Goal: Check status: Check status

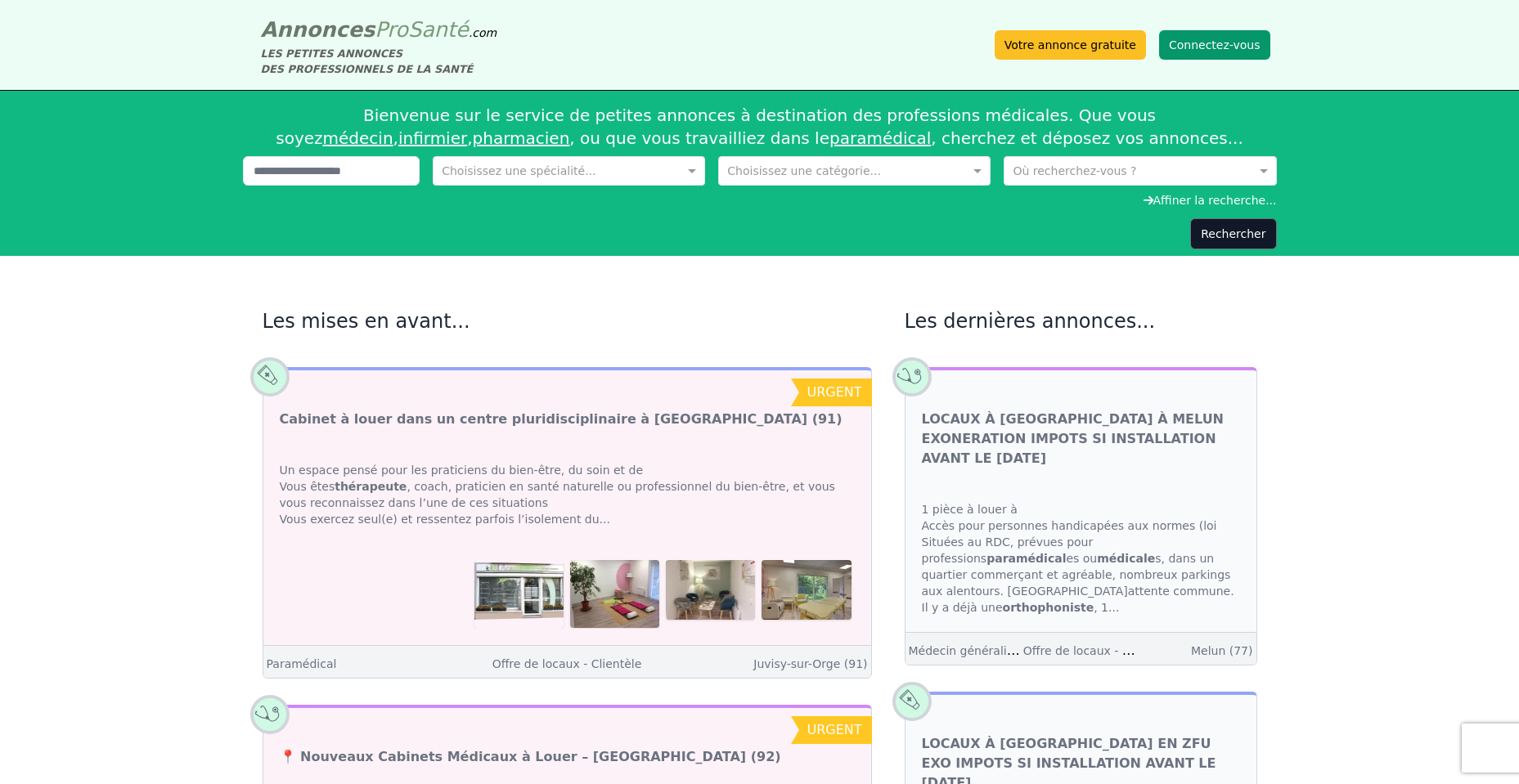
click at [1135, 46] on button "Connectez-vous" at bounding box center [1215, 44] width 111 height 29
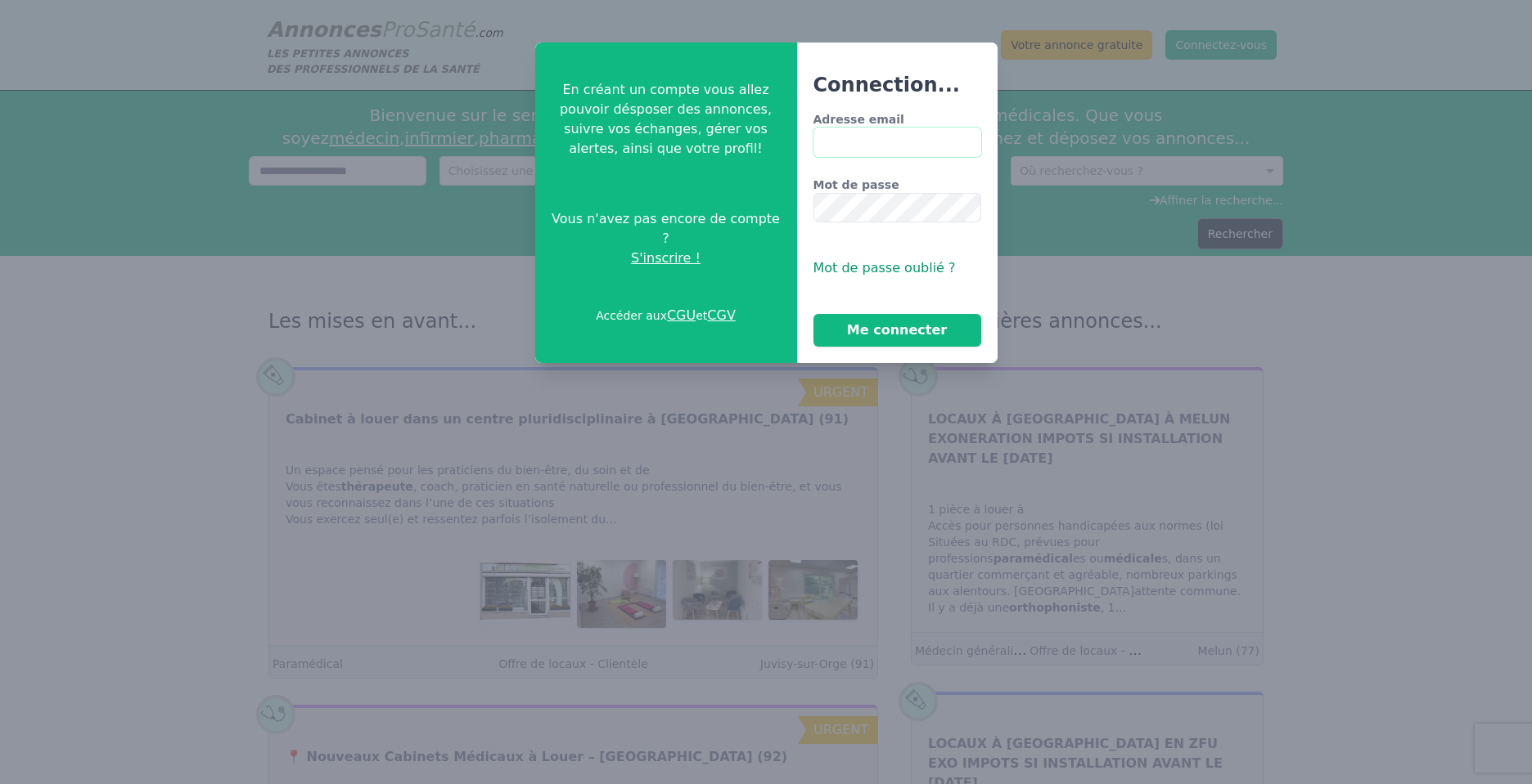
type input "**********"
click at [928, 342] on button "Me connecter" at bounding box center [897, 331] width 167 height 32
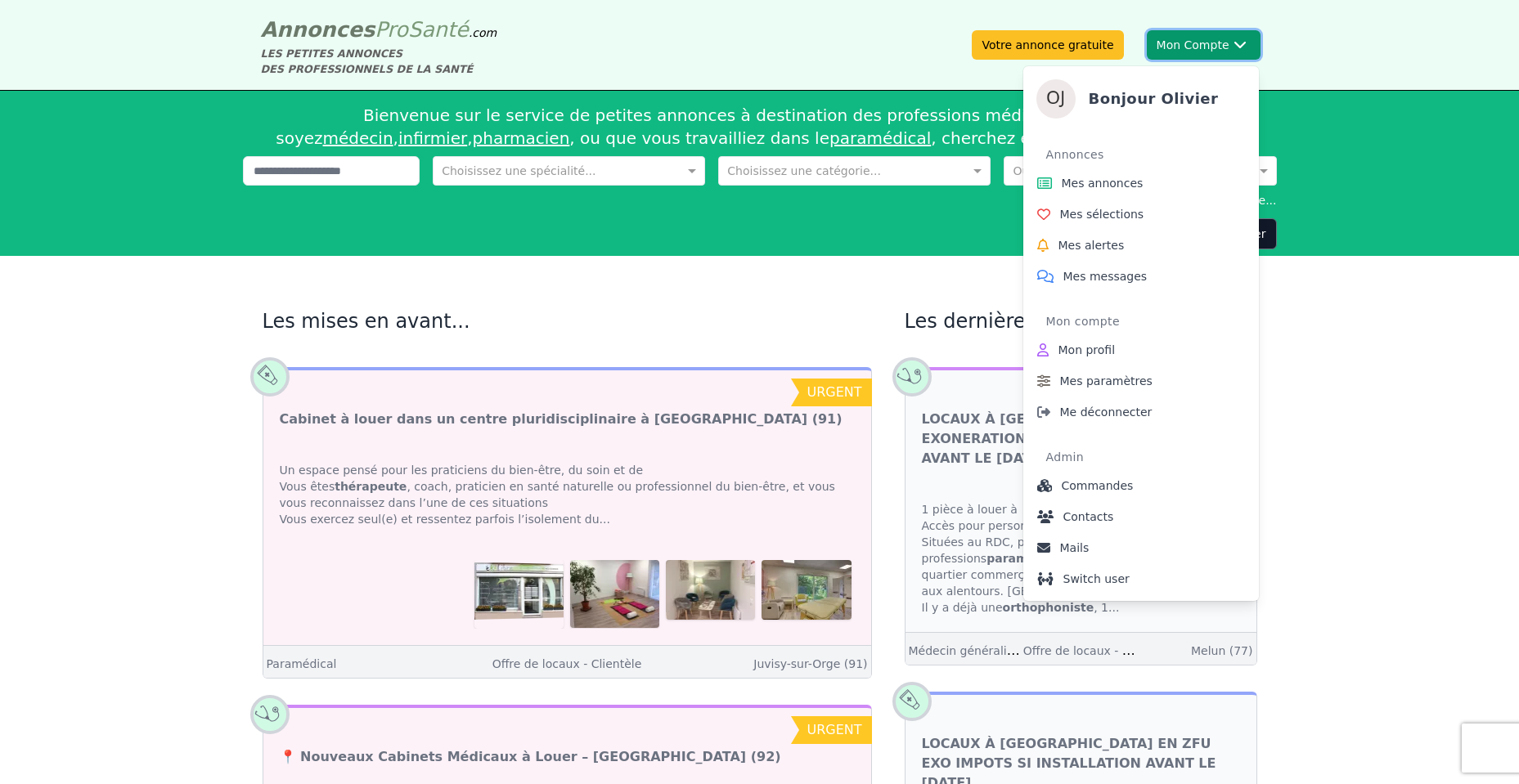
click at [1135, 32] on button "Mon Compte Bonjour Olivier Annonces Mes annonces Mes sélections Mes alertes Mes…" at bounding box center [1204, 44] width 114 height 29
click at [1125, 486] on span "Commandes" at bounding box center [1098, 485] width 72 height 16
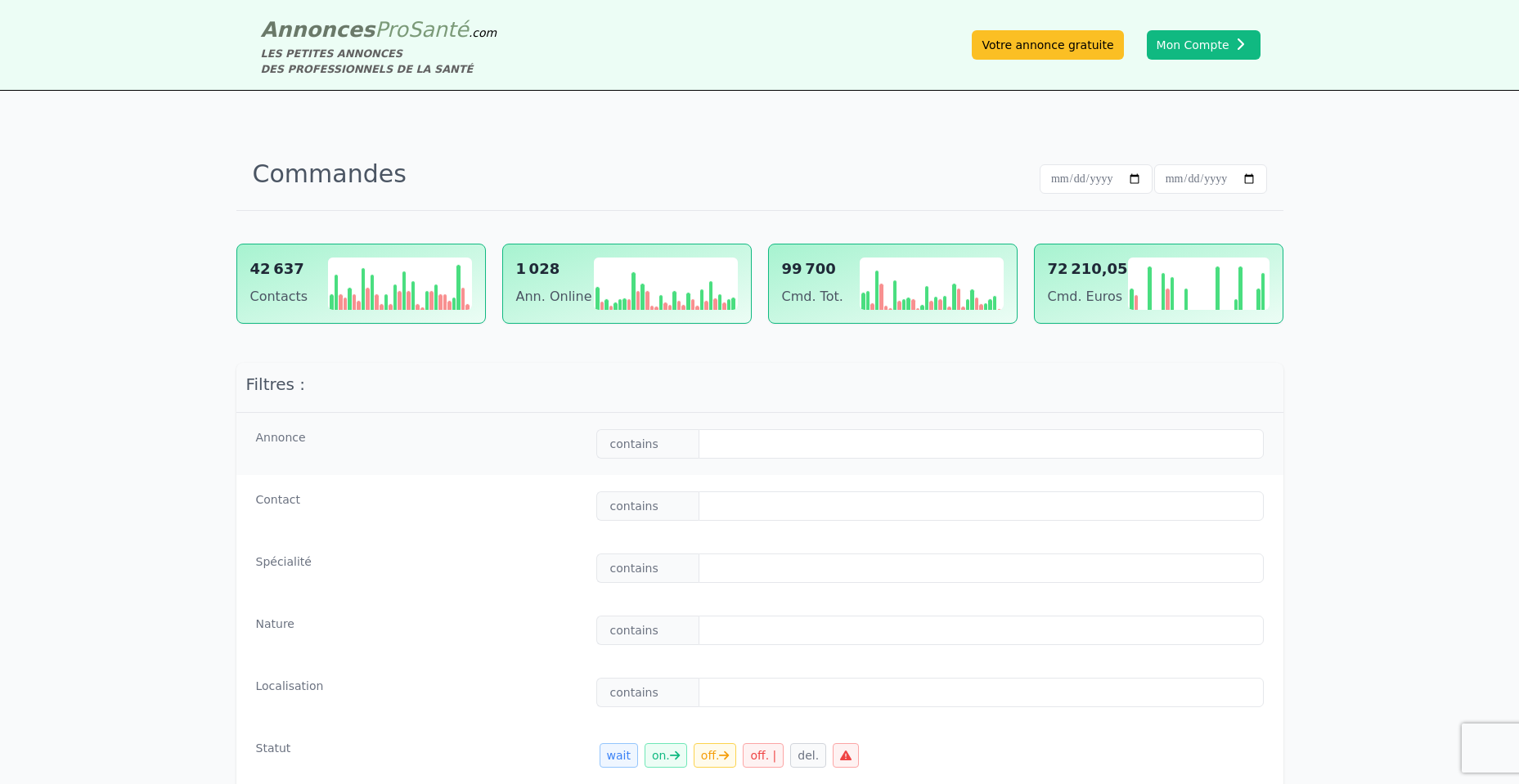
click at [769, 524] on div "Contact contains" at bounding box center [760, 506] width 1047 height 62
drag, startPoint x: 769, startPoint y: 524, endPoint x: 771, endPoint y: 501, distance: 23.1
click at [769, 524] on div "Contact contains" at bounding box center [760, 506] width 1047 height 62
click at [771, 500] on input "text" at bounding box center [981, 506] width 565 height 29
paste input "**********"
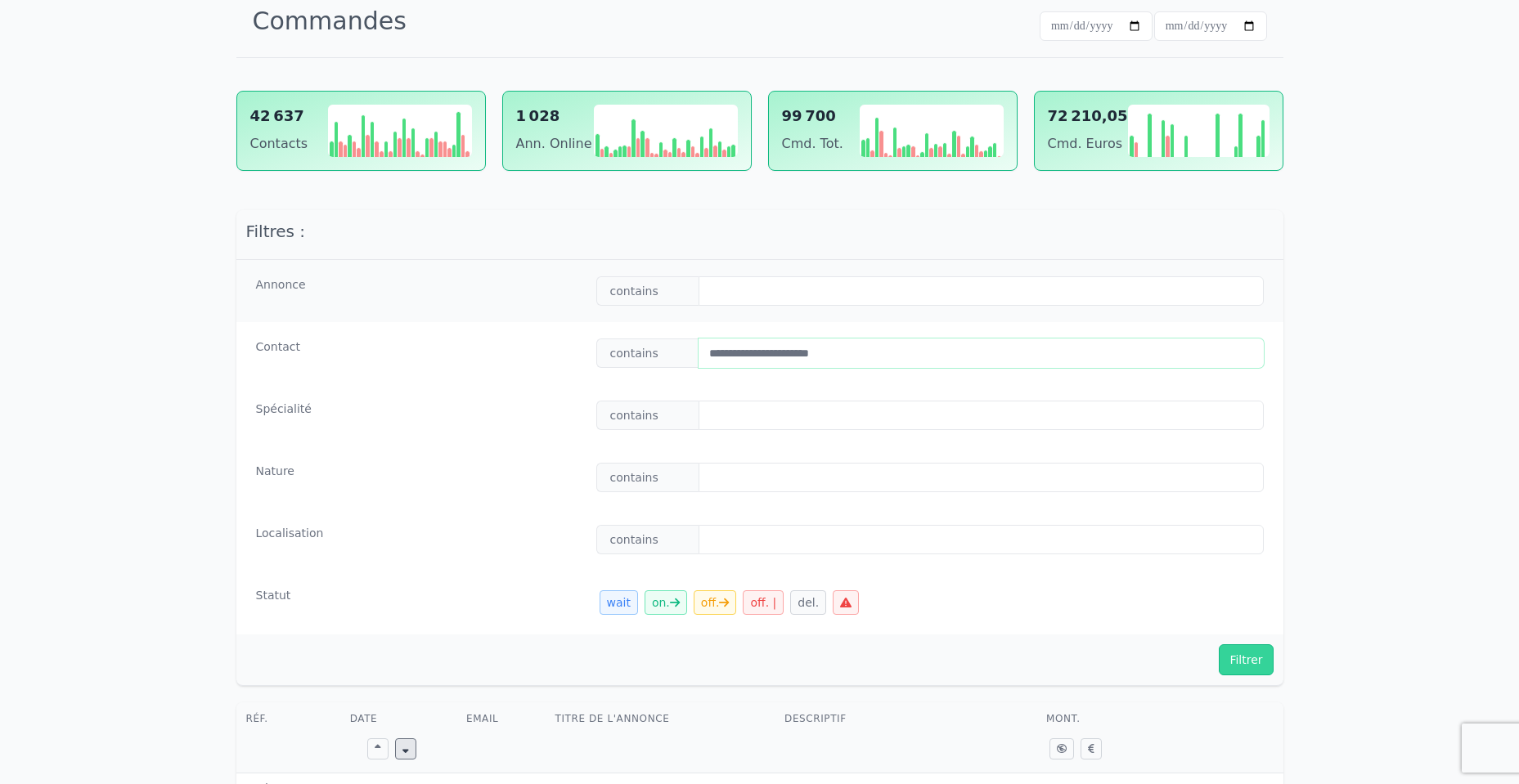
scroll to position [360, 0]
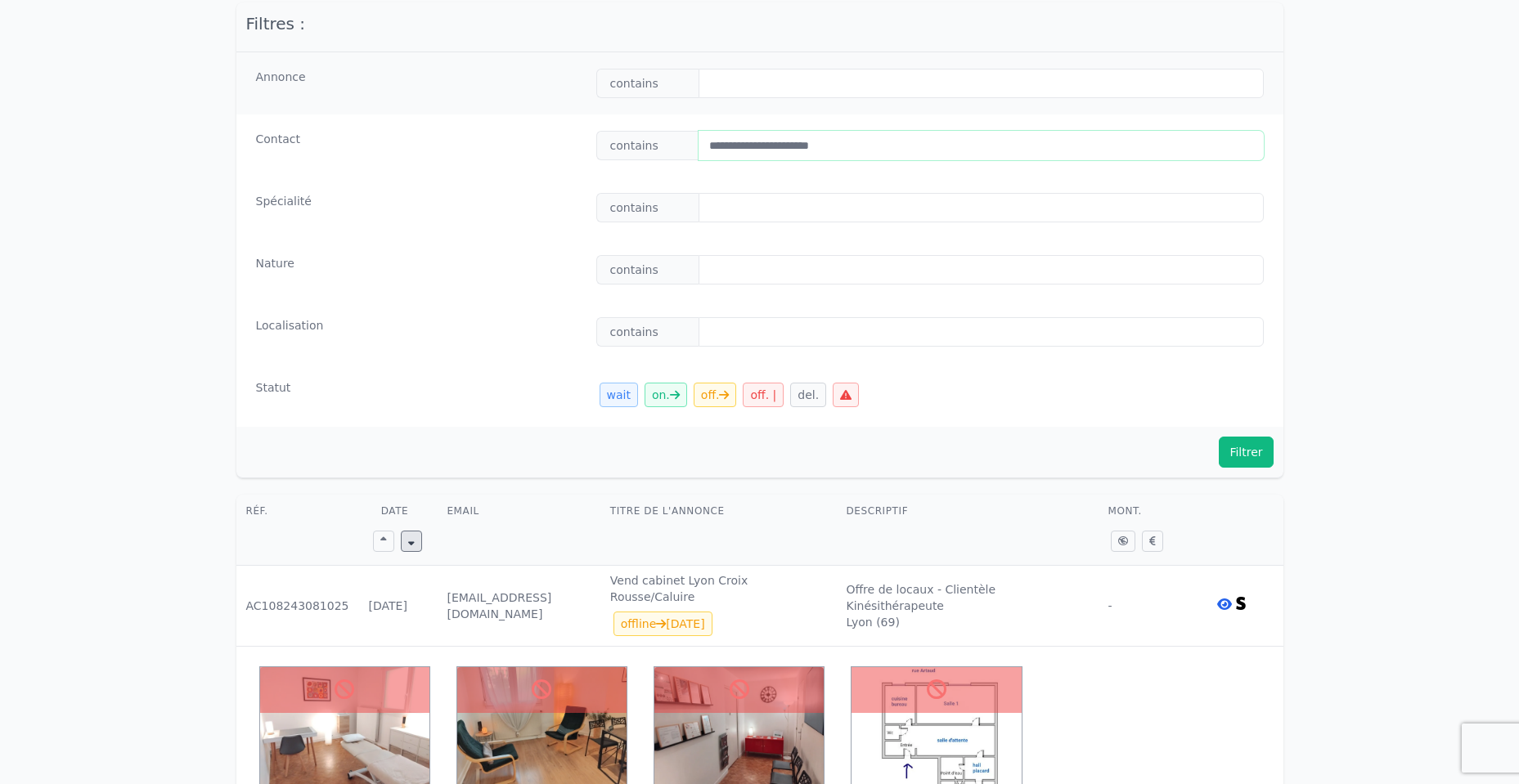
type input "**********"
click at [1135, 442] on button "Filtrer" at bounding box center [1246, 452] width 54 height 31
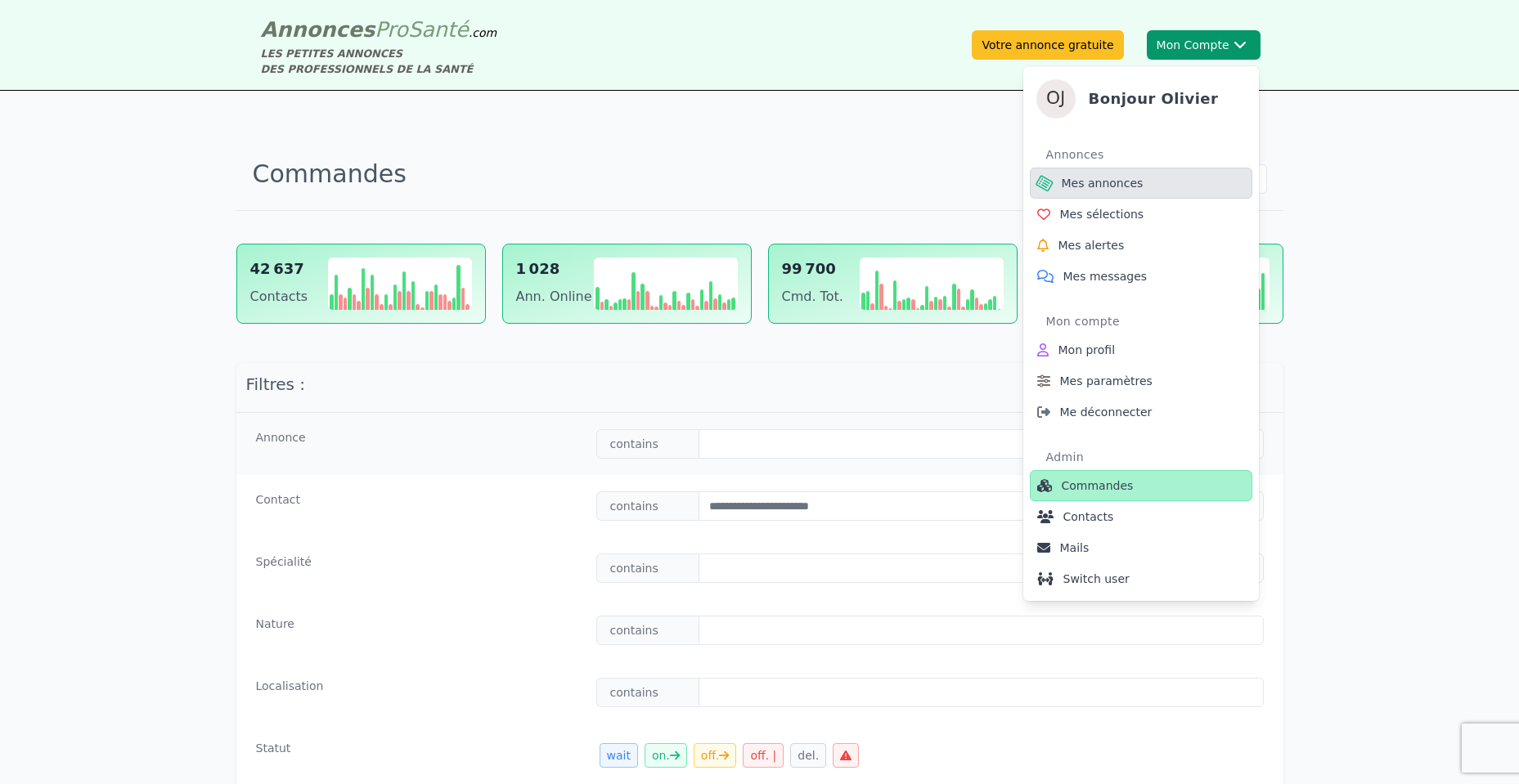
click at [1130, 186] on span "Mes annonces" at bounding box center [1103, 183] width 82 height 16
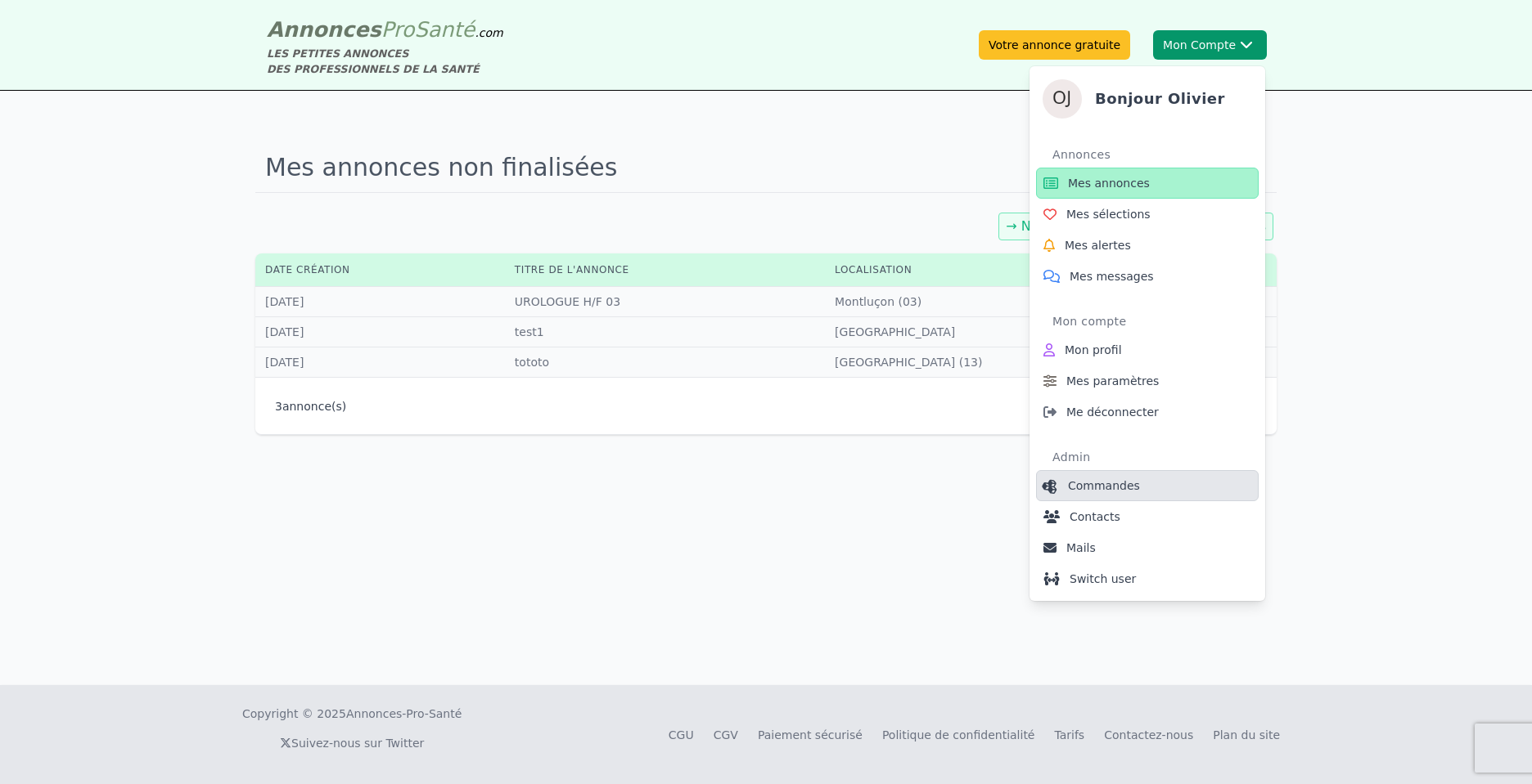
click at [1136, 495] on link "Commandes" at bounding box center [1147, 486] width 222 height 31
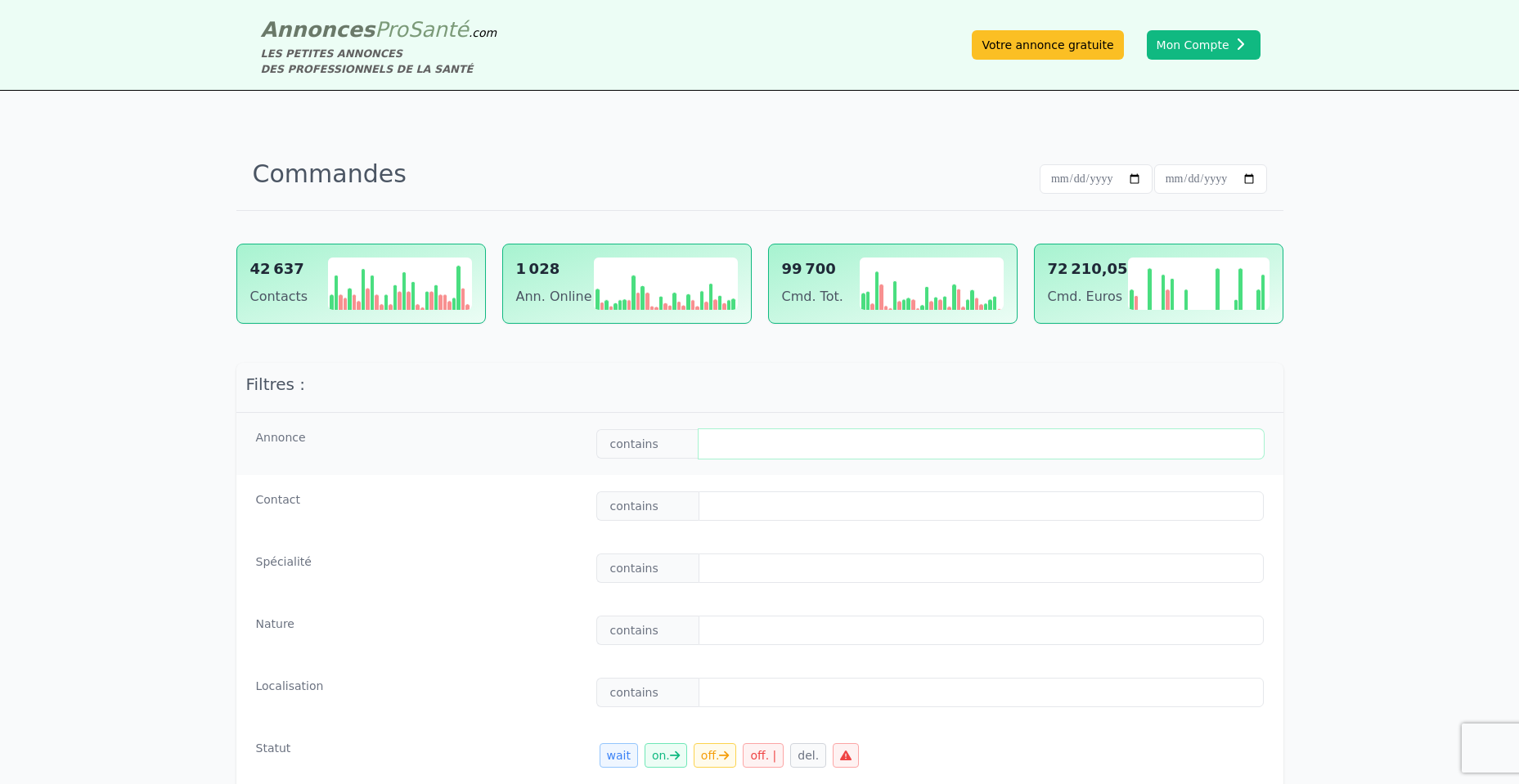
click at [796, 432] on input "text" at bounding box center [981, 444] width 565 height 29
paste input "**********"
type input "**********"
click at [770, 504] on input "text" at bounding box center [981, 506] width 565 height 29
paste input "**********"
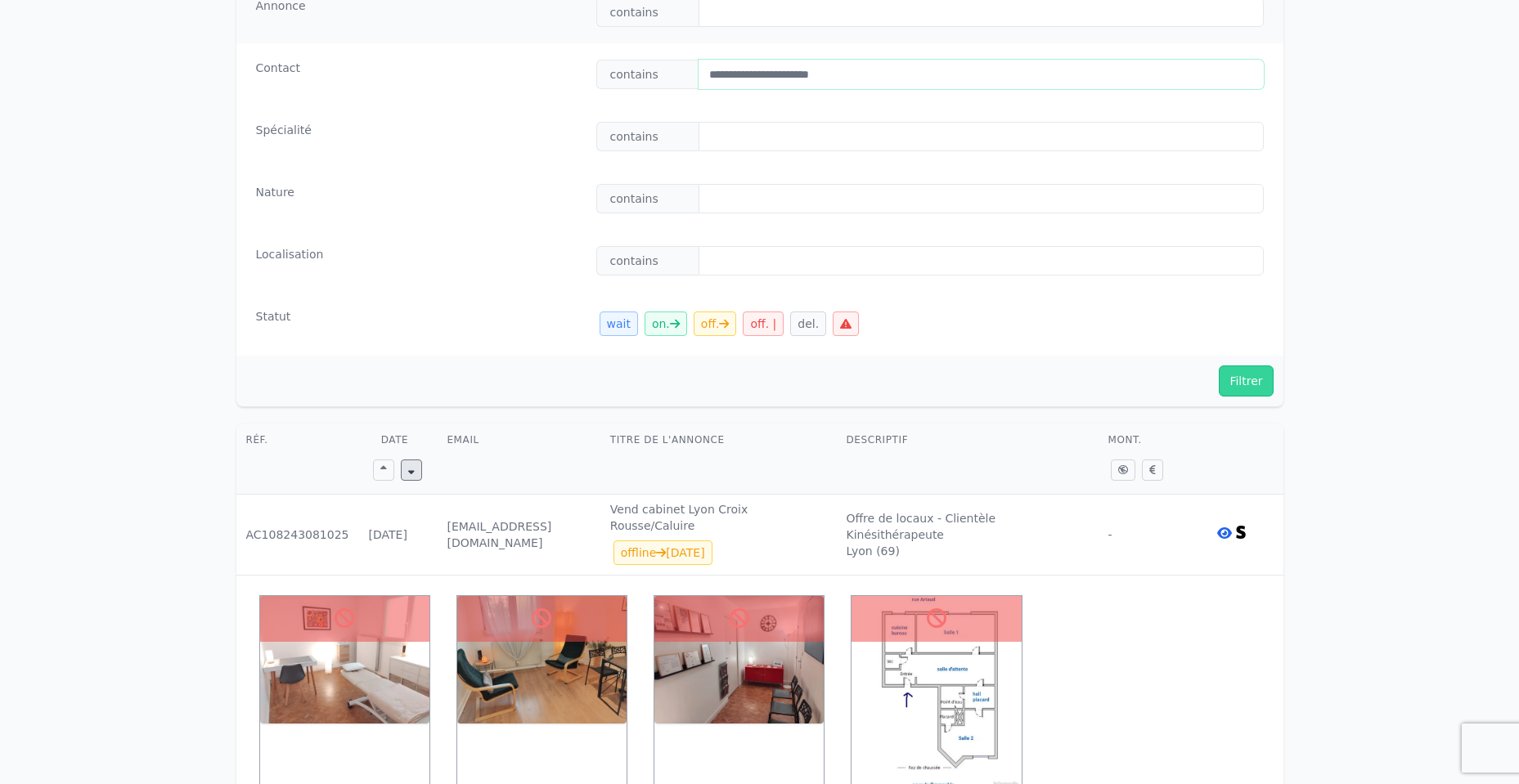
scroll to position [687, 0]
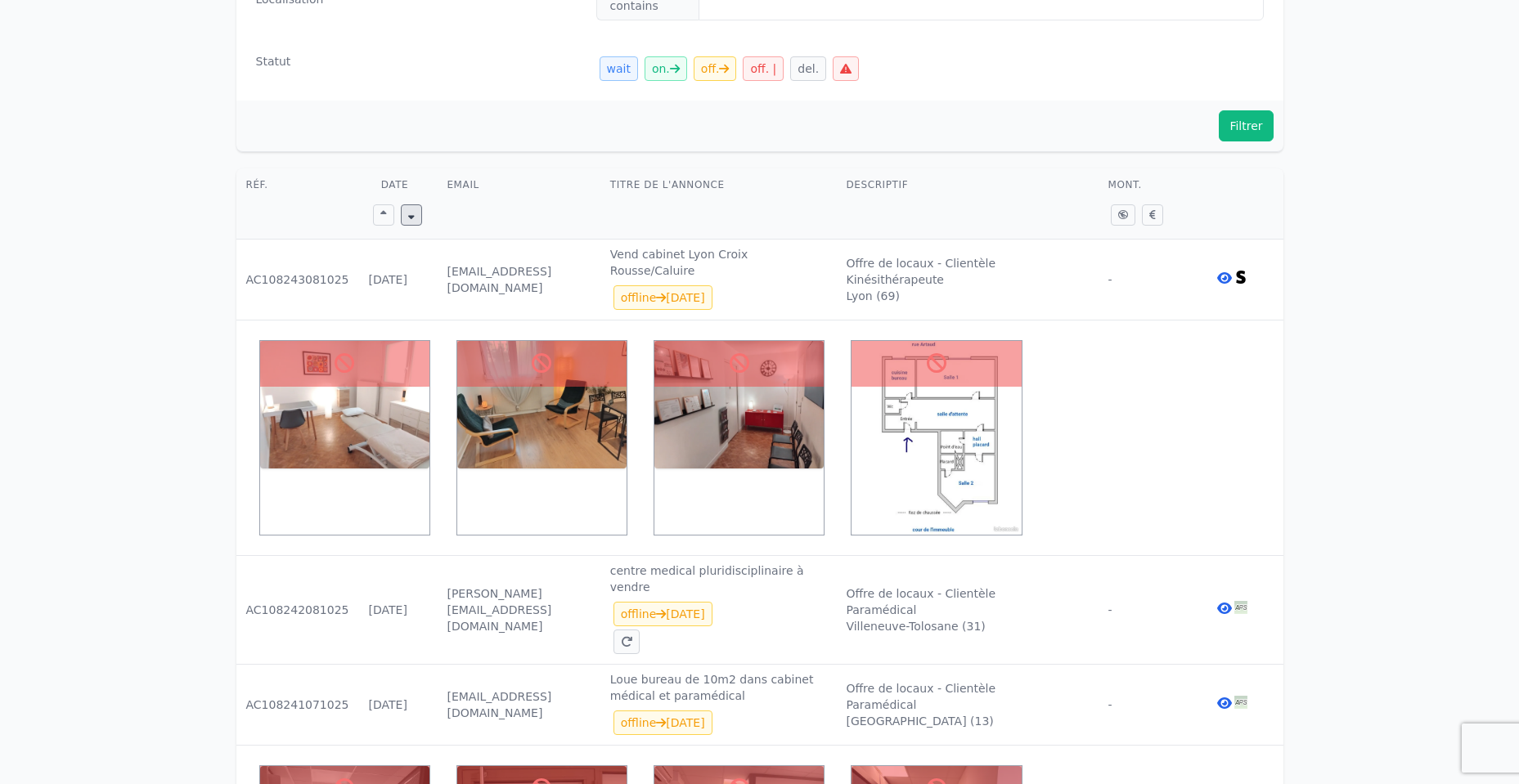
type input "**********"
click at [1135, 132] on button "Filtrer" at bounding box center [1246, 126] width 54 height 31
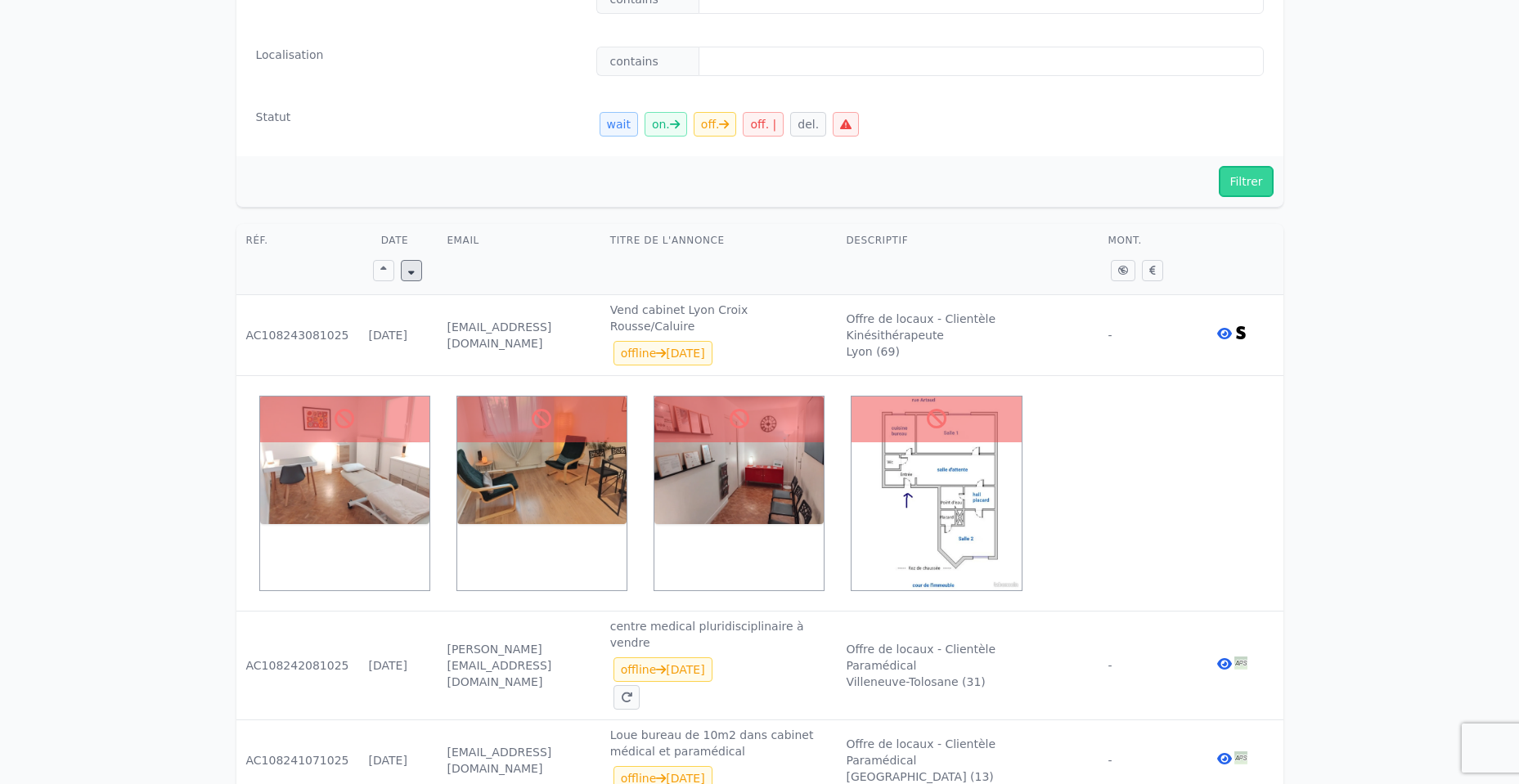
scroll to position [589, 0]
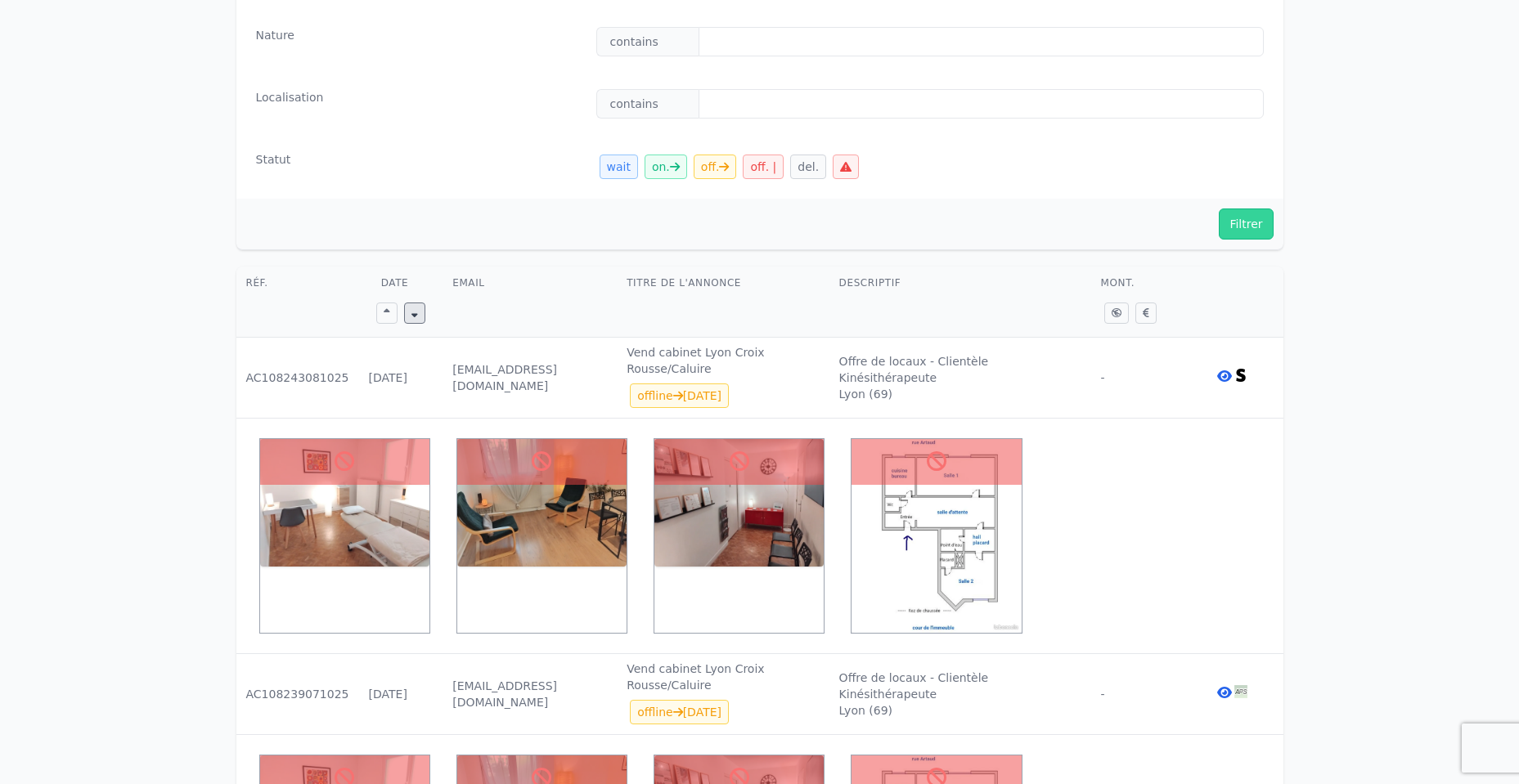
click at [1135, 377] on icon at bounding box center [1224, 376] width 15 height 13
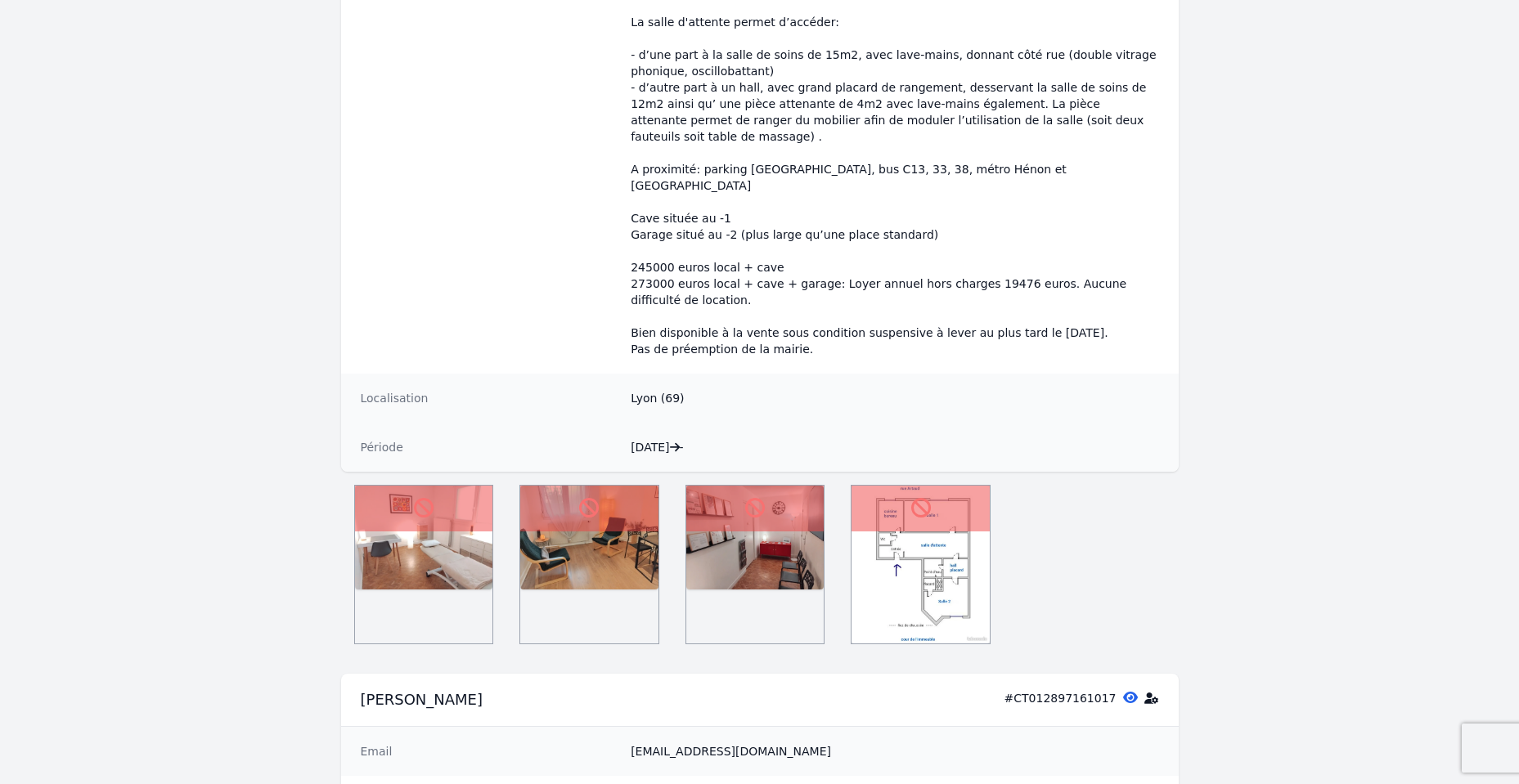
scroll to position [687, 0]
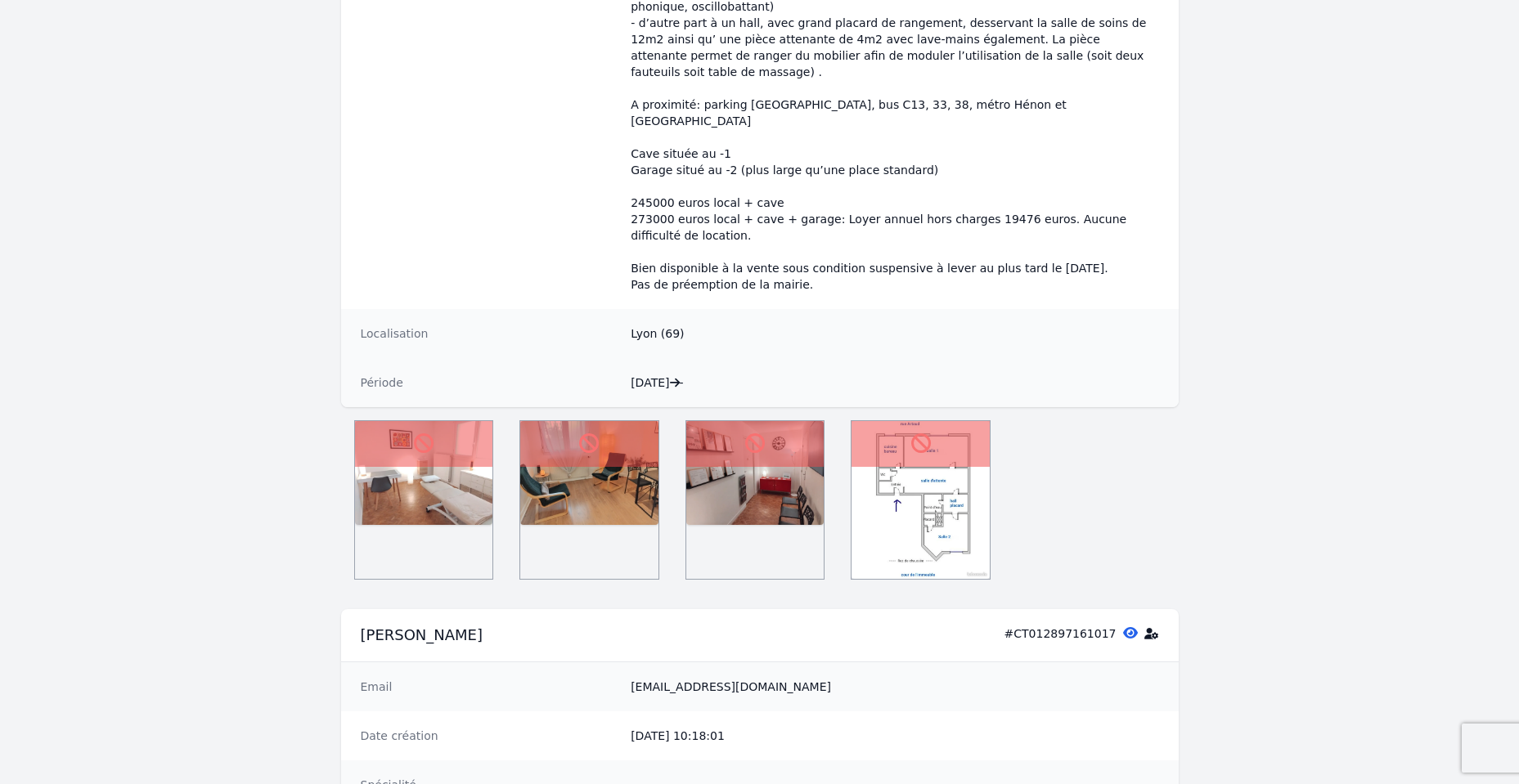
click at [1135, 629] on icon at bounding box center [1152, 634] width 15 height 11
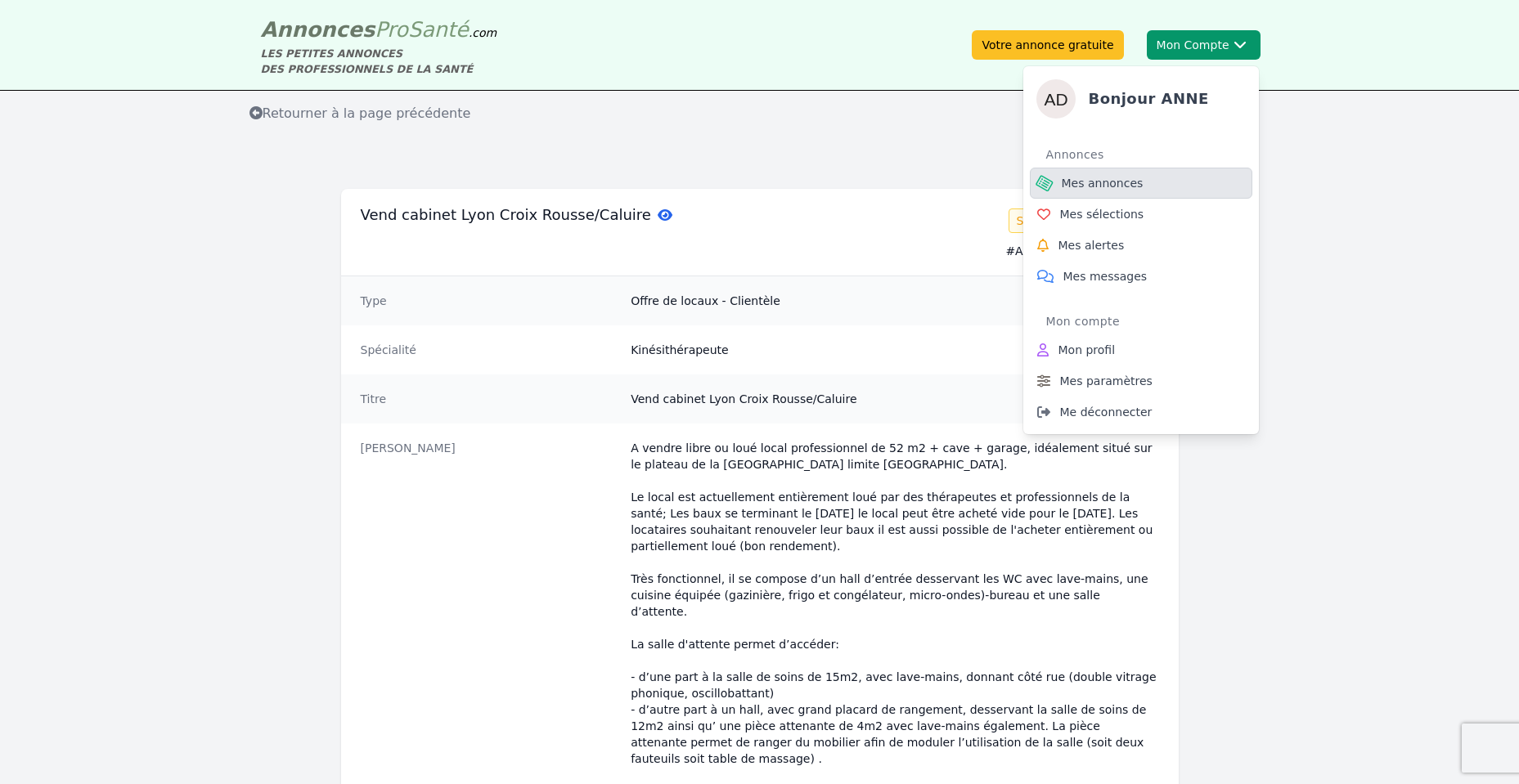
click at [1112, 188] on span "Mes annonces" at bounding box center [1103, 183] width 82 height 16
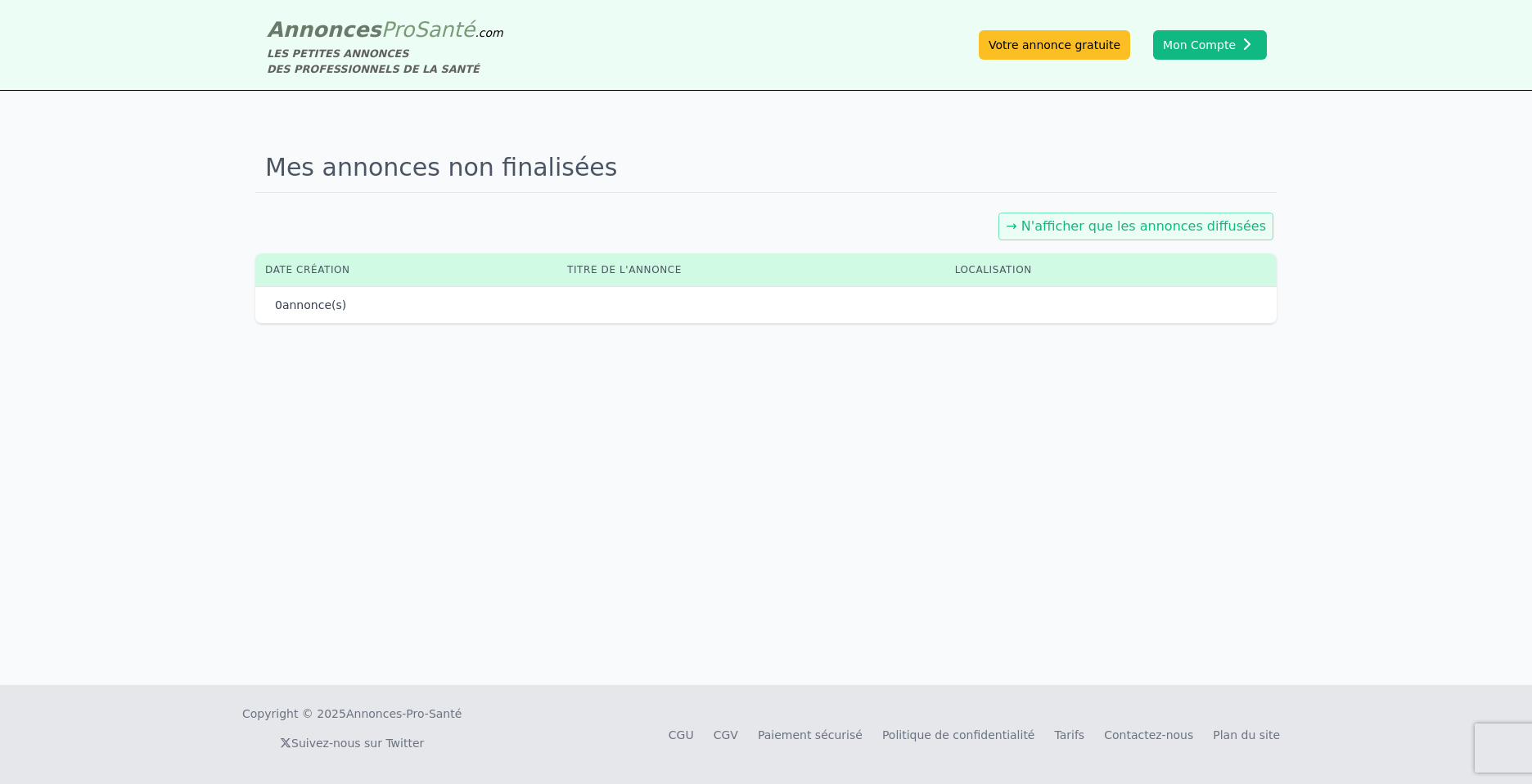
click at [613, 572] on div "Mes annonces non finalisées → N'afficher que les annonces diffusées Date créati…" at bounding box center [766, 388] width 1532 height 594
click at [1168, 220] on link "→ N'afficher que les annonces diffusées" at bounding box center [1136, 226] width 261 height 15
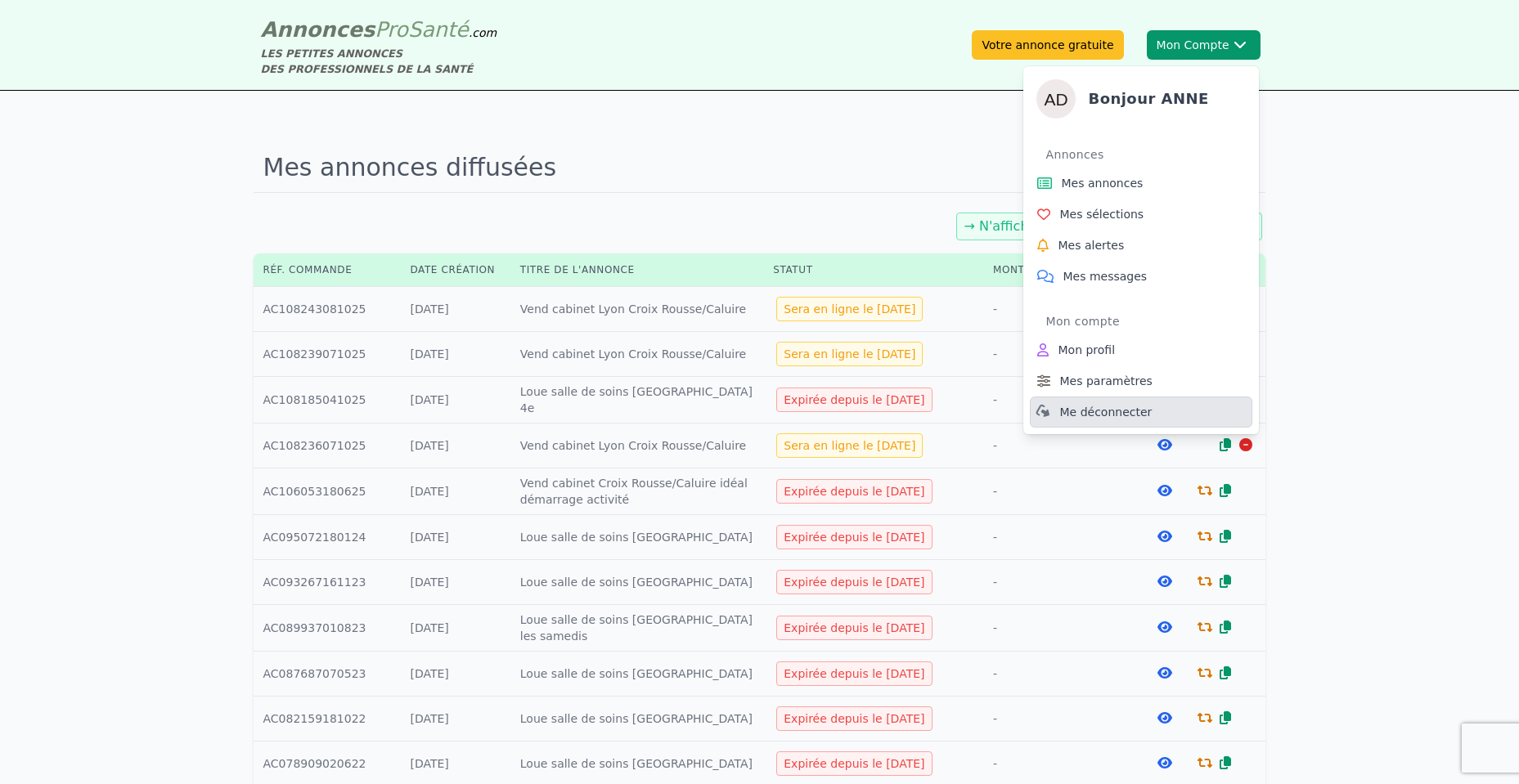
click at [1151, 415] on link "Me déconnecter" at bounding box center [1141, 412] width 222 height 31
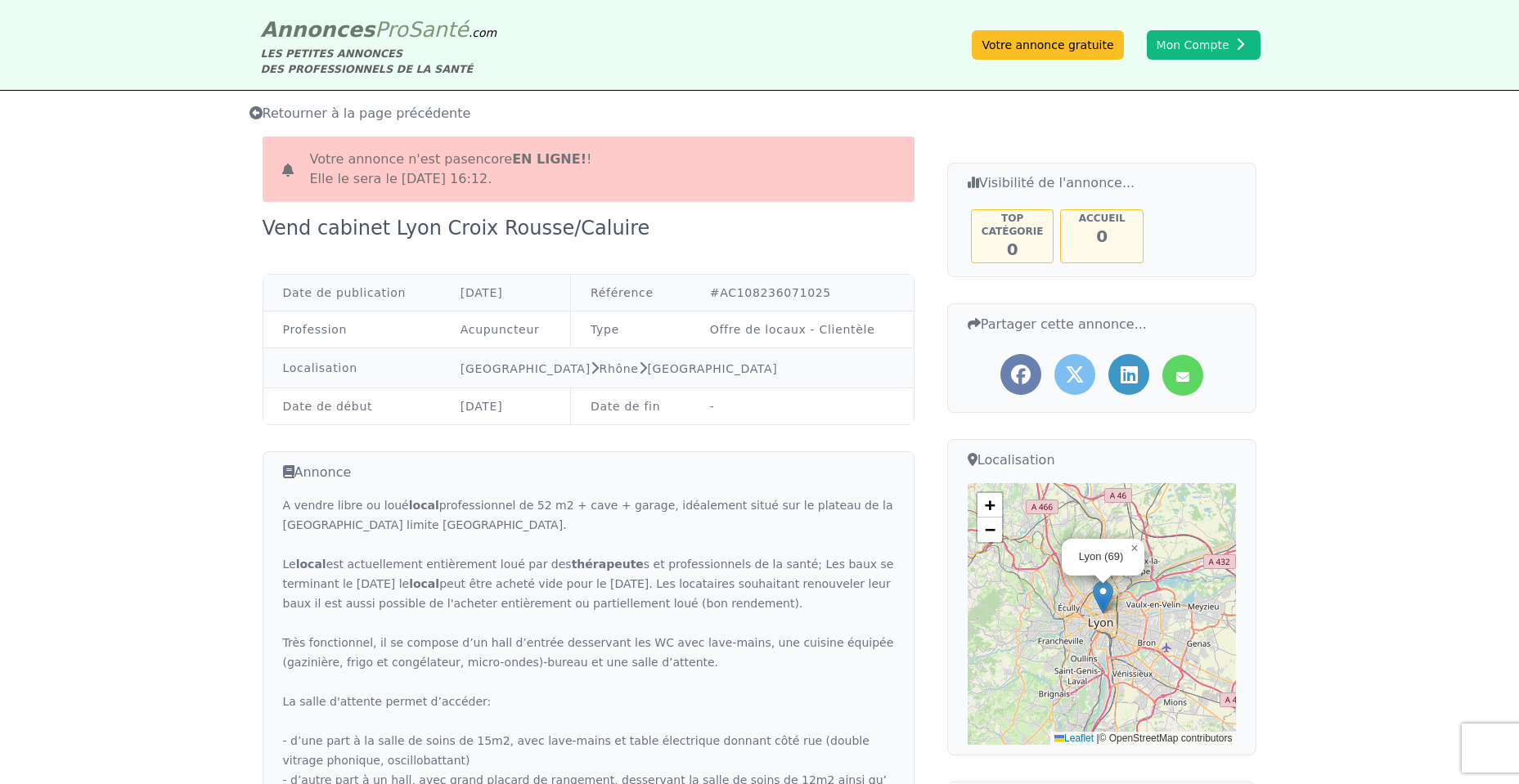
click at [724, 143] on div "Votre annonce n'est pas encore en ligne! ! Elle le sera le [DATE] 16:12." at bounding box center [588, 169] width 652 height 66
click at [808, 120] on div "Retourner à la page précédente" at bounding box center [760, 114] width 1047 height 20
click at [872, 134] on div "Retourner à la page précédente" at bounding box center [760, 114] width 1519 height 46
drag, startPoint x: 1081, startPoint y: 346, endPoint x: 1292, endPoint y: 228, distance: 241.8
click at [1292, 228] on div "Annonces Pro Santé .com LES PETITES ANNONCES DES PROFESSIONNELS DE LA SANTÉ Vot…" at bounding box center [760, 392] width 1519 height 784
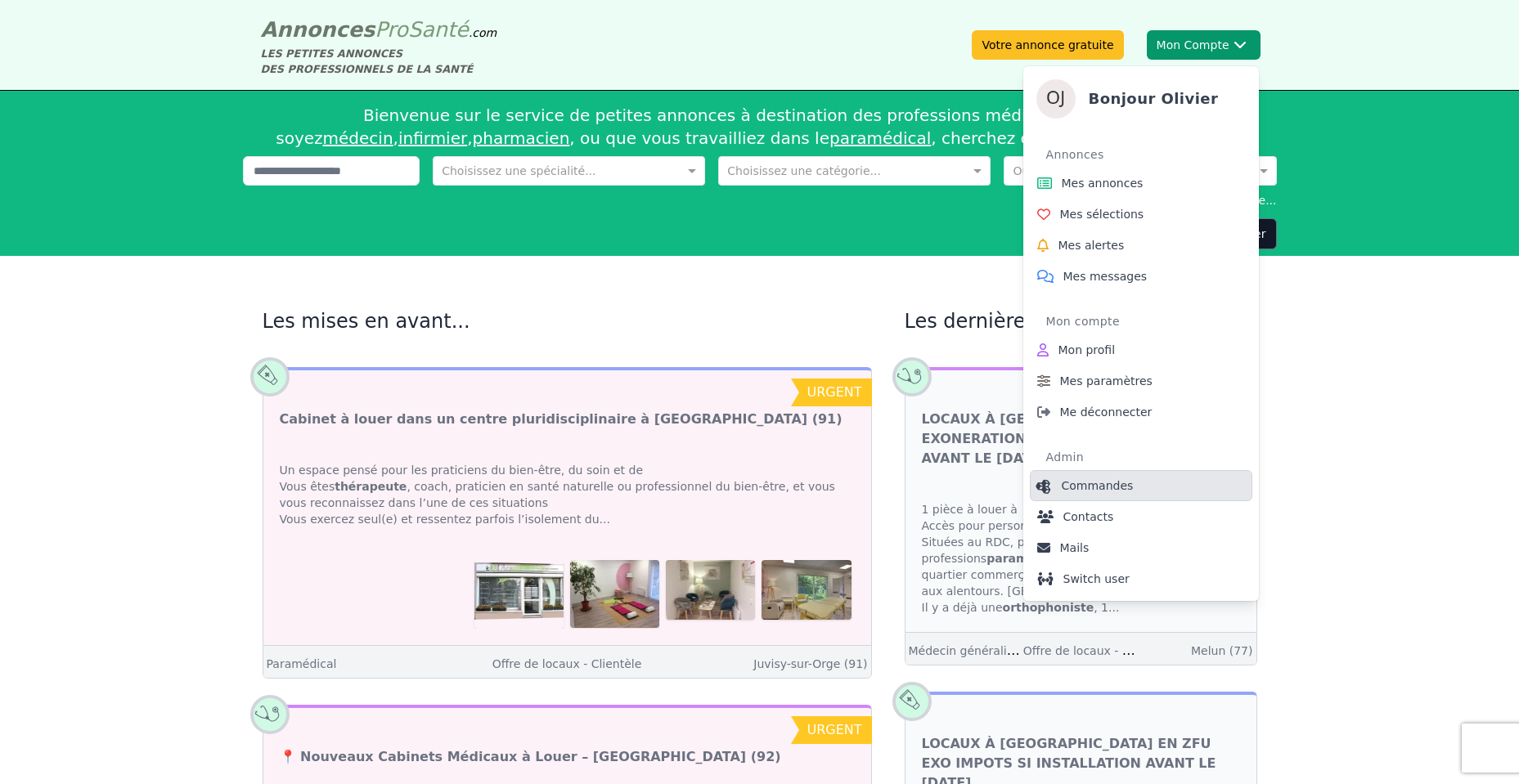
click at [1131, 479] on link "Commandes" at bounding box center [1141, 486] width 222 height 31
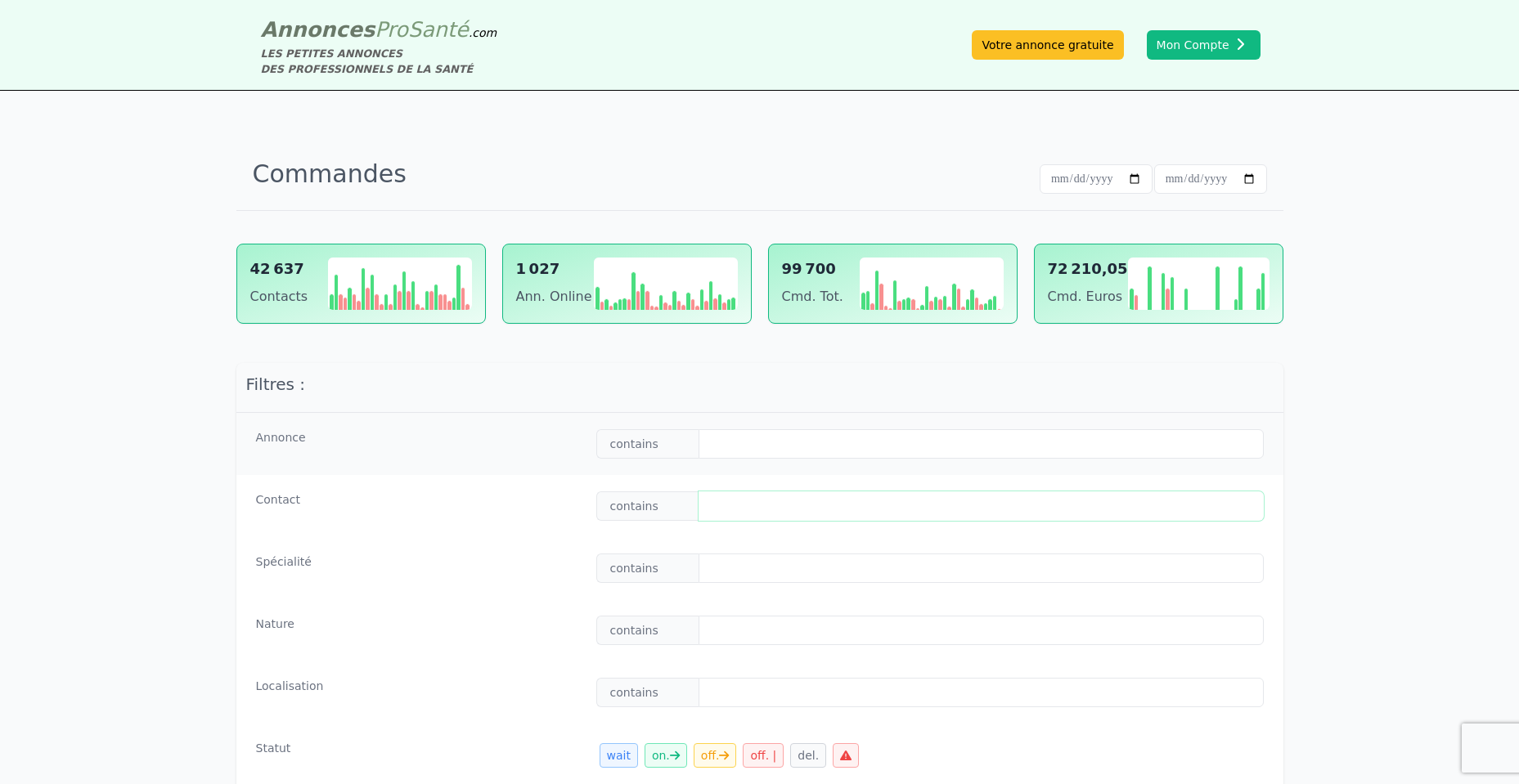
click at [785, 508] on input "text" at bounding box center [981, 506] width 565 height 29
click at [838, 497] on input "text" at bounding box center [981, 506] width 565 height 29
paste input "**********"
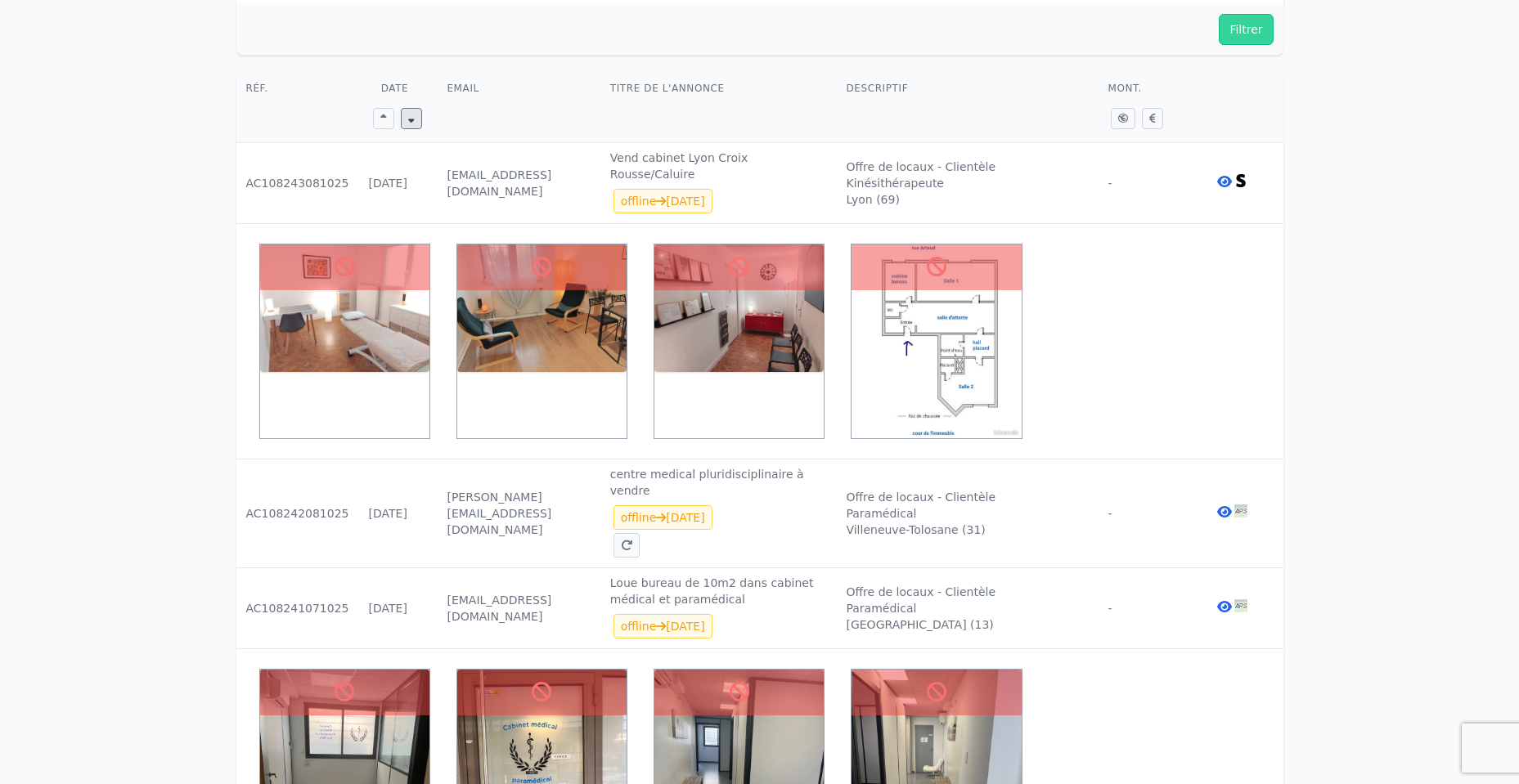
scroll to position [785, 0]
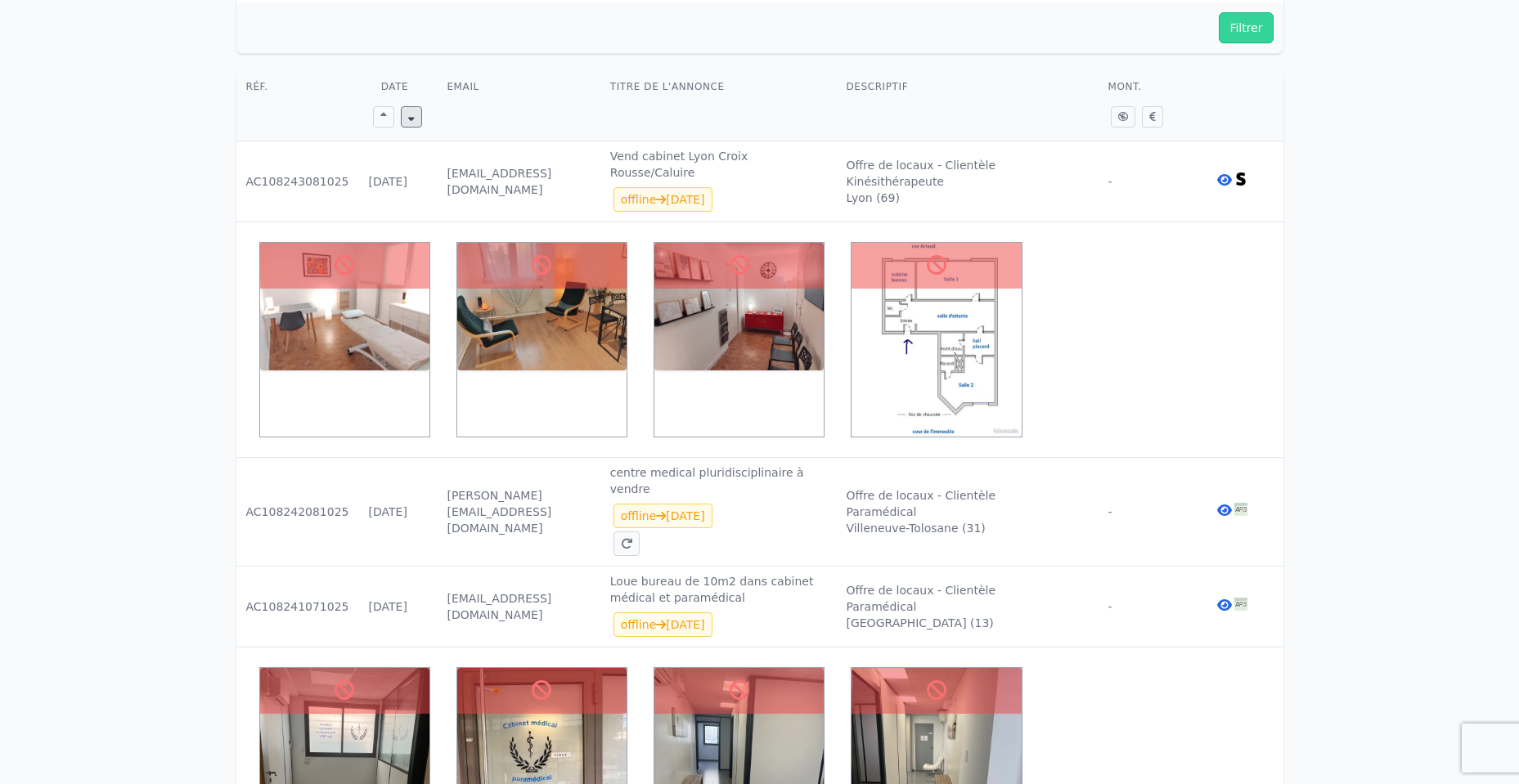
type input "**********"
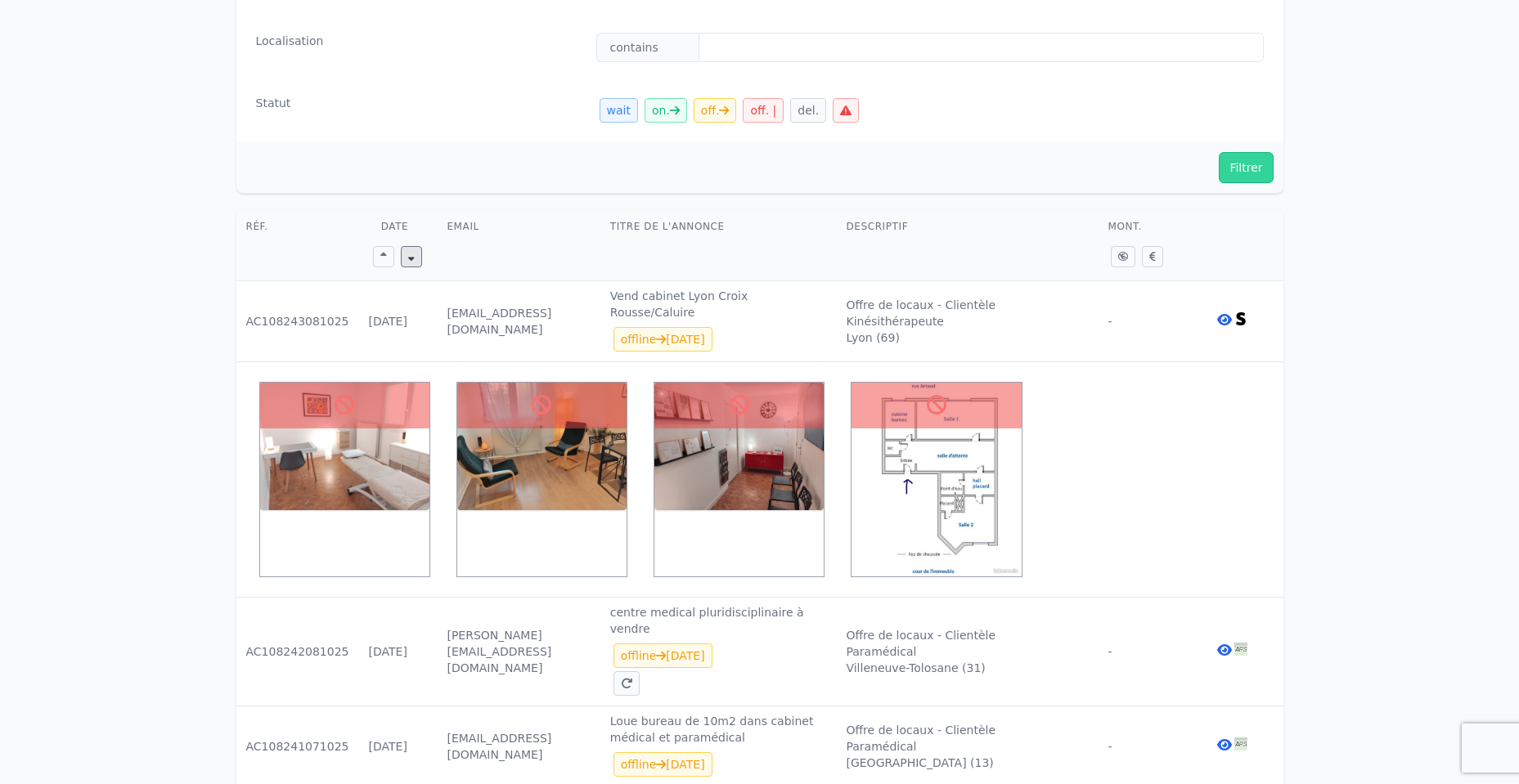
scroll to position [687, 0]
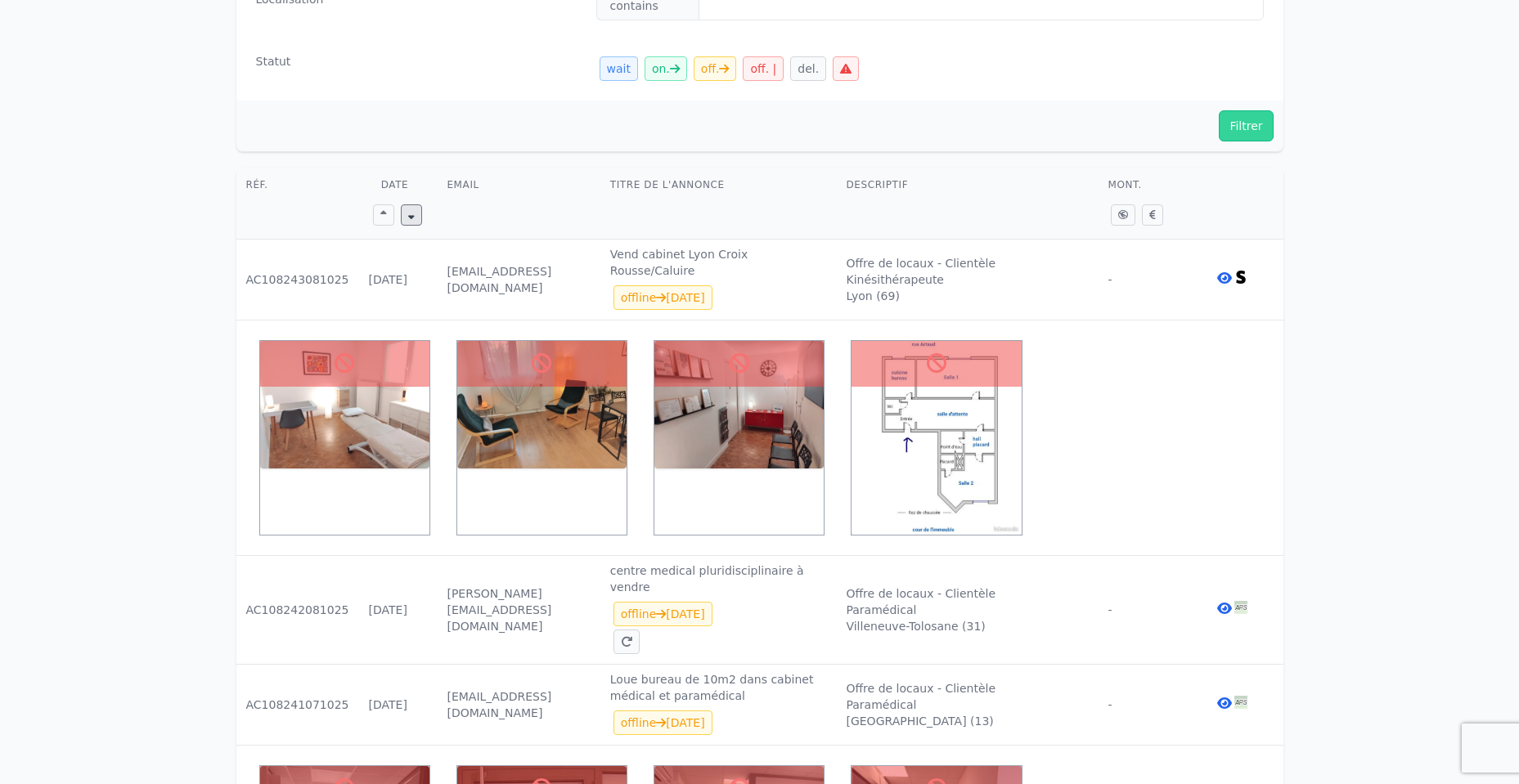
click at [1226, 276] on icon at bounding box center [1224, 278] width 15 height 13
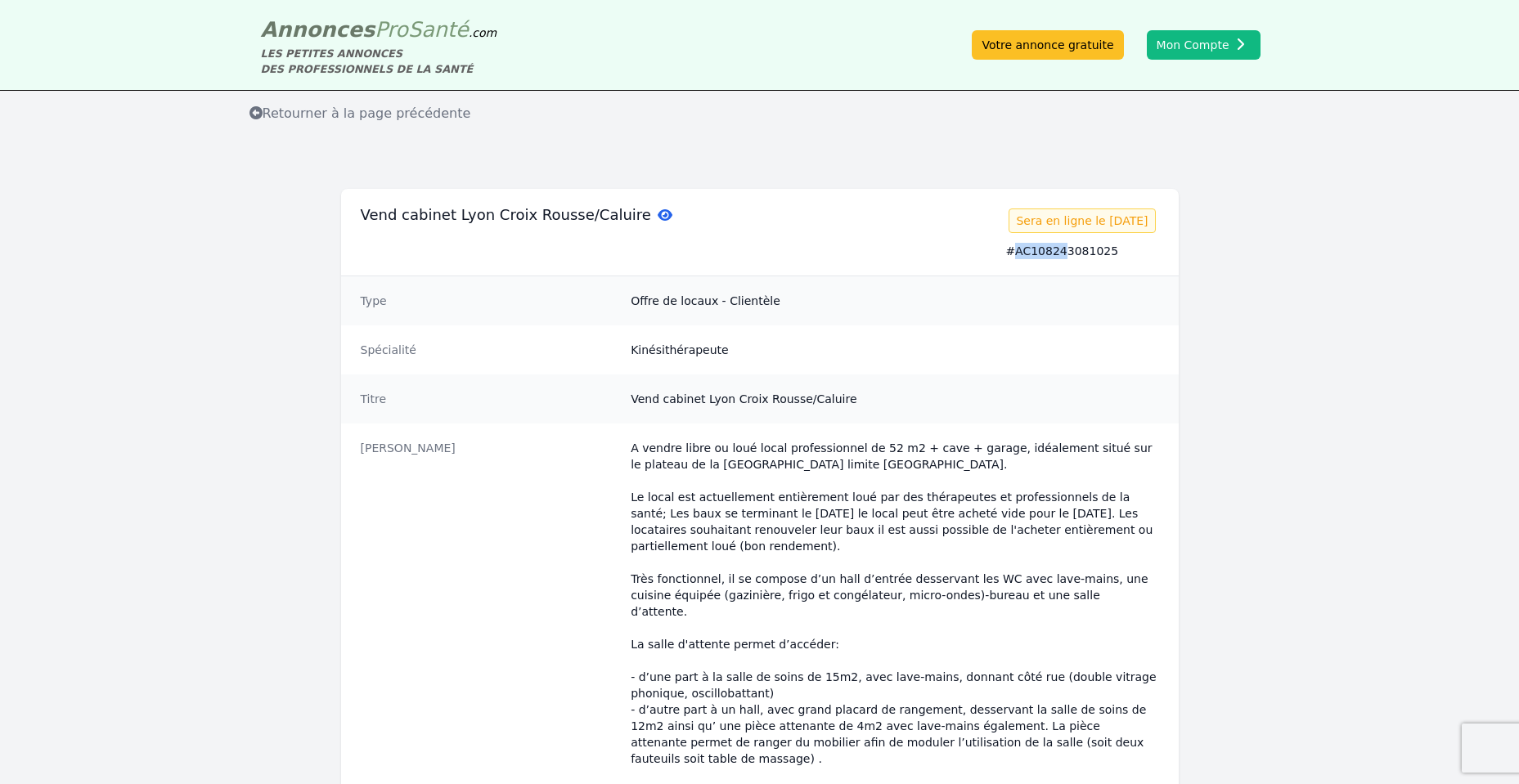
drag, startPoint x: 1123, startPoint y: 243, endPoint x: 1056, endPoint y: 245, distance: 67.0
click at [1055, 245] on div "# AC108243081025" at bounding box center [1082, 250] width 153 height 16
drag, startPoint x: 1131, startPoint y: 260, endPoint x: 1016, endPoint y: 253, distance: 115.2
click at [1016, 253] on div "# AC108243081025" at bounding box center [1082, 250] width 153 height 16
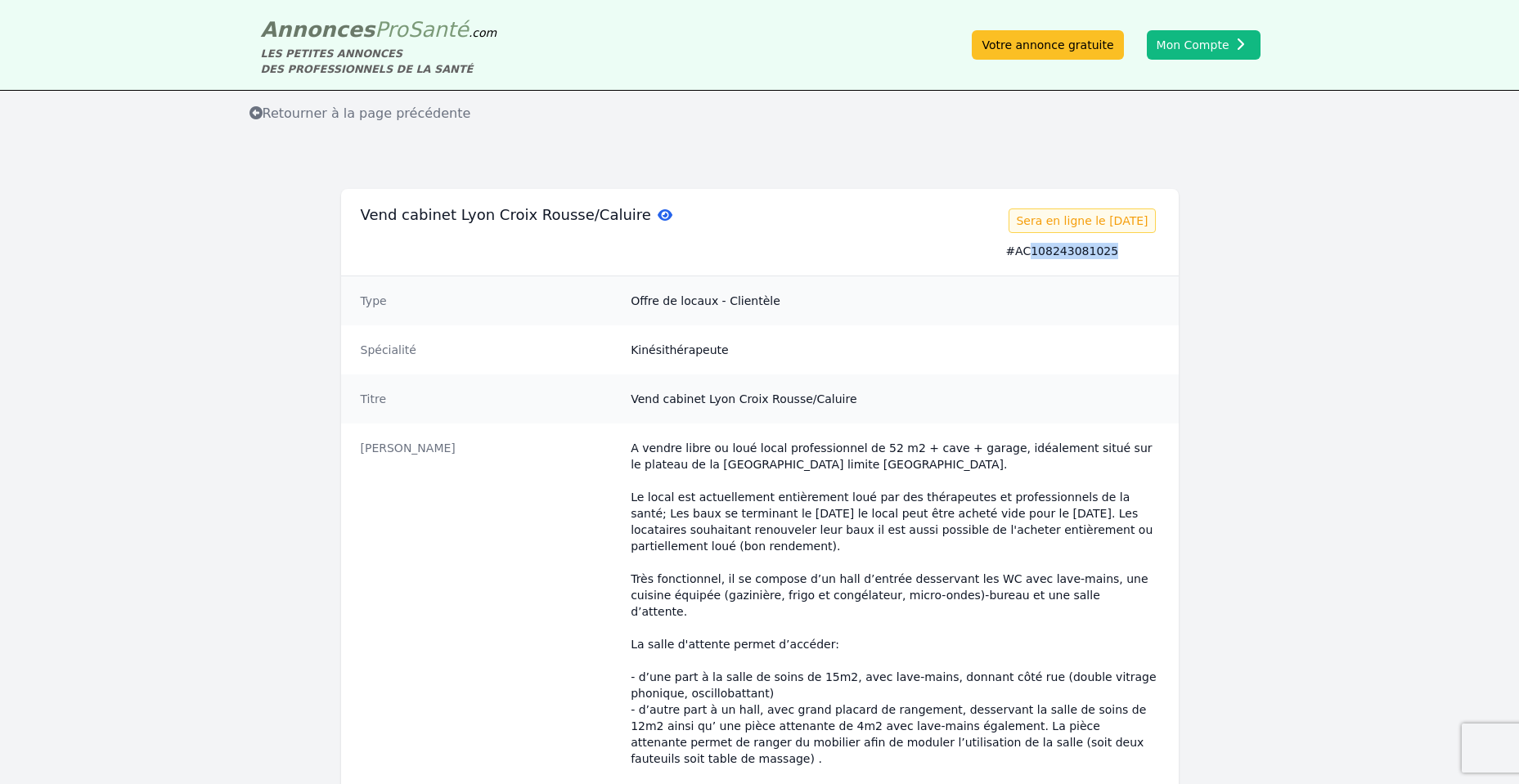
copy span "108243081025"
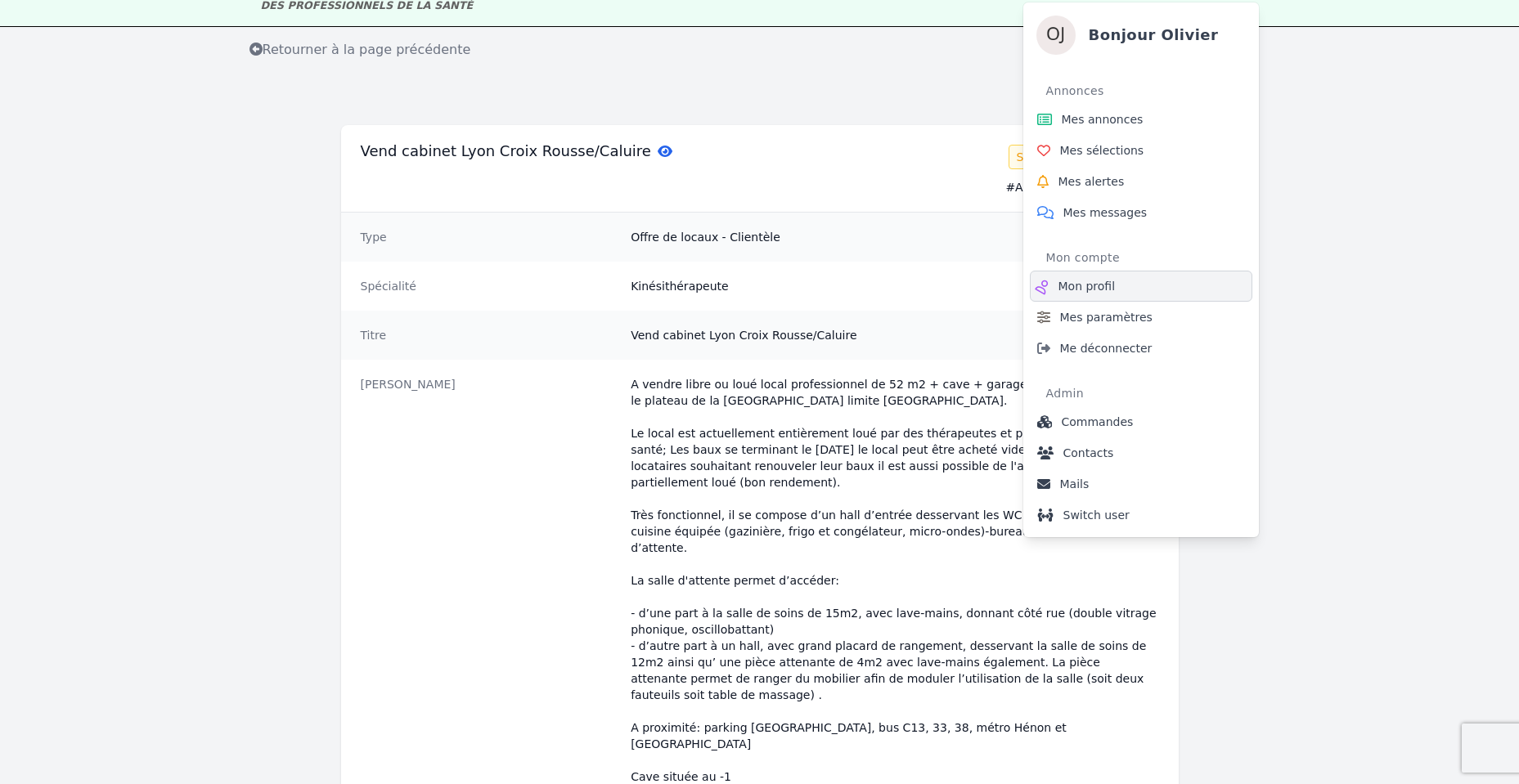
scroll to position [98, 0]
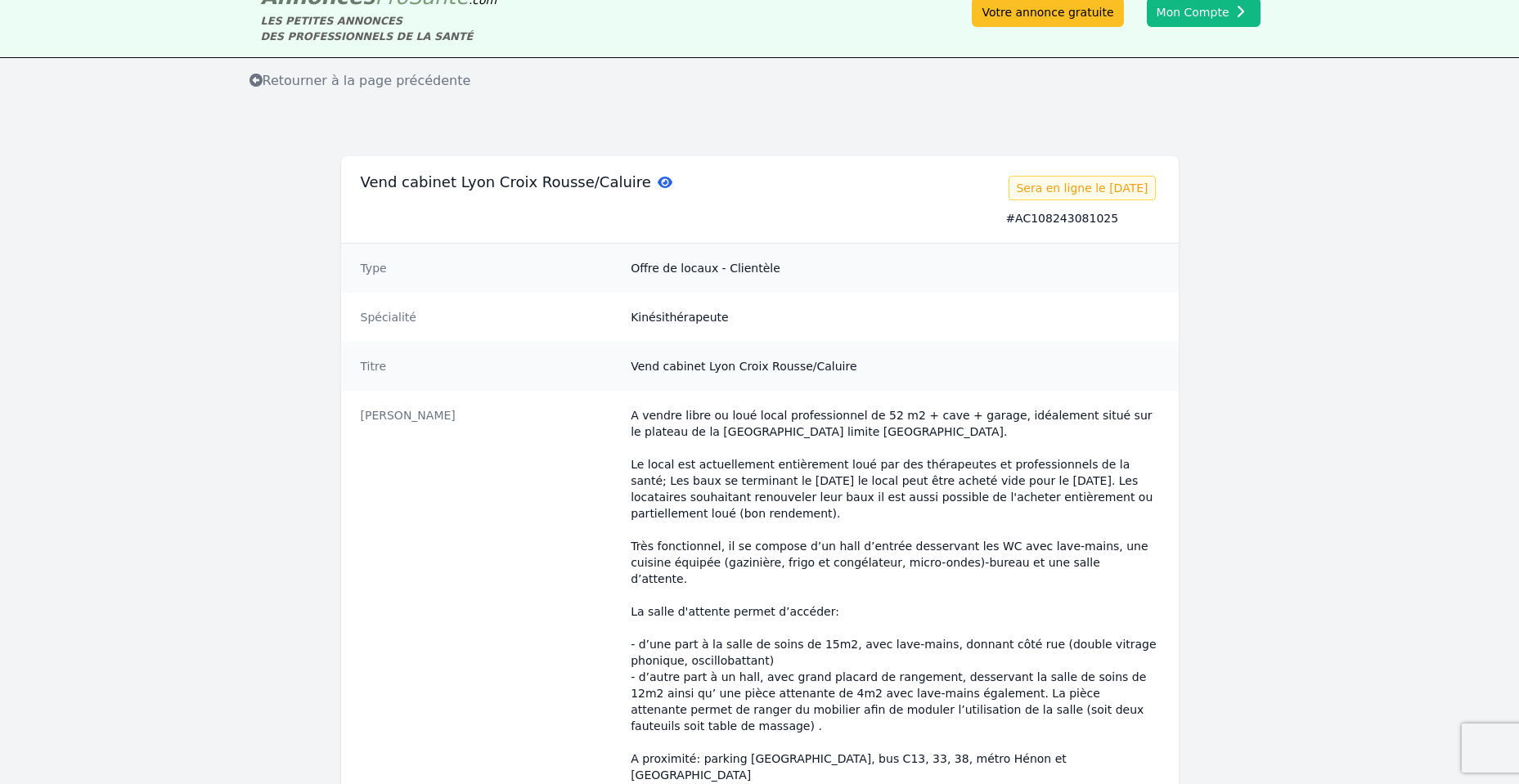
scroll to position [0, 0]
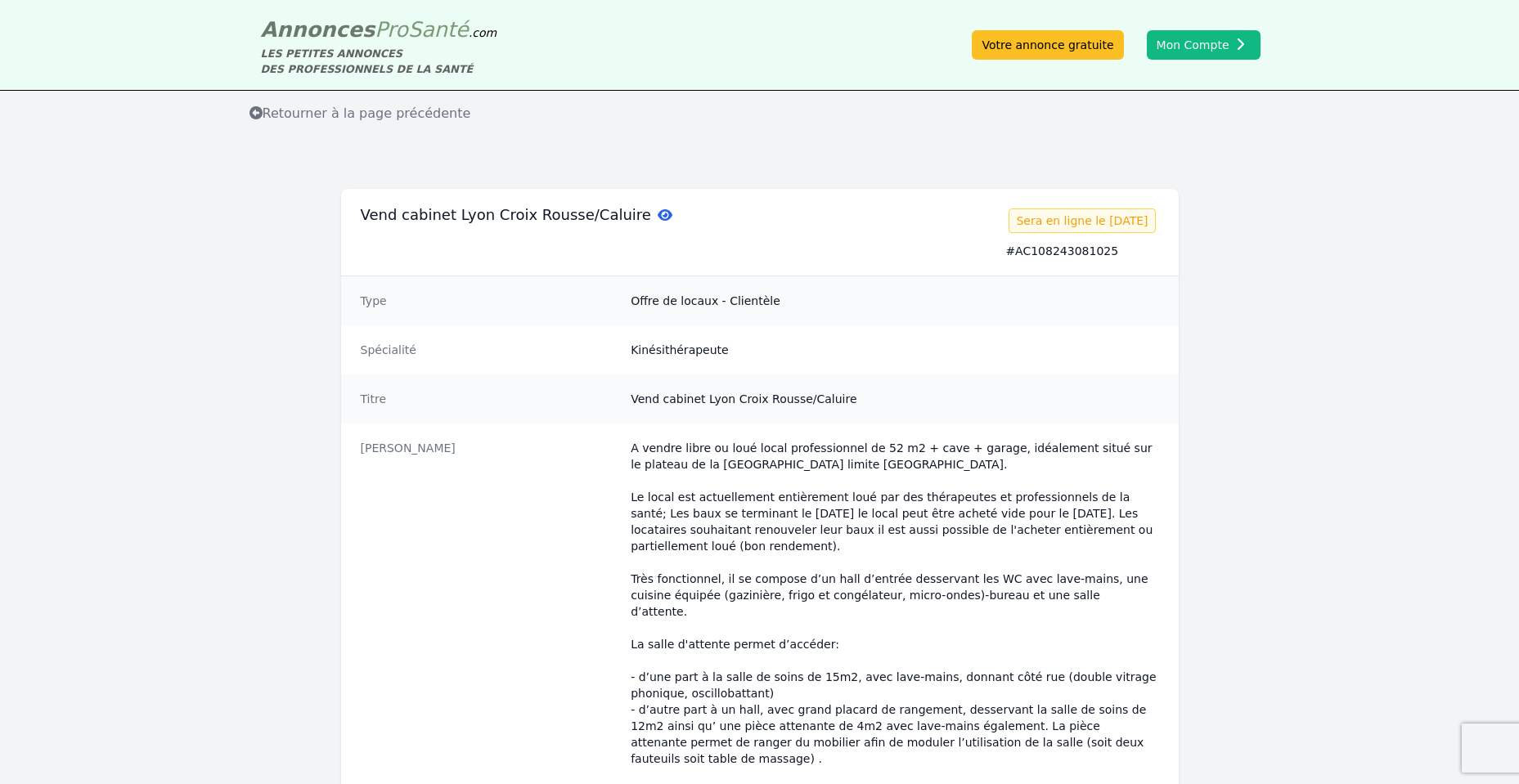
click at [359, 114] on span "Retourner à la page précédente" at bounding box center [361, 114] width 222 height 15
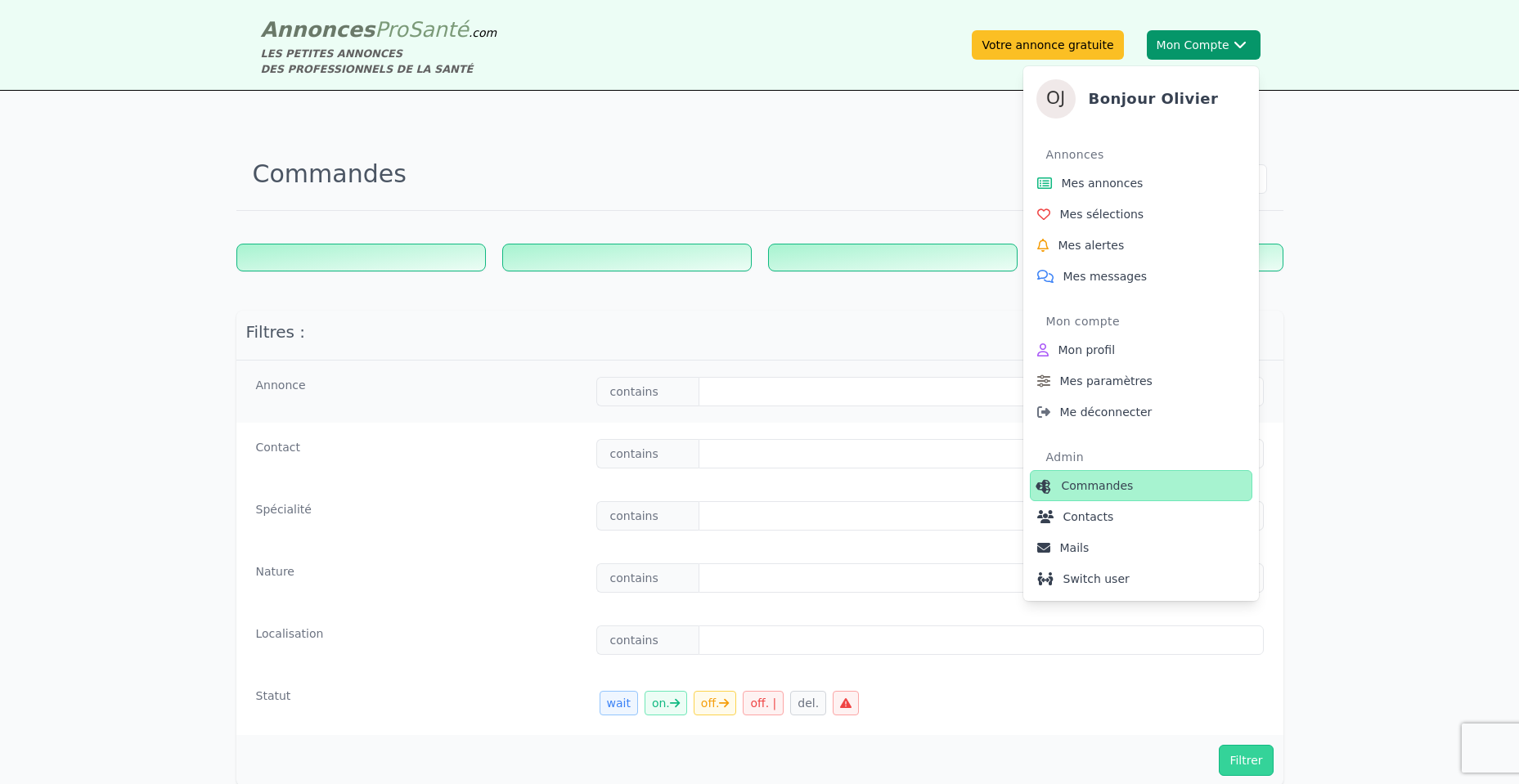
click at [1112, 489] on span "Commandes" at bounding box center [1098, 485] width 72 height 16
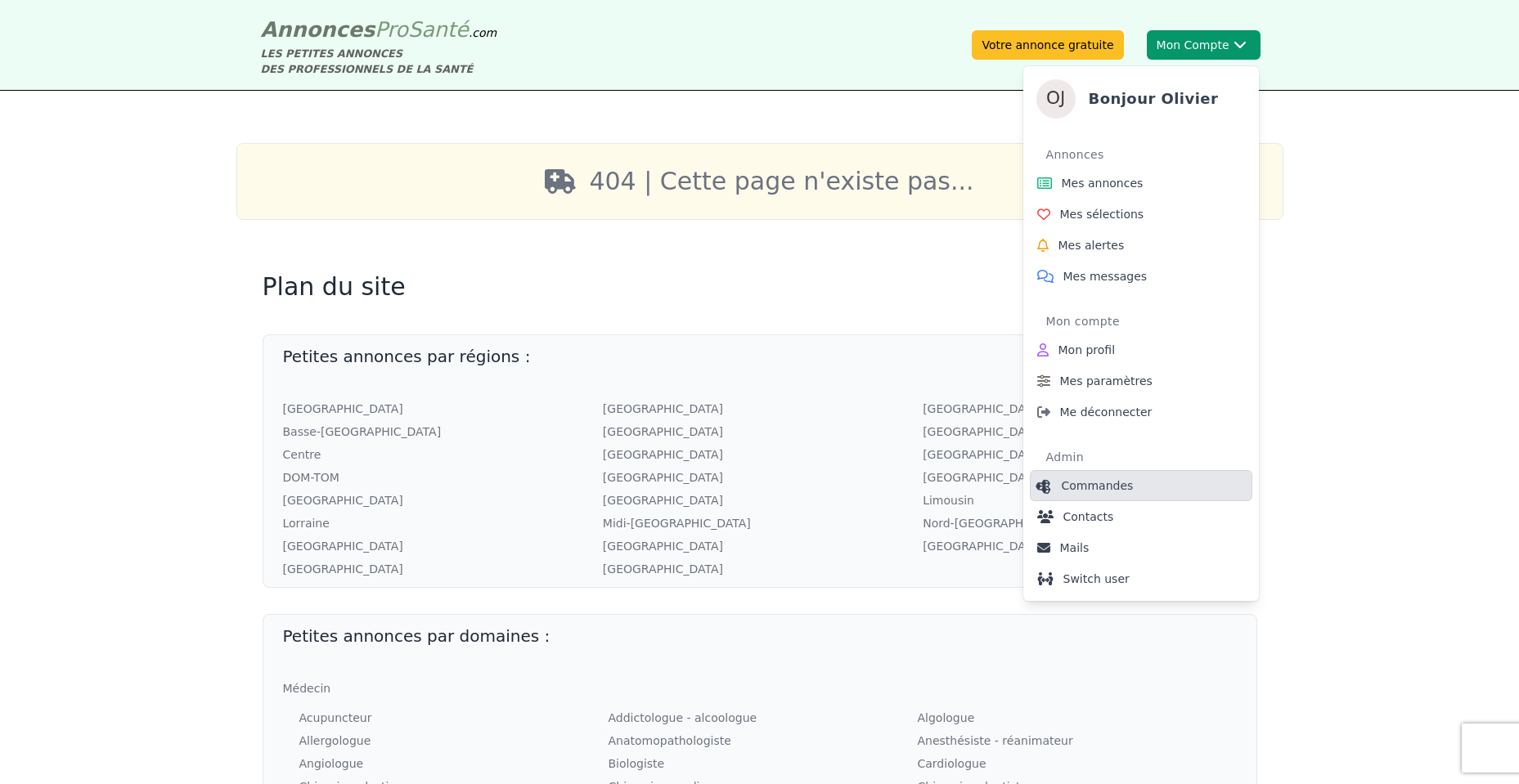
click at [1123, 478] on span "Commandes" at bounding box center [1098, 485] width 72 height 16
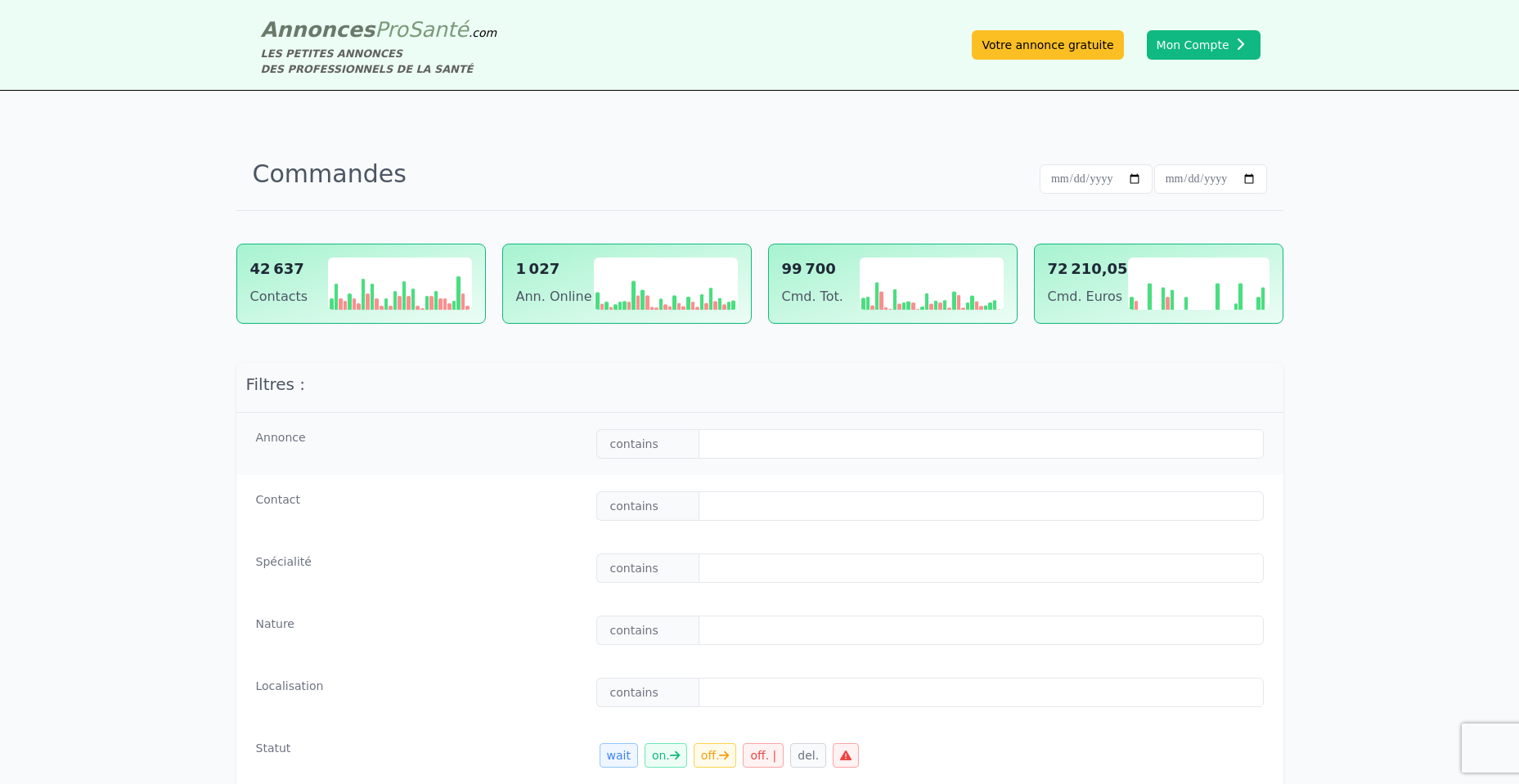
click at [828, 523] on div "Contact contains" at bounding box center [760, 506] width 1047 height 62
click at [834, 509] on input "text" at bounding box center [981, 506] width 565 height 29
paste input "**********"
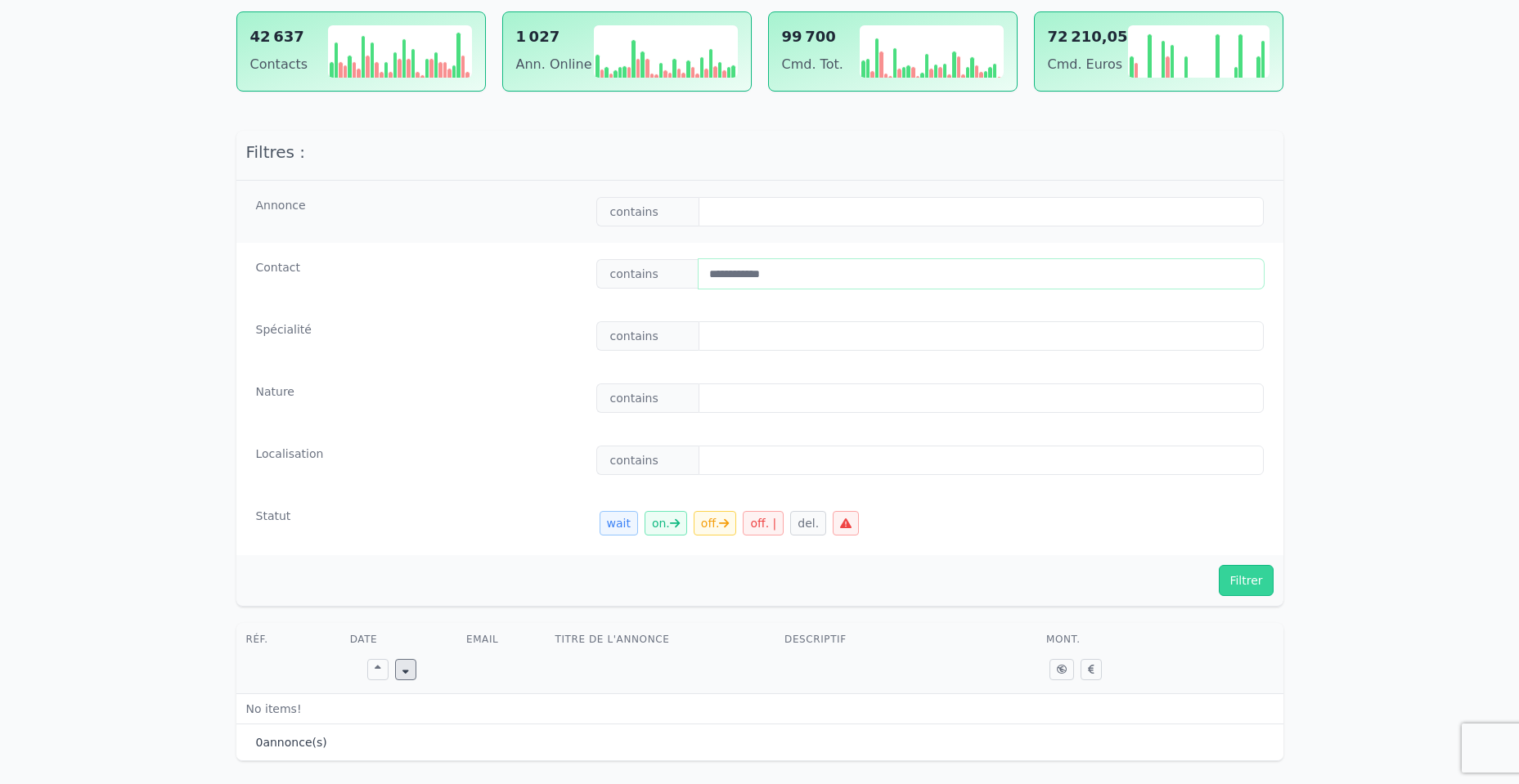
scroll to position [360, 0]
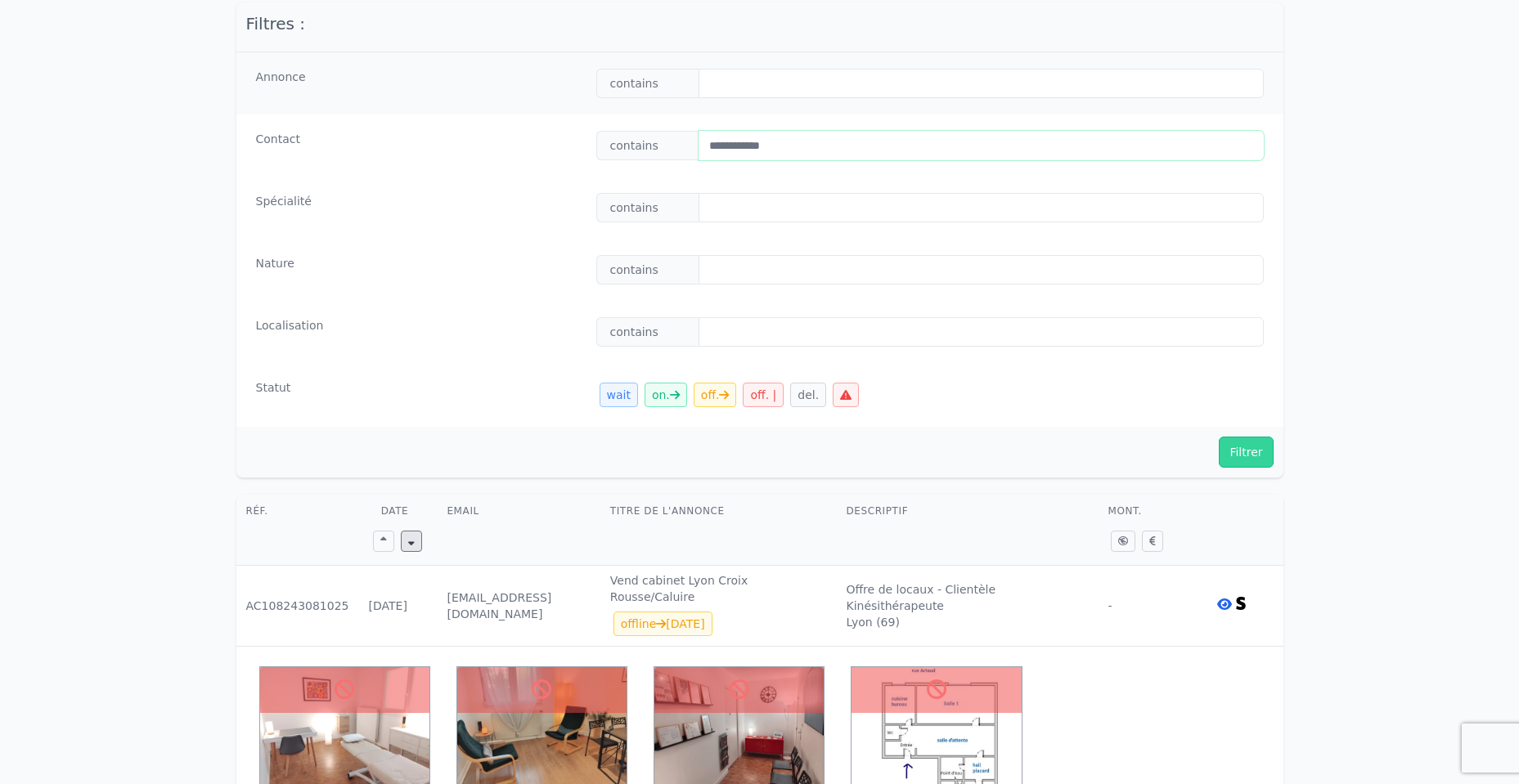
type input "**********"
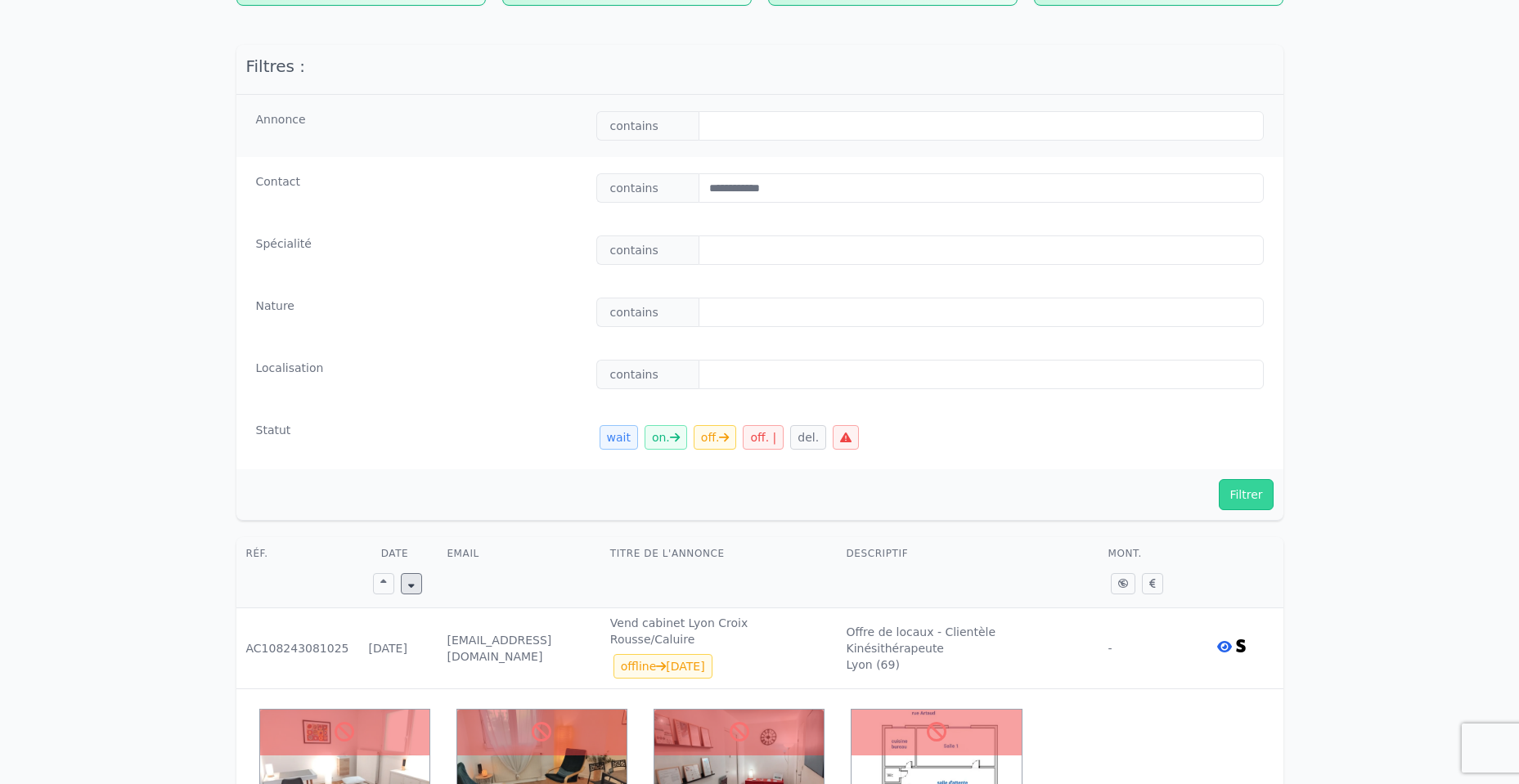
scroll to position [589, 0]
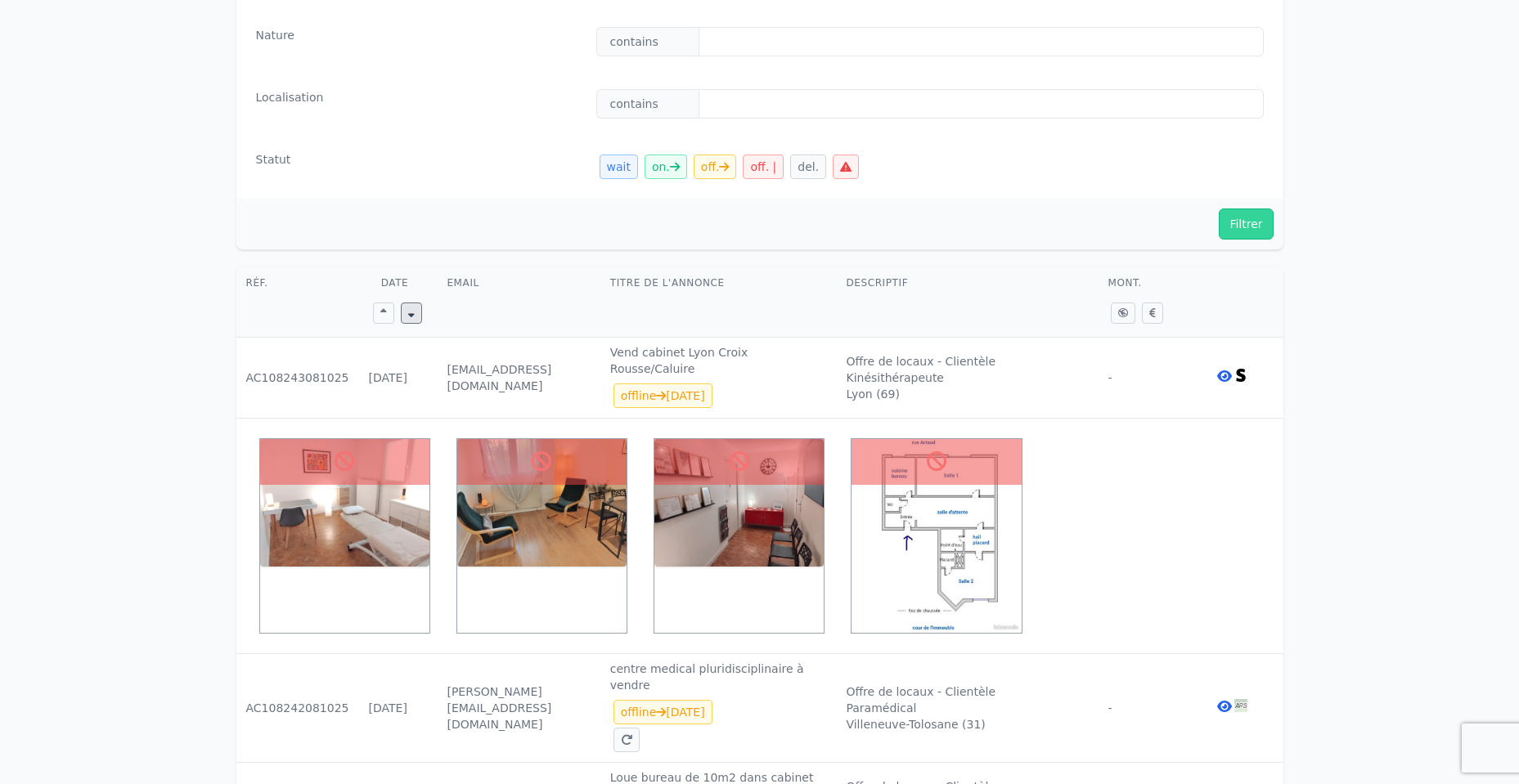
click at [1225, 378] on icon at bounding box center [1224, 376] width 15 height 13
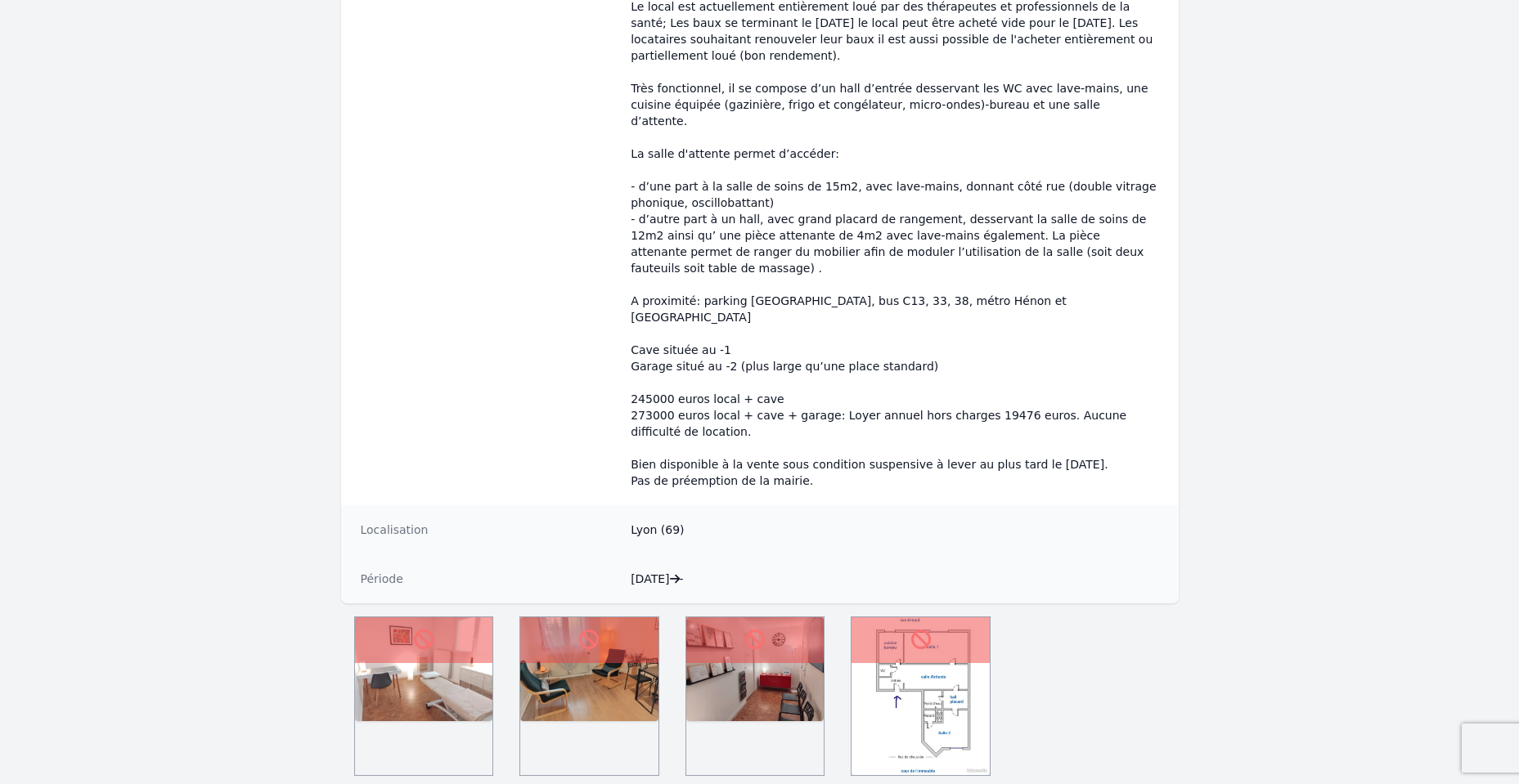
scroll to position [785, 0]
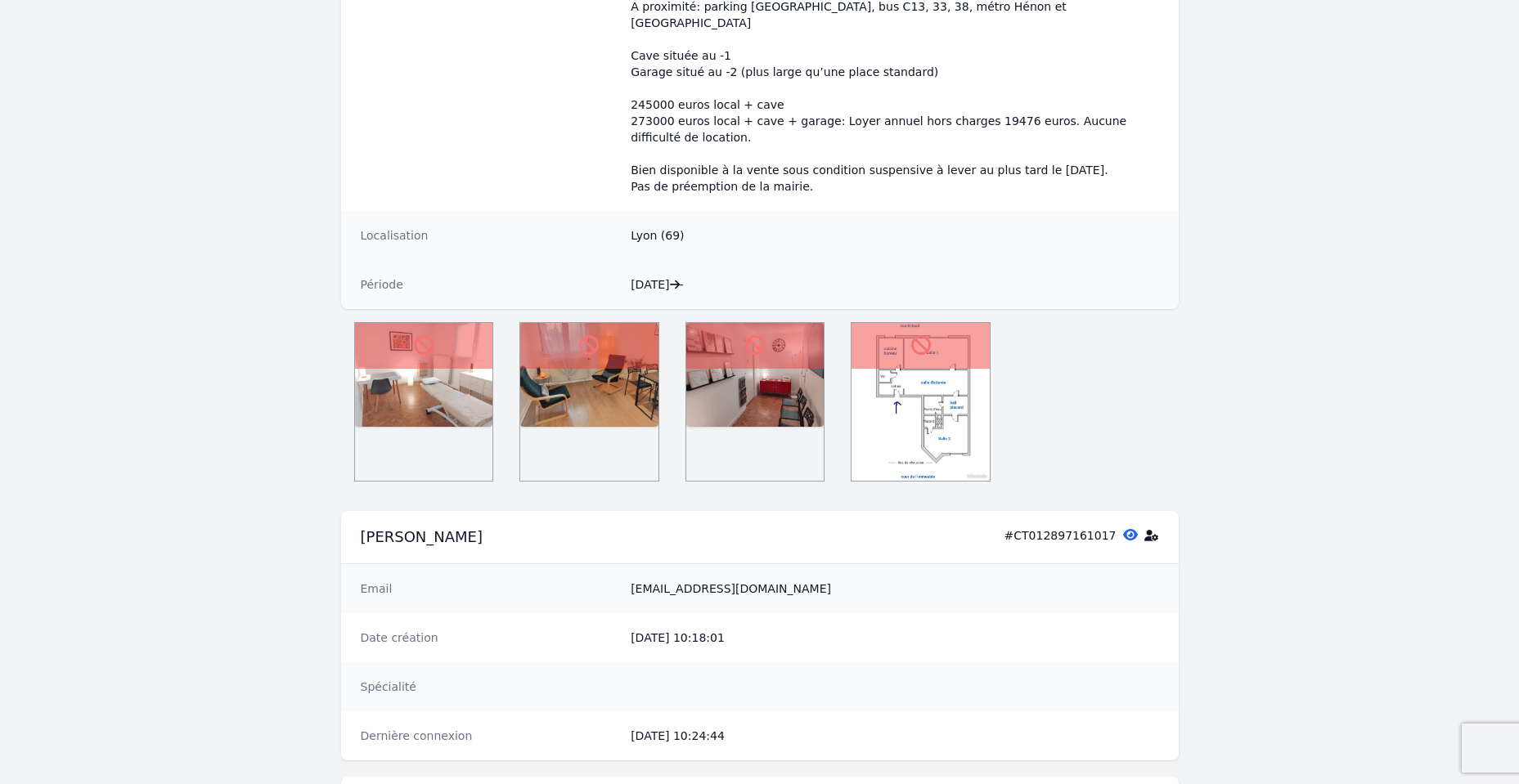
click at [1151, 530] on icon at bounding box center [1152, 535] width 15 height 11
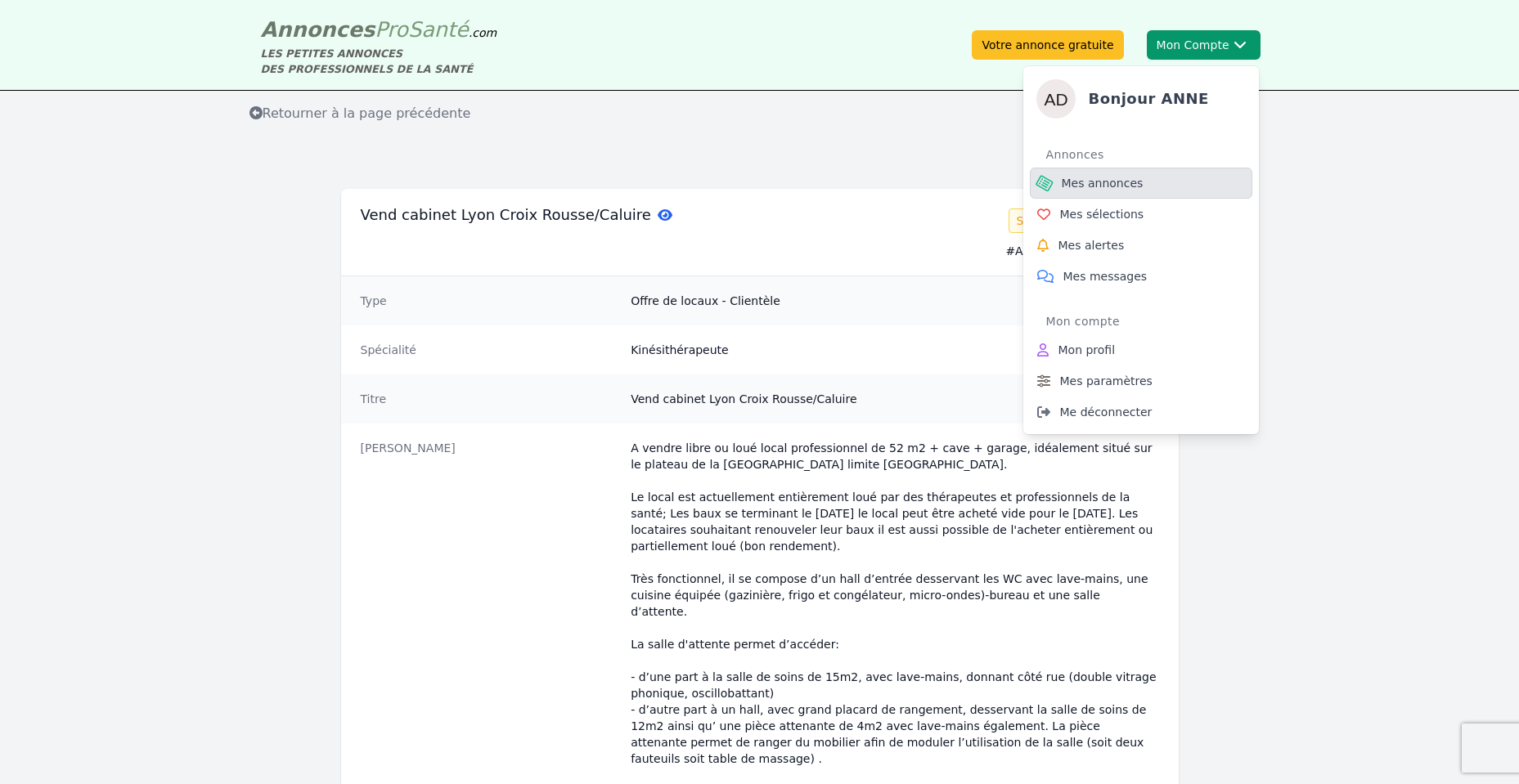
click at [1120, 190] on span "Mes annonces" at bounding box center [1103, 183] width 82 height 16
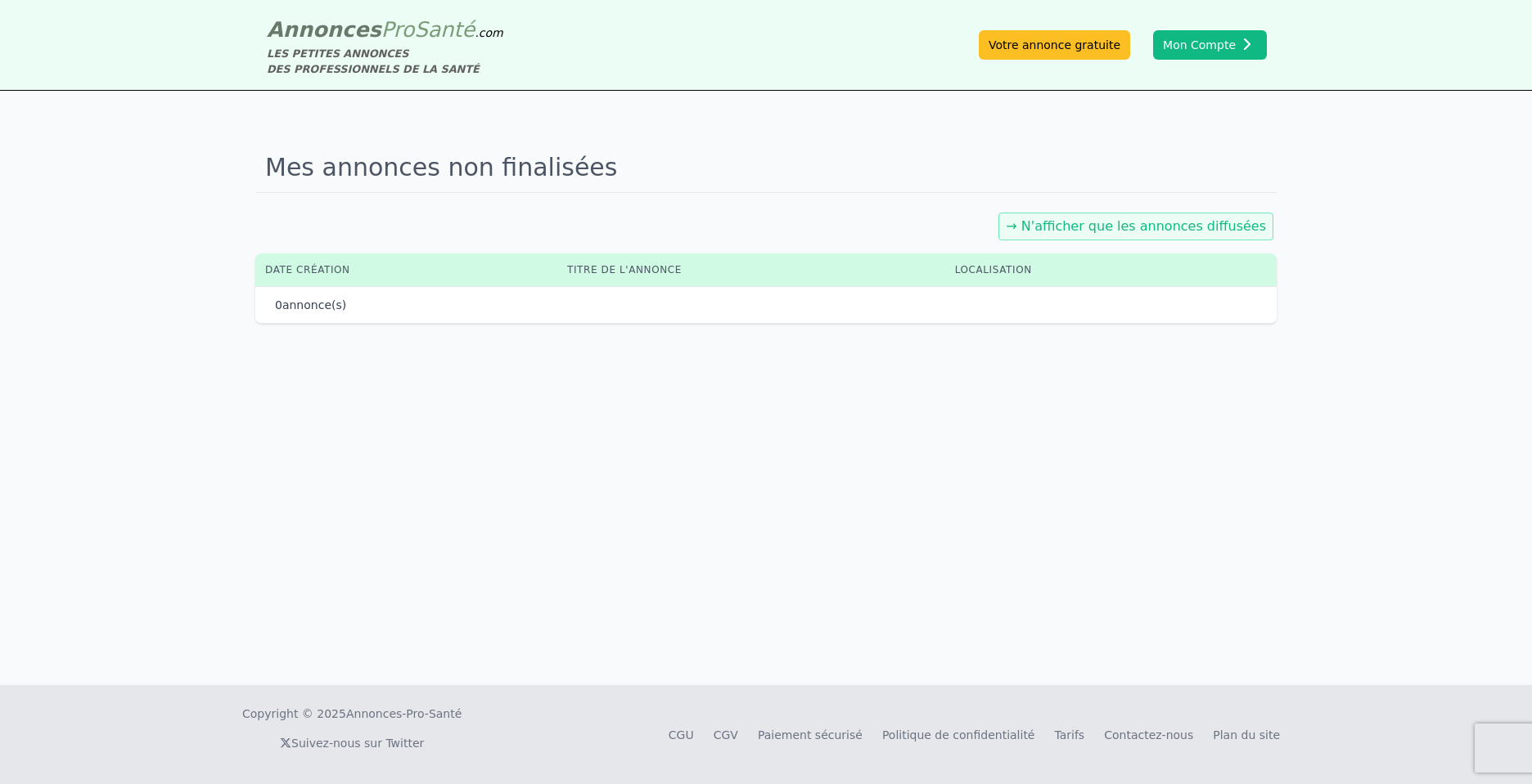
click at [1126, 228] on link "→ N'afficher que les annonces diffusées" at bounding box center [1136, 226] width 261 height 15
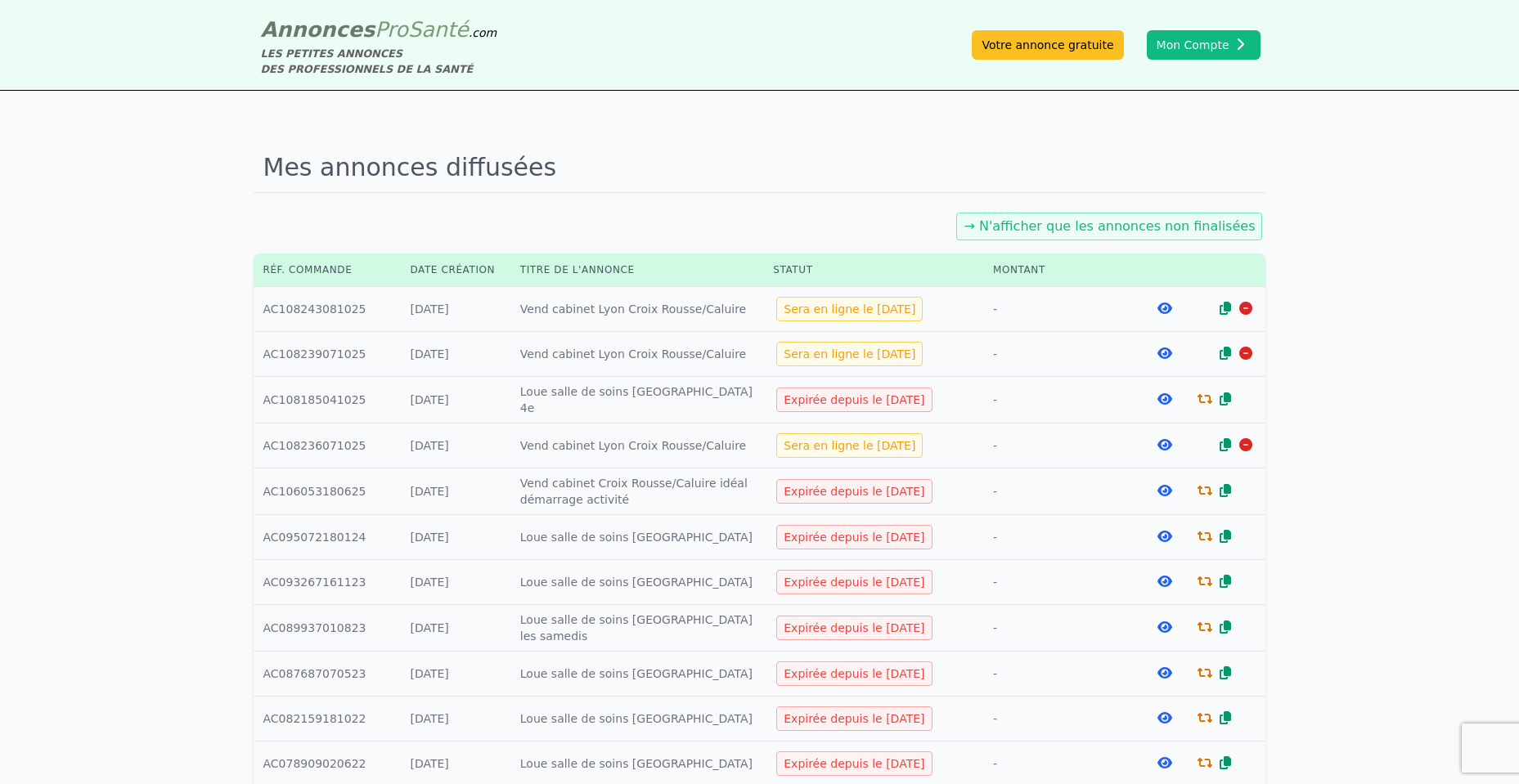
click at [650, 196] on div "Mes annonces diffusées → N'afficher que les annonces non finalisées Réf. comman…" at bounding box center [760, 699] width 1013 height 1112
drag, startPoint x: 713, startPoint y: 443, endPoint x: 485, endPoint y: 450, distance: 228.1
click at [485, 450] on tr "Réf. : AC108236071025 Créée le : 07/10/2025 Titre : Vend cabinet Lyon Croix Rou…" at bounding box center [760, 446] width 1013 height 45
click at [677, 452] on td "Titre : Vend cabinet Lyon Croix Rousse/Caluire" at bounding box center [637, 446] width 253 height 45
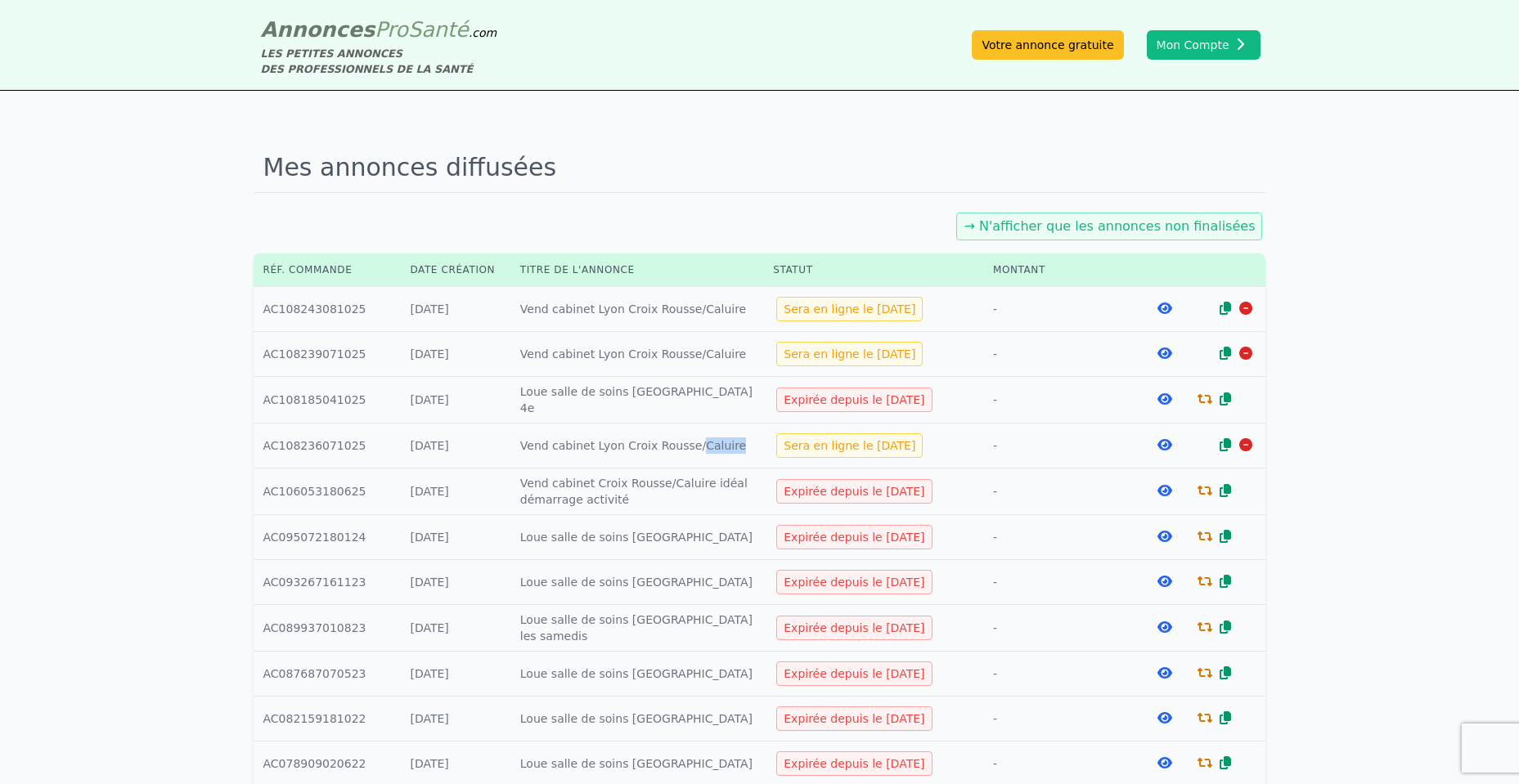
drag, startPoint x: 1073, startPoint y: 452, endPoint x: 509, endPoint y: 445, distance: 564.0
click at [509, 445] on tr "Réf. : AC108236071025 Créée le : 07/10/2025 Titre : Vend cabinet Lyon Croix Rou…" at bounding box center [760, 446] width 1013 height 45
click at [1305, 459] on div "Mes annonces diffusées → N'afficher que les annonces non finalisées Réf. comman…" at bounding box center [760, 699] width 1519 height 1217
drag, startPoint x: 941, startPoint y: 439, endPoint x: 560, endPoint y: 433, distance: 381.0
click at [560, 433] on tr "Réf. : AC108236071025 Créée le : 07/10/2025 Titre : Vend cabinet Lyon Croix Rou…" at bounding box center [760, 446] width 1013 height 45
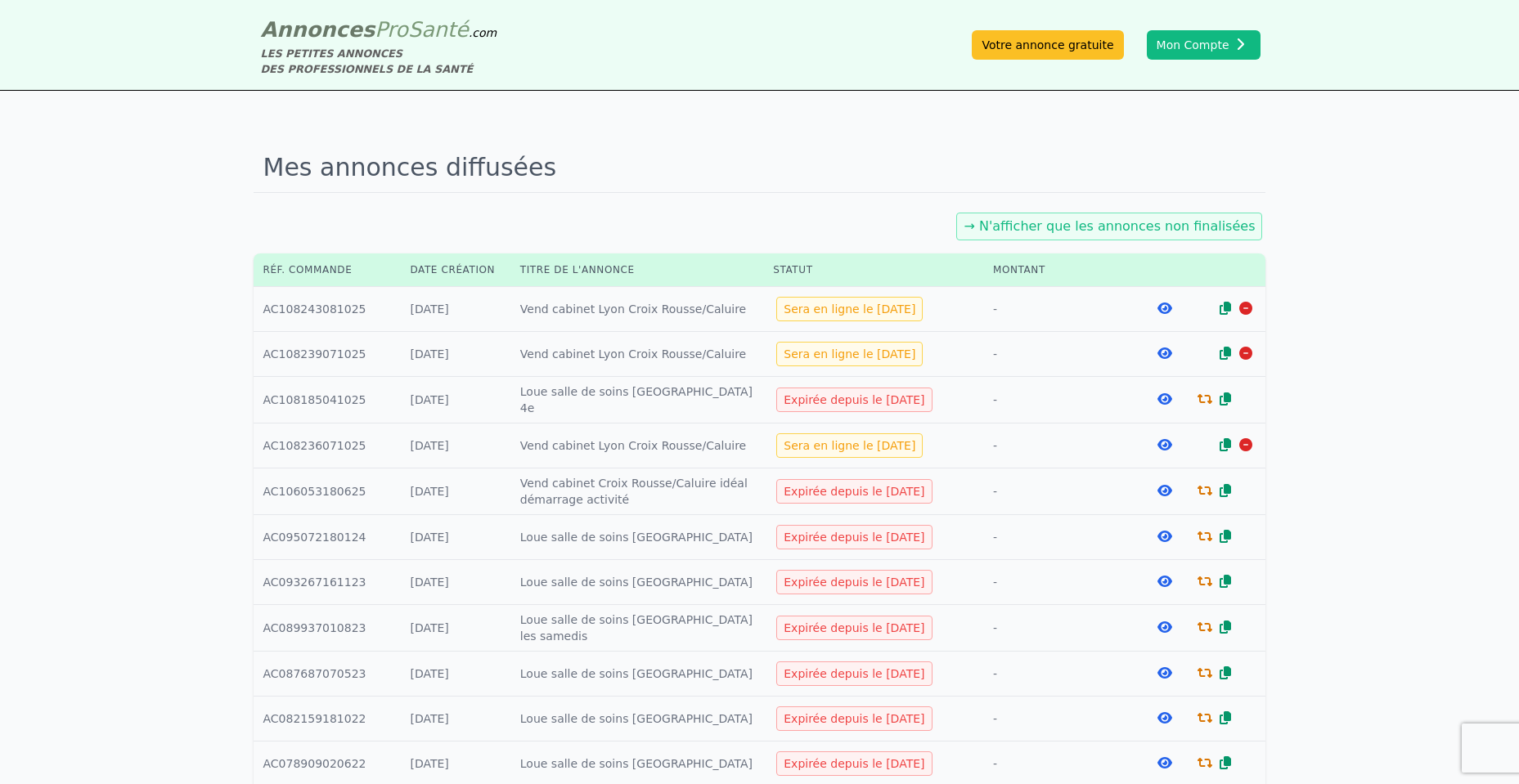
click at [1162, 309] on icon at bounding box center [1164, 307] width 15 height 13
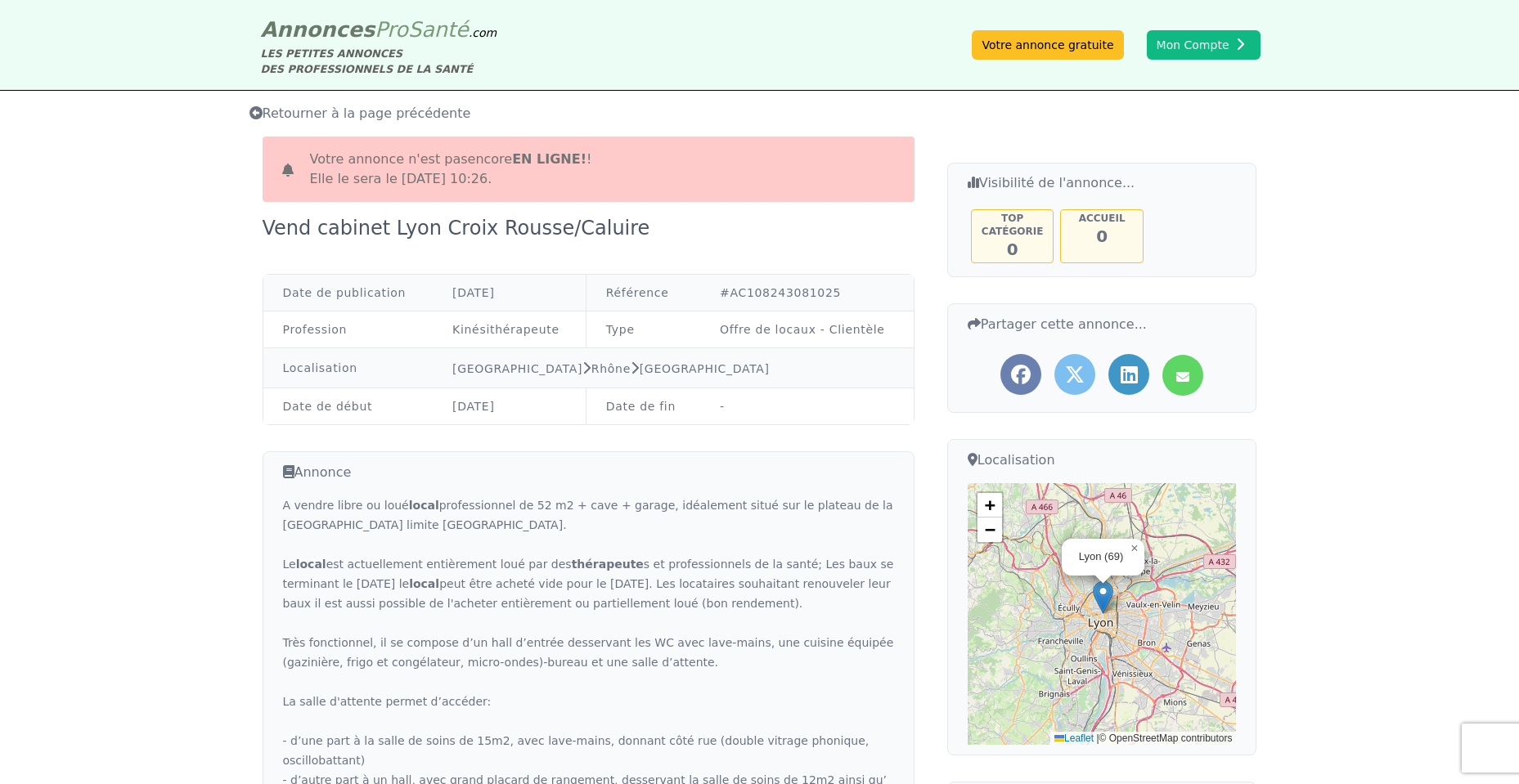
click at [370, 142] on div "Votre annonce n'est pas encore en ligne! ! Elle le sera le 09/10/2025 à 10:26." at bounding box center [588, 169] width 652 height 66
click at [363, 114] on span "Retourner à la page précédente" at bounding box center [361, 114] width 222 height 15
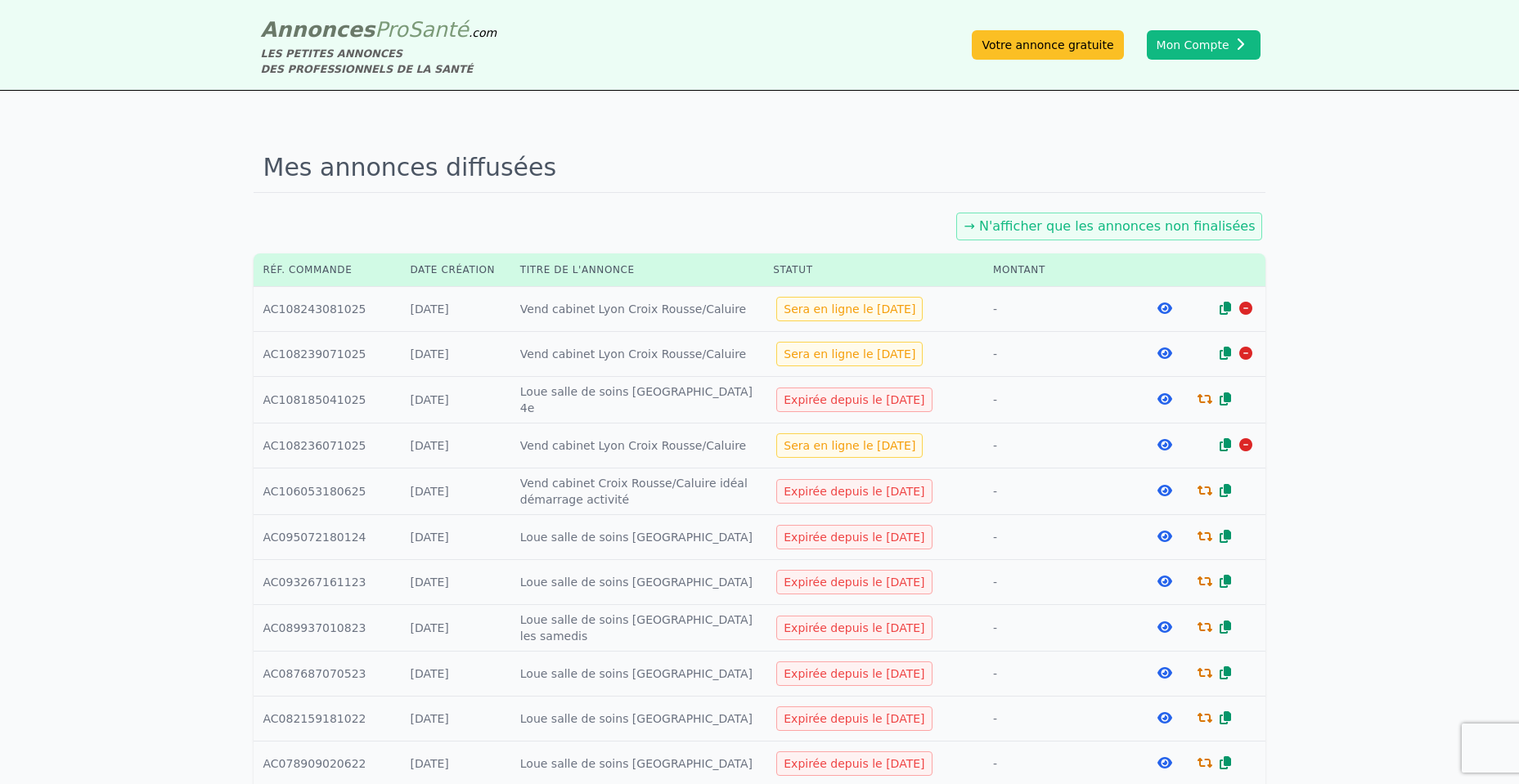
click at [880, 101] on div "Mes annonces diffusées → N'afficher que les annonces non finalisées Réf. comman…" at bounding box center [760, 699] width 1519 height 1217
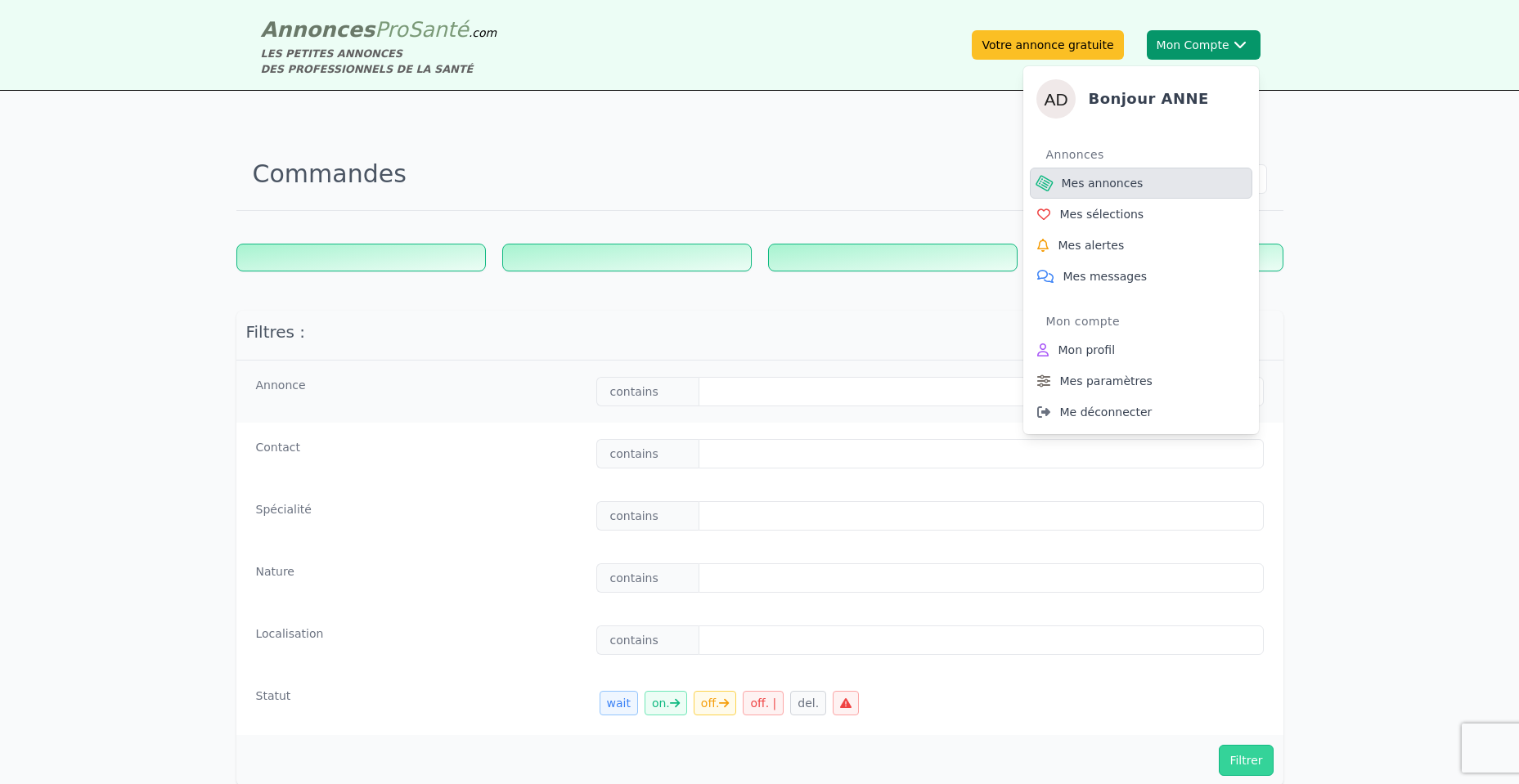
click at [1136, 182] on link "Mes annonces" at bounding box center [1141, 183] width 222 height 31
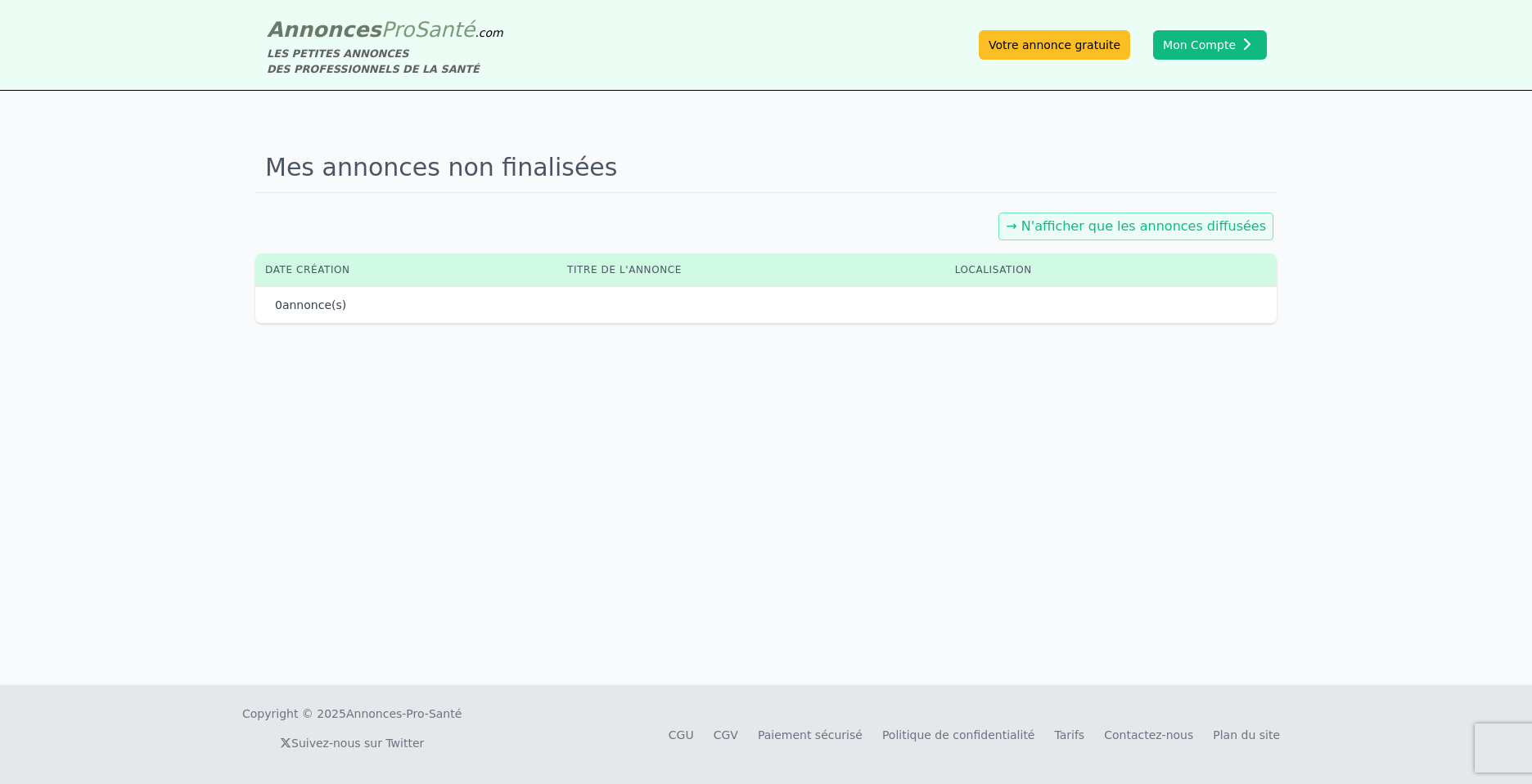
click at [1116, 234] on link "→ N'afficher que les annonces diffusées" at bounding box center [1136, 226] width 261 height 15
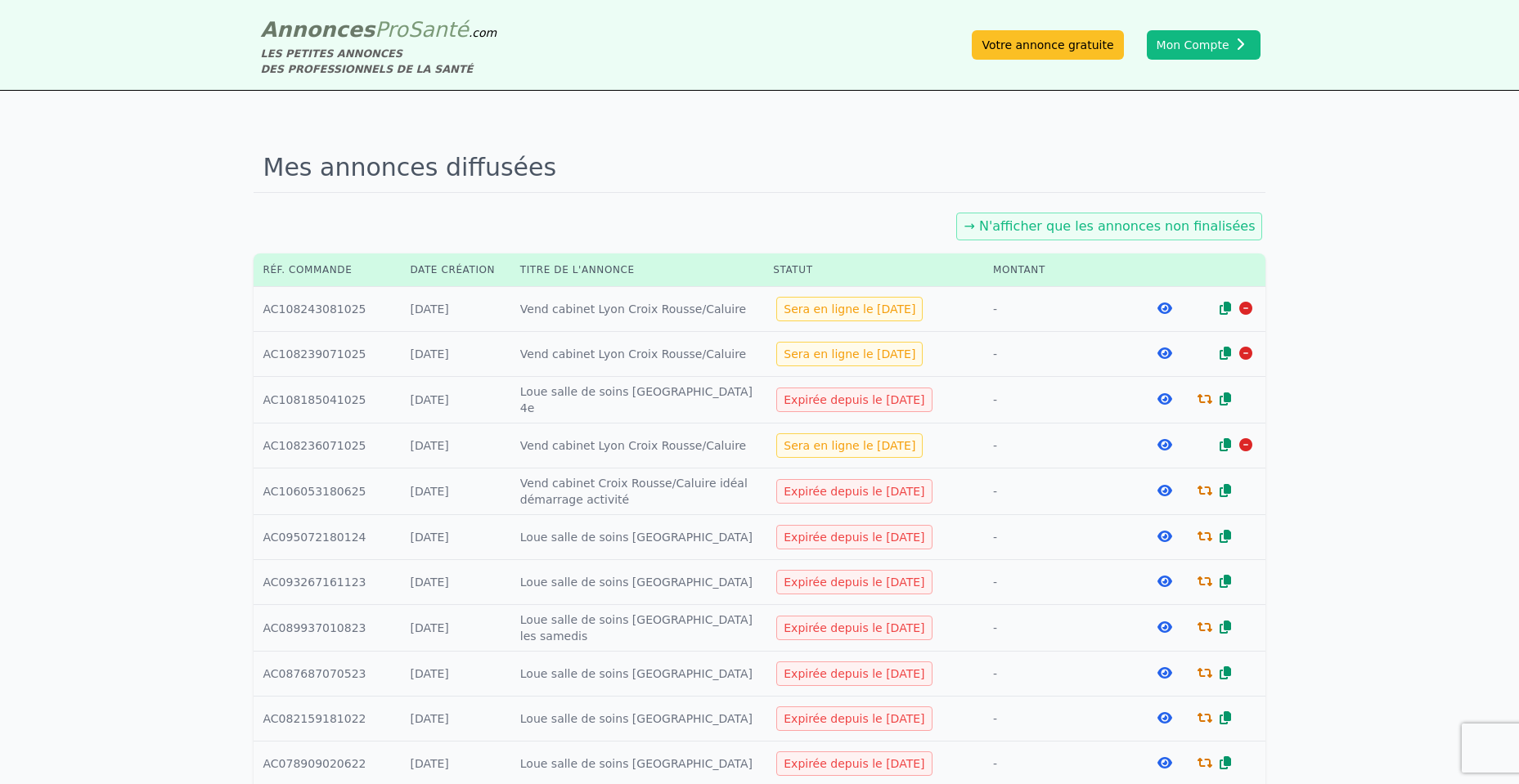
drag, startPoint x: 930, startPoint y: 443, endPoint x: 759, endPoint y: 445, distance: 171.0
click at [764, 445] on td "Sera en ligne le [DATE]" at bounding box center [874, 446] width 220 height 45
click at [1393, 387] on div "Mes annonces diffusées → N'afficher que les annonces non finalisées Réf. comman…" at bounding box center [760, 699] width 1519 height 1217
click at [1168, 302] on icon at bounding box center [1164, 307] width 15 height 13
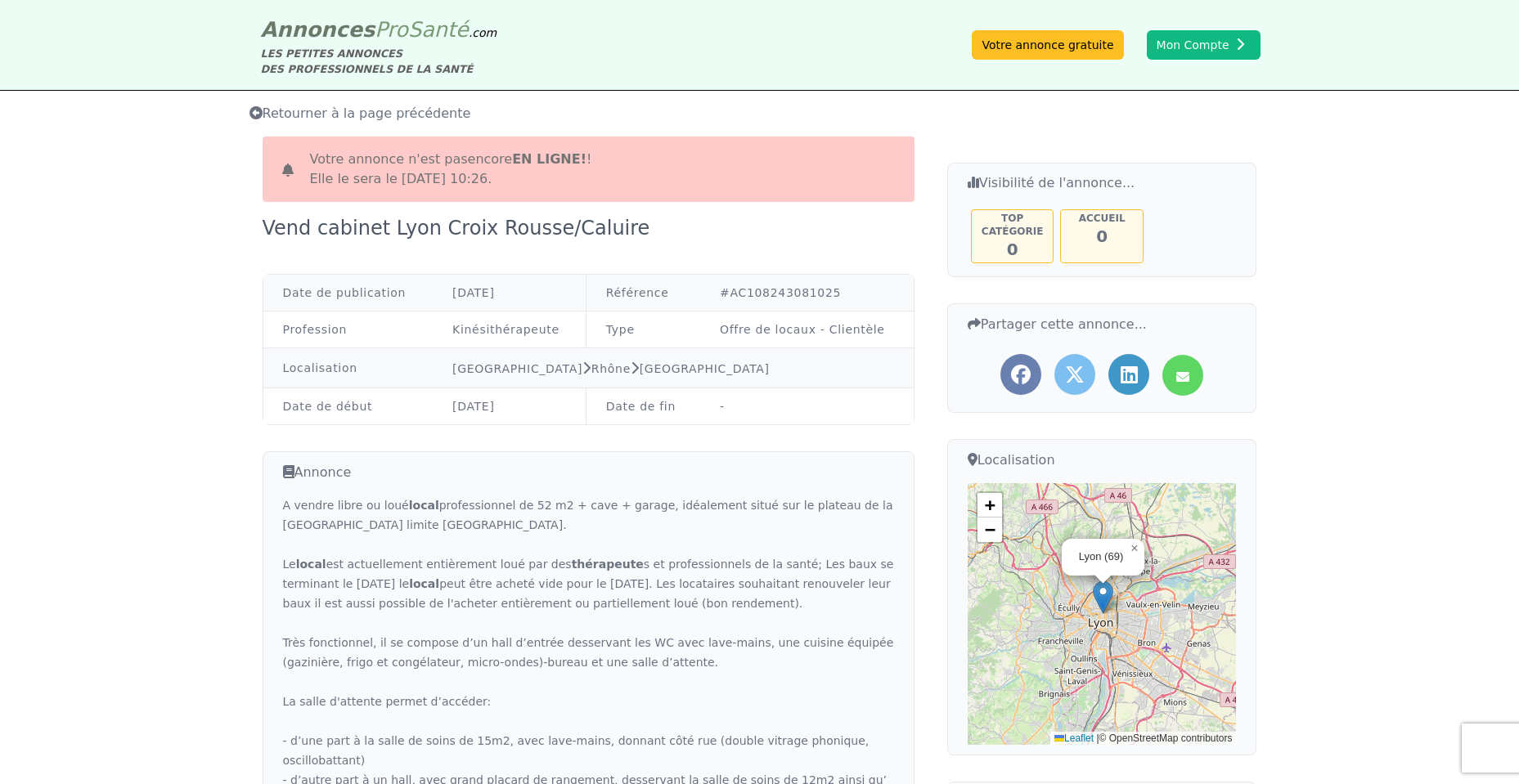
click at [751, 396] on td "-" at bounding box center [807, 407] width 214 height 37
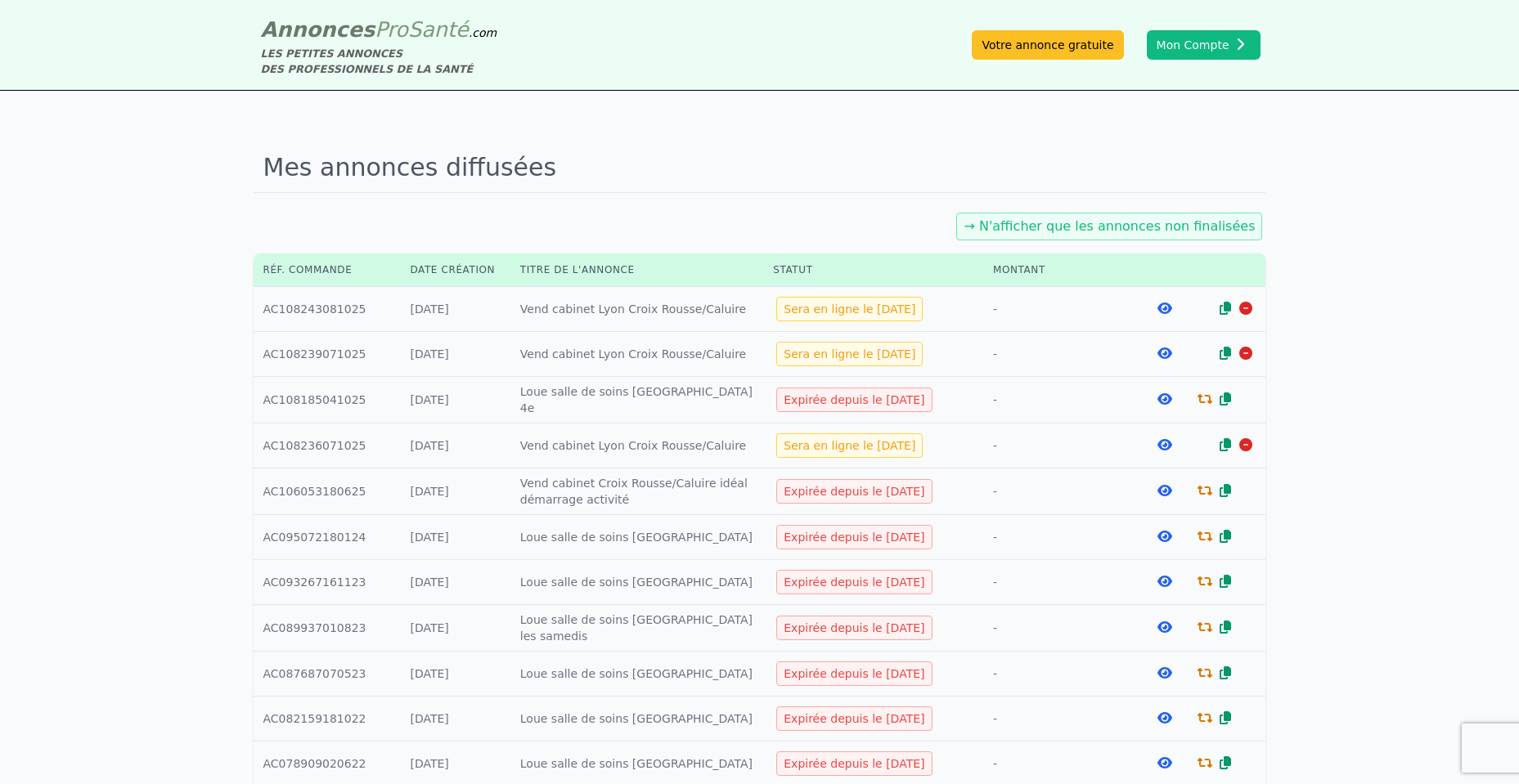
click at [692, 172] on h1 "Mes annonces diffusées" at bounding box center [760, 168] width 1013 height 50
click at [298, 312] on td "Réf. : AC108243081025" at bounding box center [327, 309] width 147 height 45
copy td "AC108243081025"
click at [934, 155] on h1 "Mes annonces diffusées" at bounding box center [760, 168] width 1013 height 50
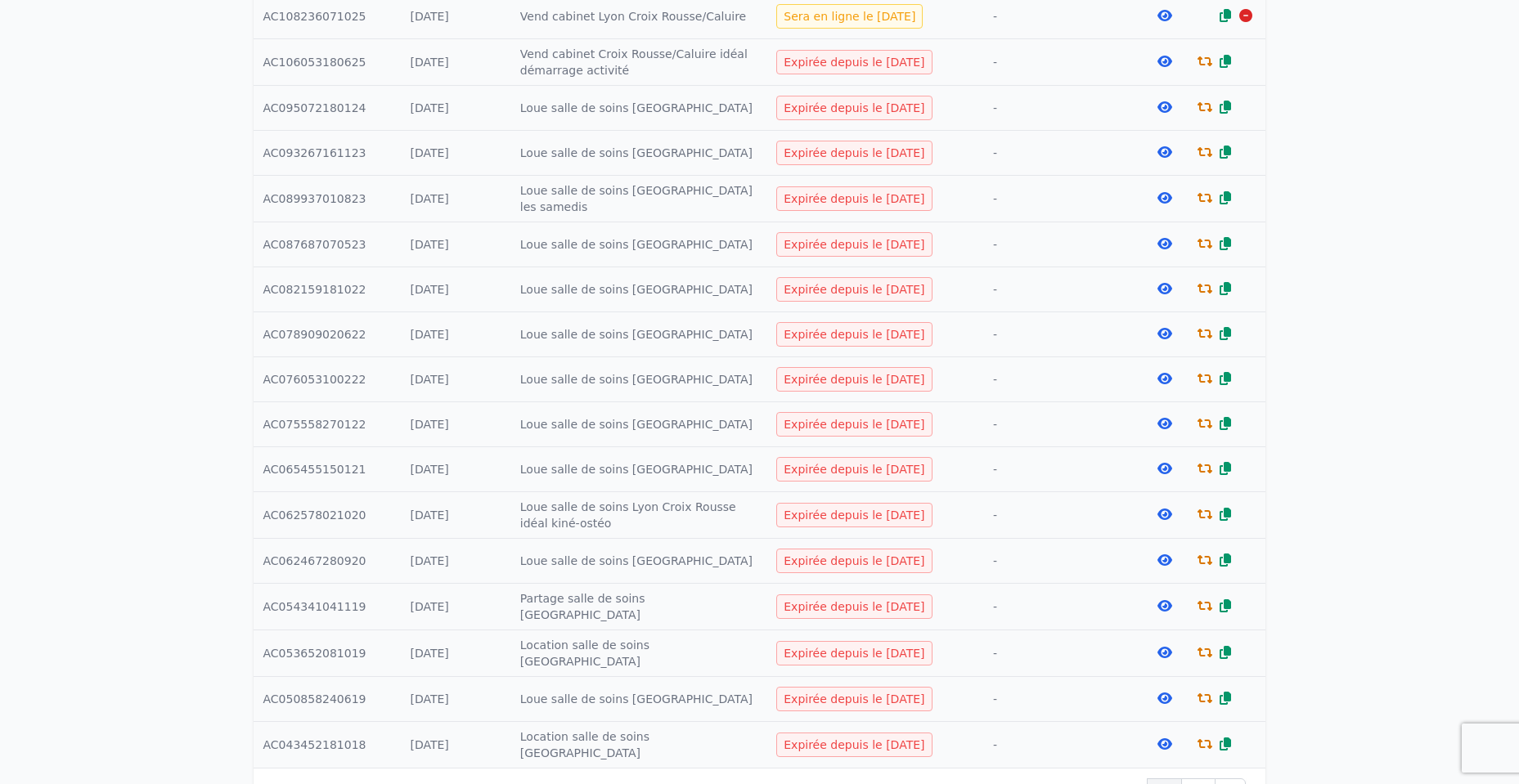
scroll to position [589, 0]
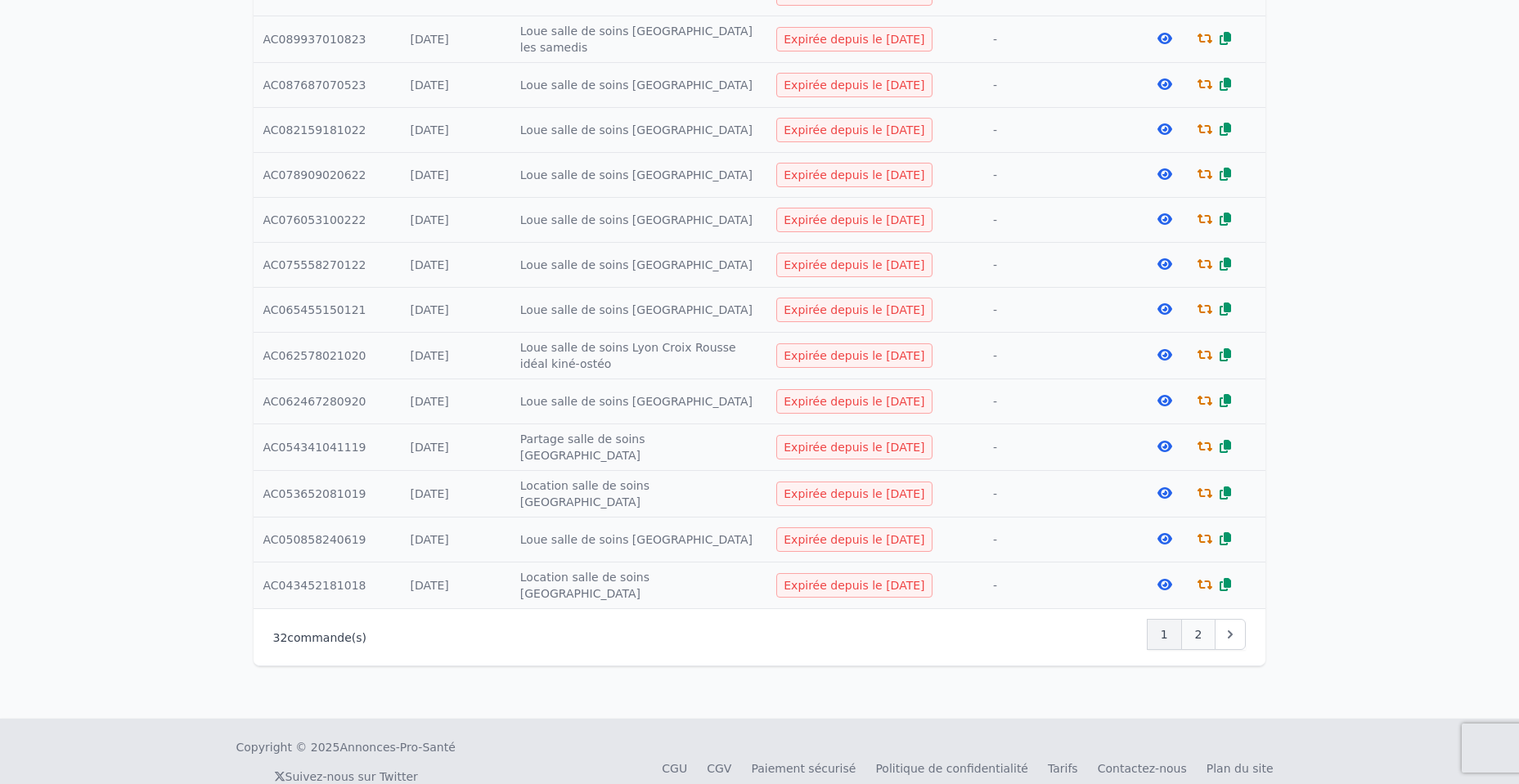
click at [1201, 629] on span "2" at bounding box center [1199, 635] width 8 height 16
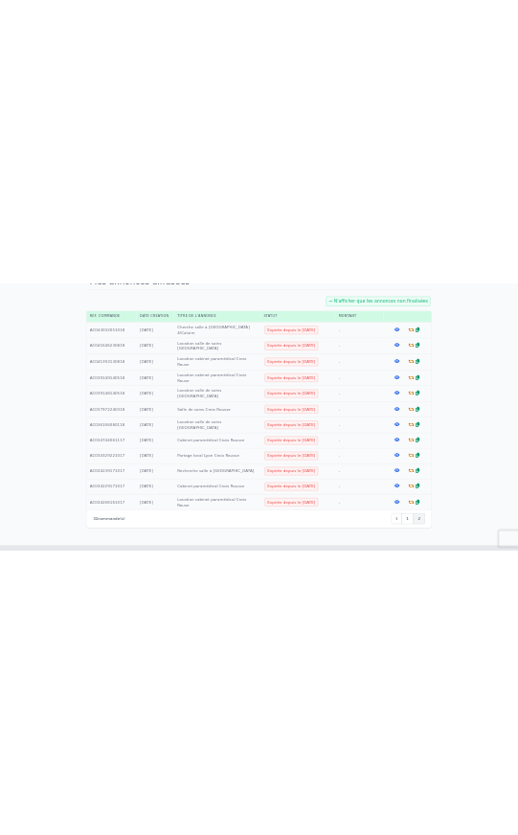
scroll to position [287, 0]
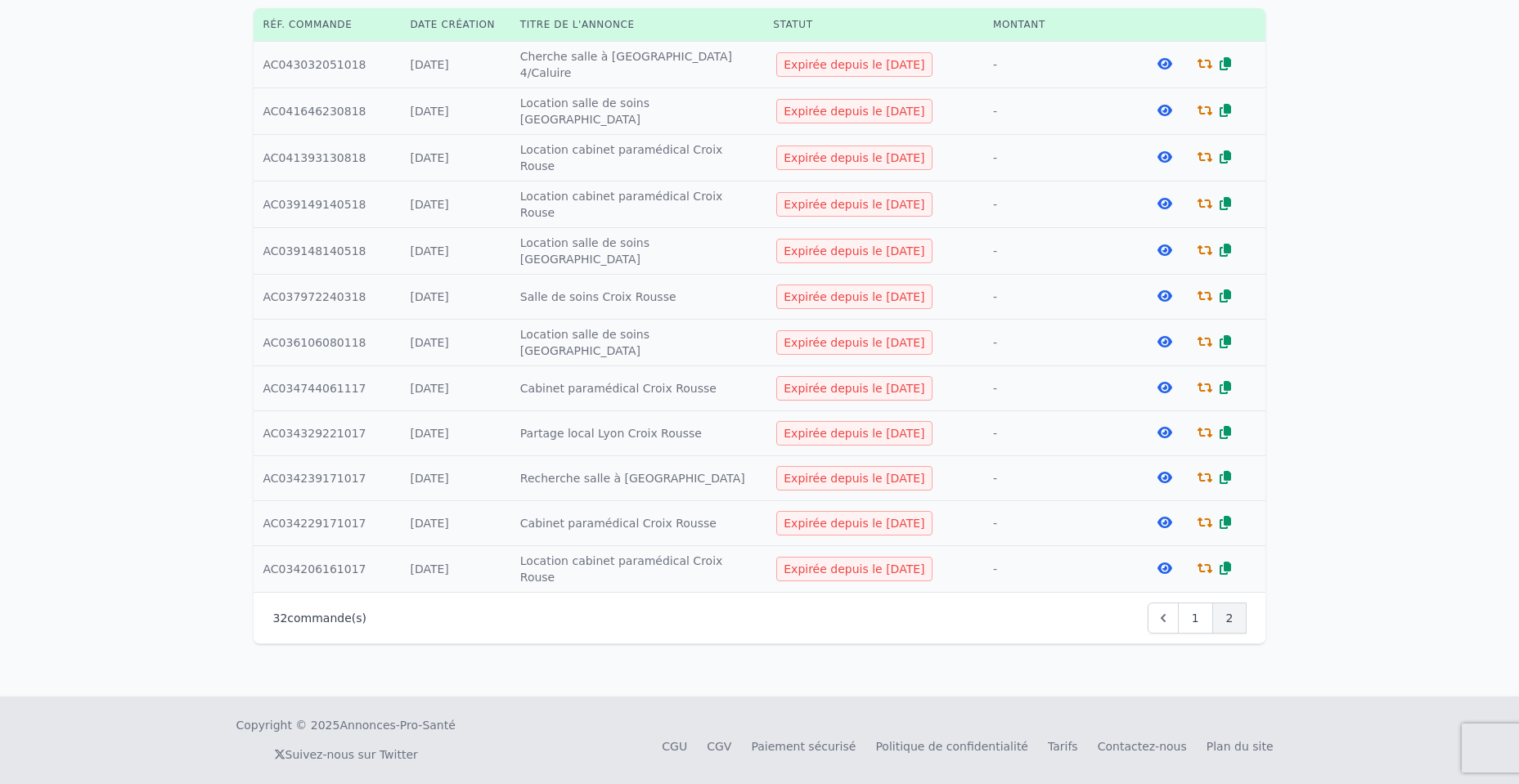
click at [1372, 267] on div "Mes annonces diffusées → N'afficher que les annonces non finalisées Réf. comman…" at bounding box center [760, 271] width 1519 height 851
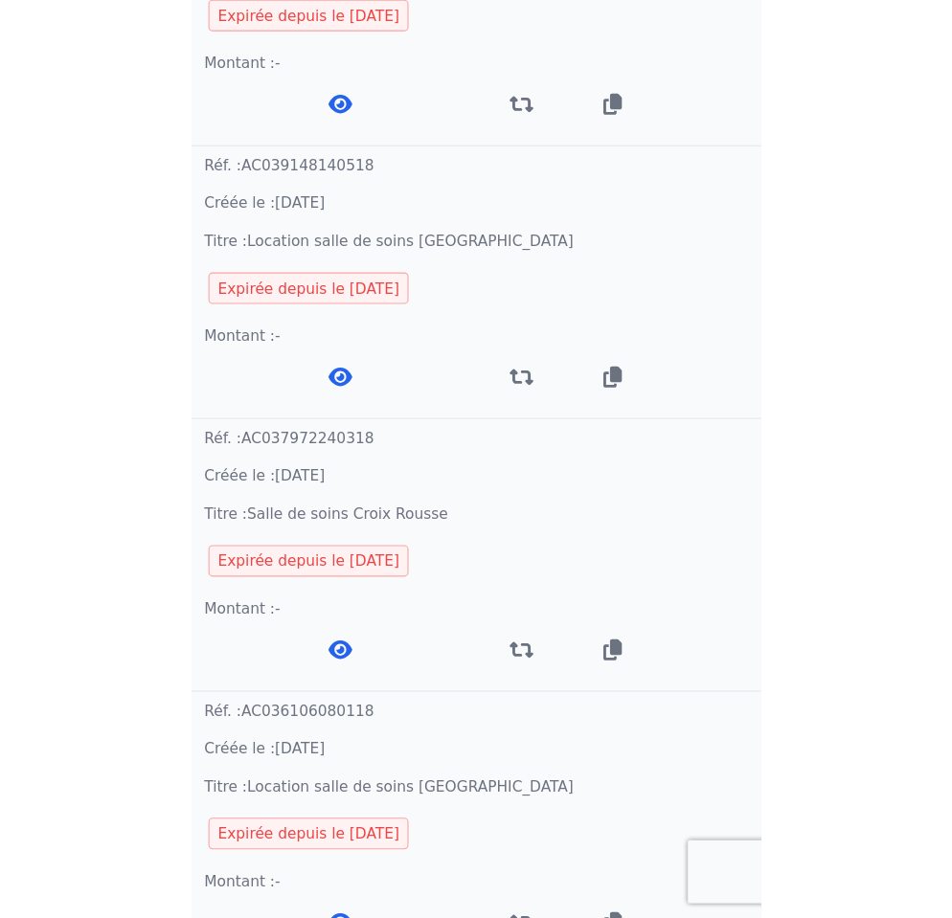
scroll to position [793, 0]
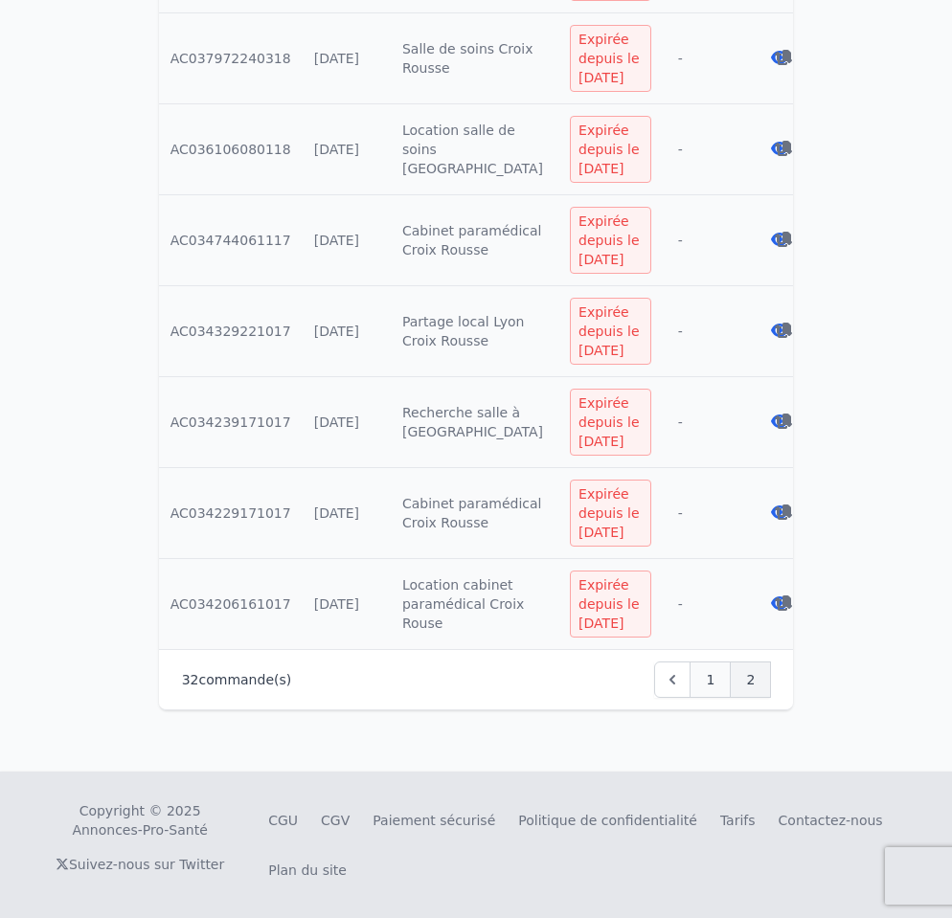
click at [713, 672] on span "1" at bounding box center [710, 679] width 9 height 19
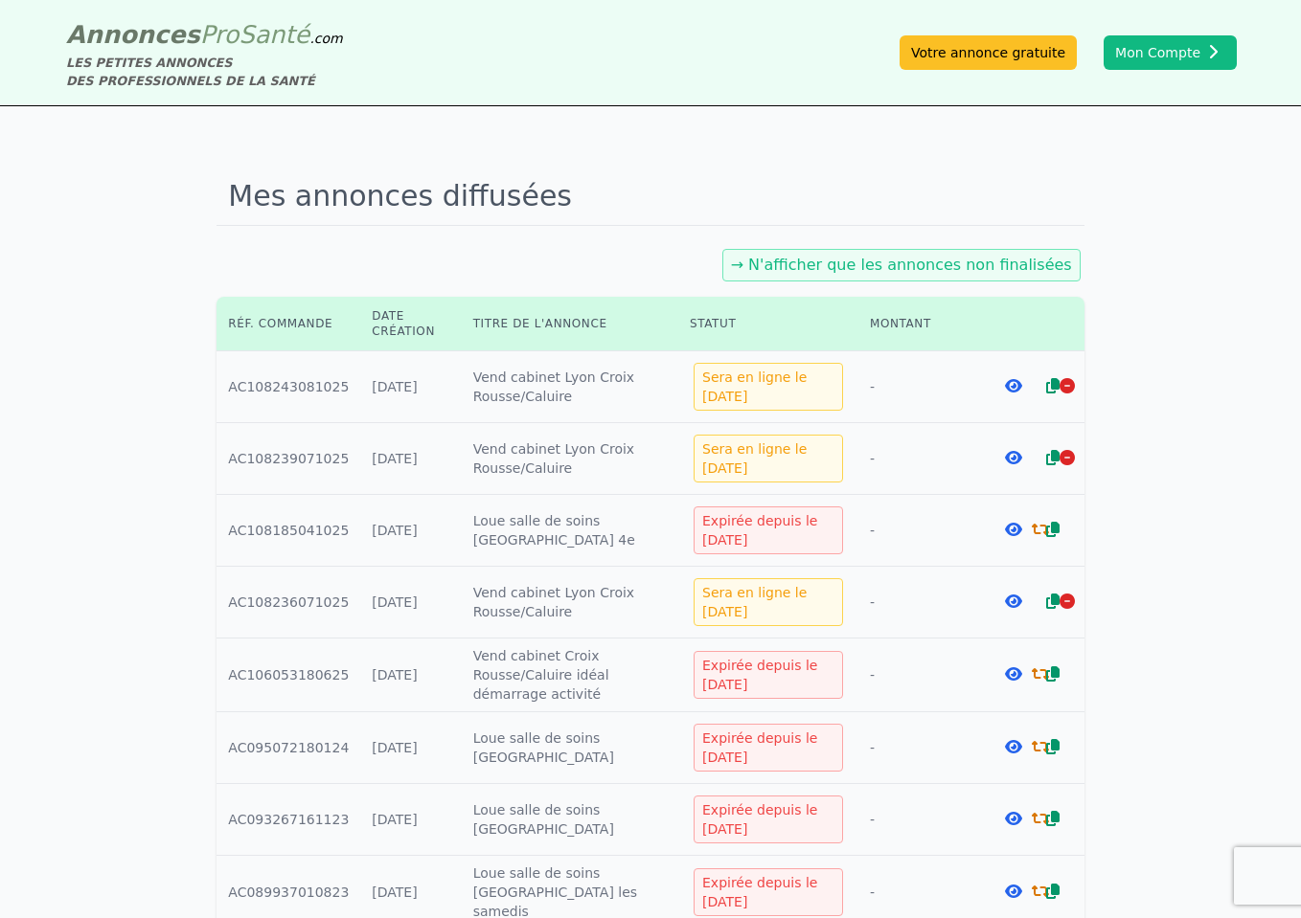
click at [1012, 387] on icon at bounding box center [1013, 385] width 17 height 15
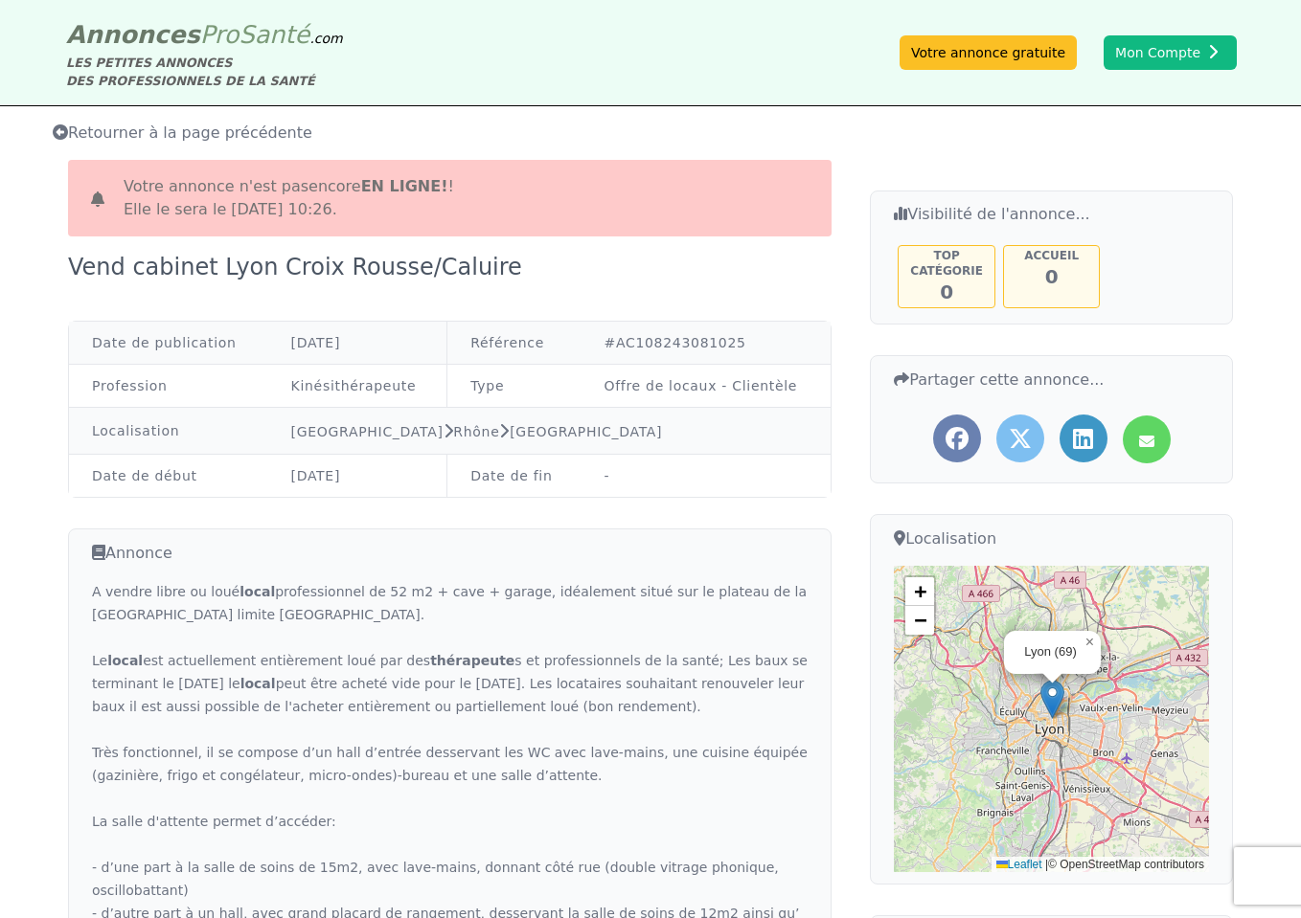
click at [656, 344] on td "#AC108243081025" at bounding box center [705, 343] width 250 height 43
copy td "AC108243081025"
click at [671, 334] on td "#AC108243081025" at bounding box center [705, 343] width 250 height 43
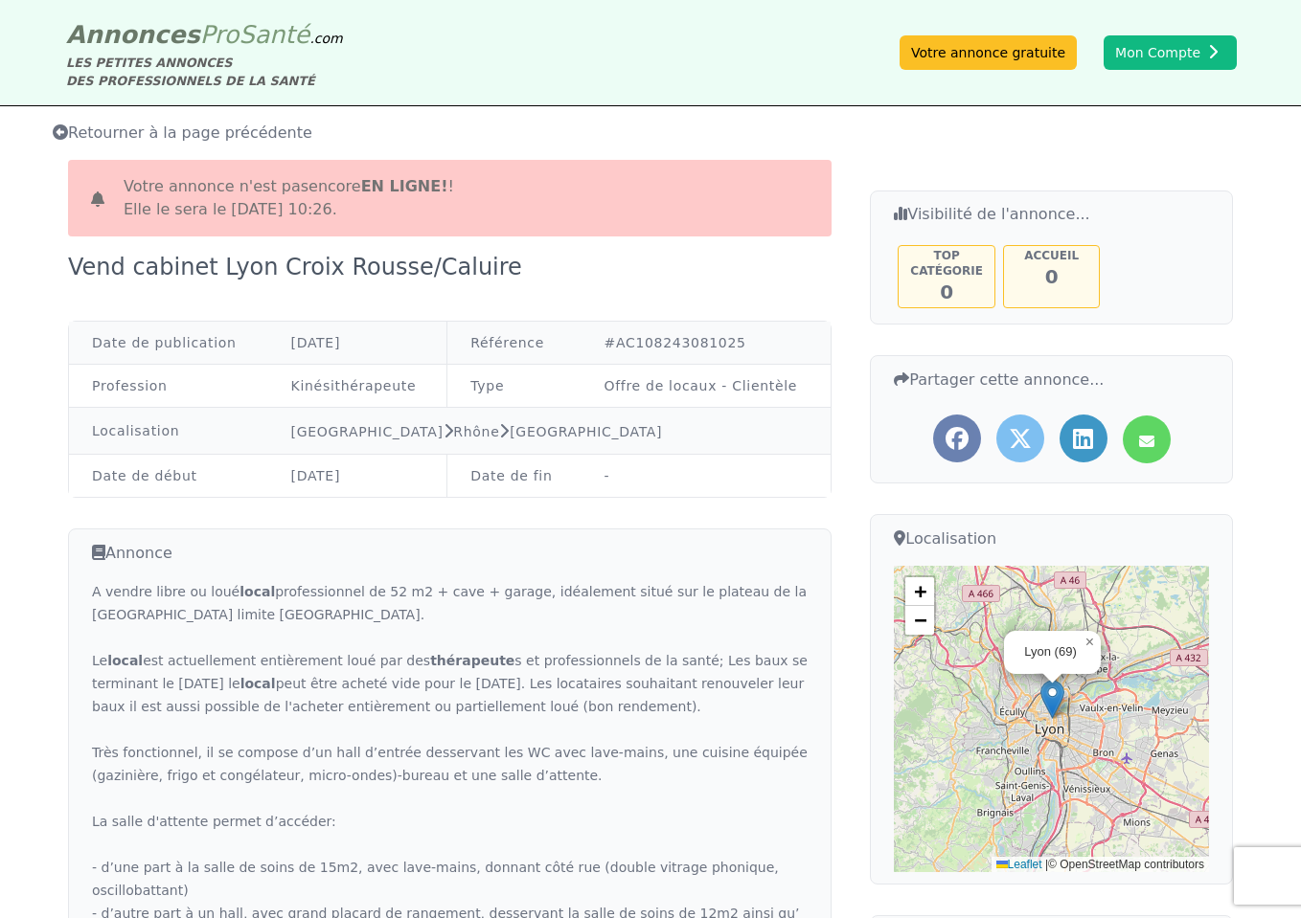
click at [57, 133] on icon at bounding box center [60, 131] width 15 height 15
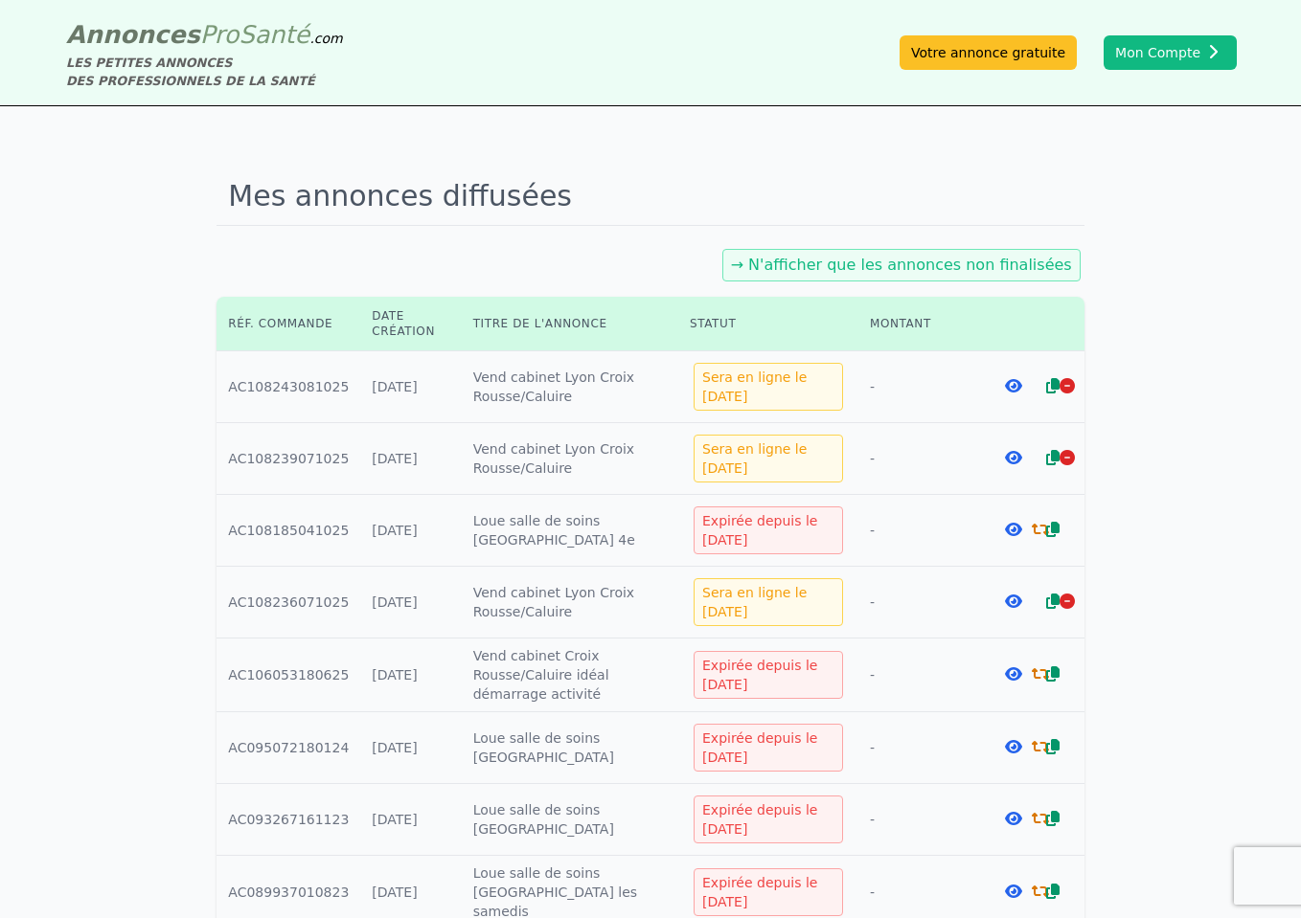
click at [984, 275] on div "→ N'afficher que les annonces non finalisées" at bounding box center [901, 265] width 358 height 33
click at [993, 262] on link "→ N'afficher que les annonces non finalisées" at bounding box center [901, 265] width 341 height 18
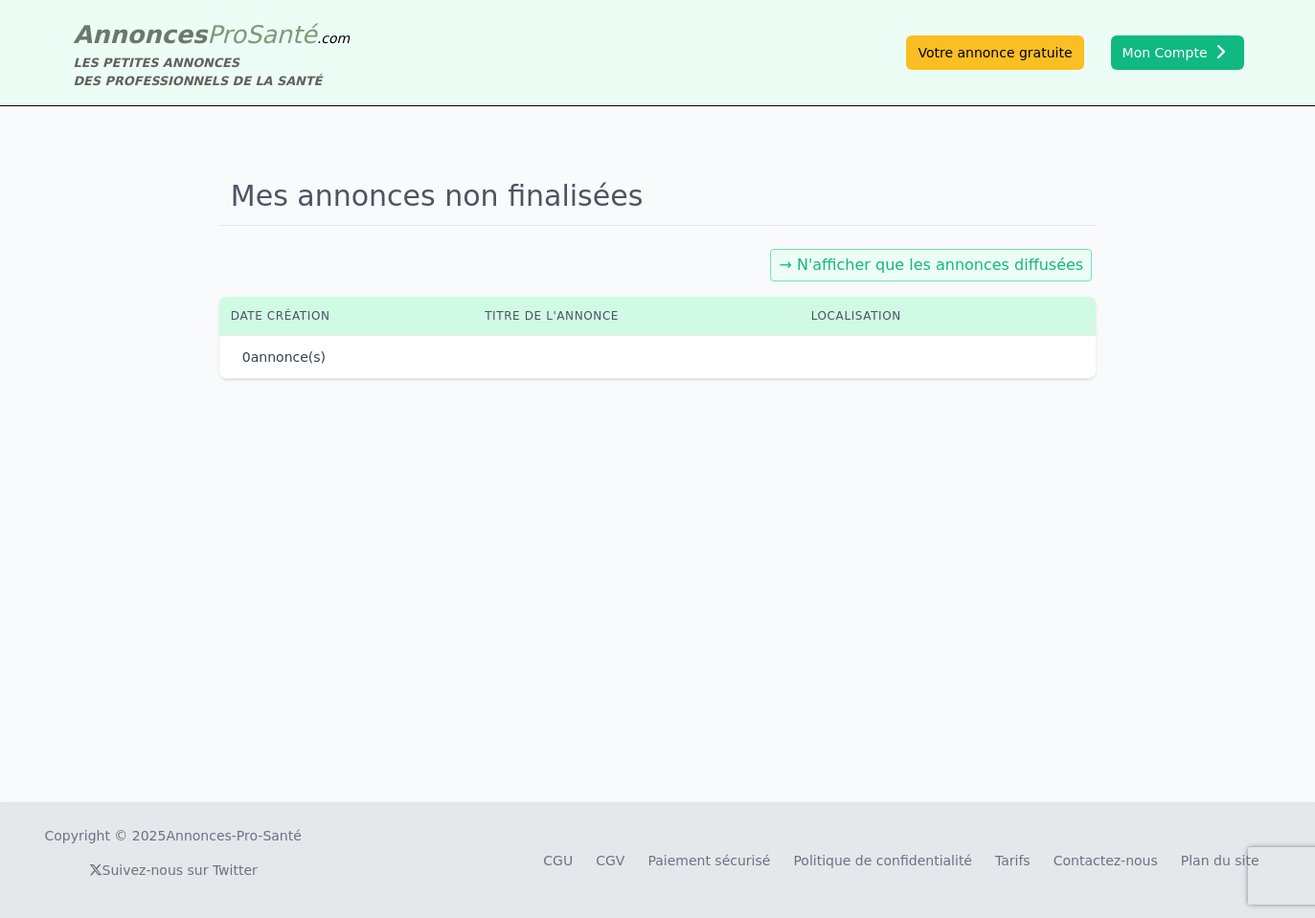
click at [989, 268] on link "→ N'afficher que les annonces diffusées" at bounding box center [931, 265] width 305 height 18
